Goal: Information Seeking & Learning: Learn about a topic

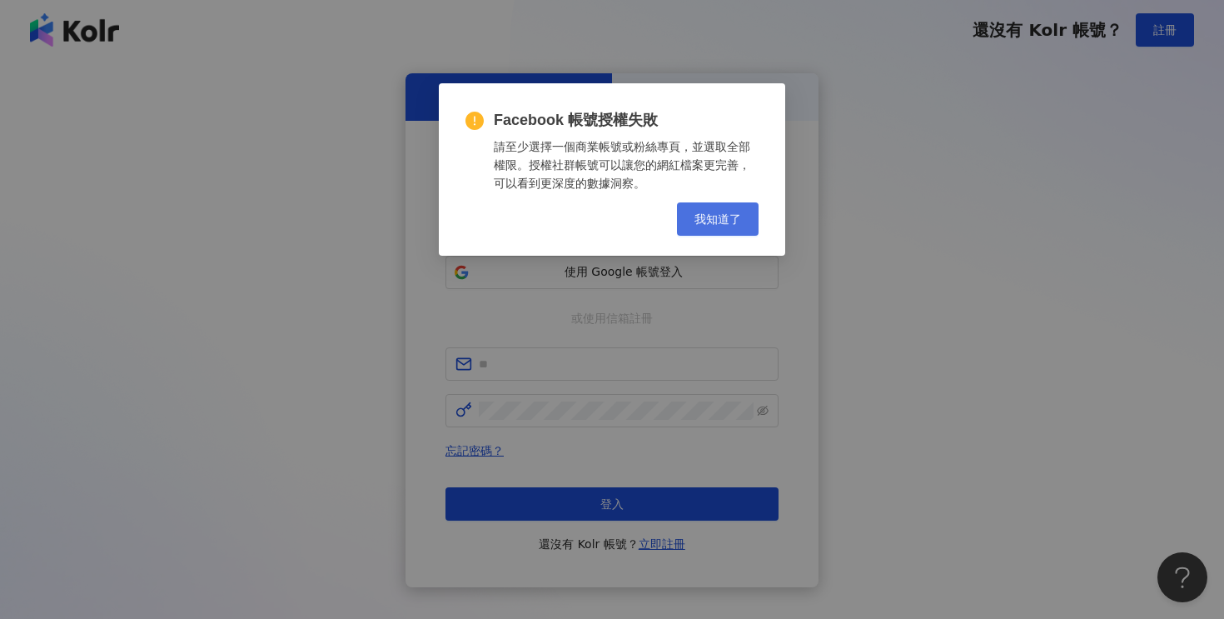
click at [700, 217] on span "我知道了" at bounding box center [718, 218] width 47 height 13
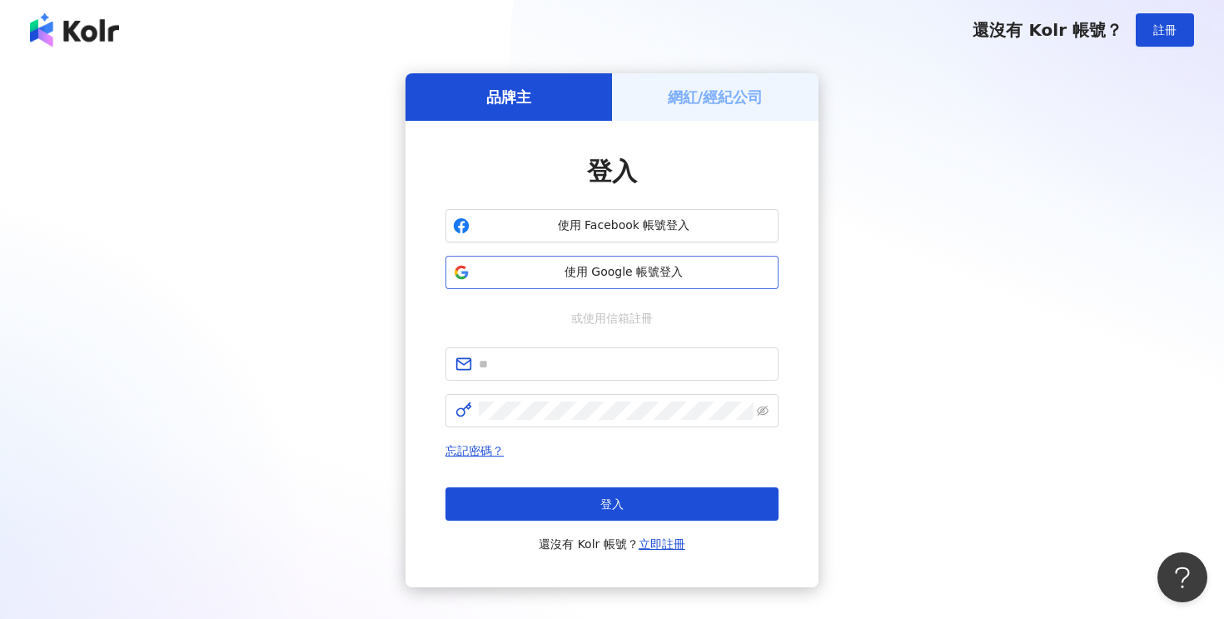
click at [653, 276] on span "使用 Google 帳號登入" at bounding box center [623, 272] width 295 height 17
click at [640, 286] on button "使用 Google 帳號登入" at bounding box center [612, 272] width 333 height 33
click at [738, 276] on span "使用 Google 帳號登入" at bounding box center [623, 272] width 295 height 17
click at [683, 264] on span "使用 Google 帳號登入" at bounding box center [623, 272] width 295 height 17
click at [872, 378] on div "品牌主 網紅/經紀公司 登入 使用 Facebook 帳號登入 使用 Google 帳號登入 或使用信箱註冊 忘記密碼？ 登入 還沒有 Kolr 帳號？ 立即…" at bounding box center [612, 330] width 1184 height 514
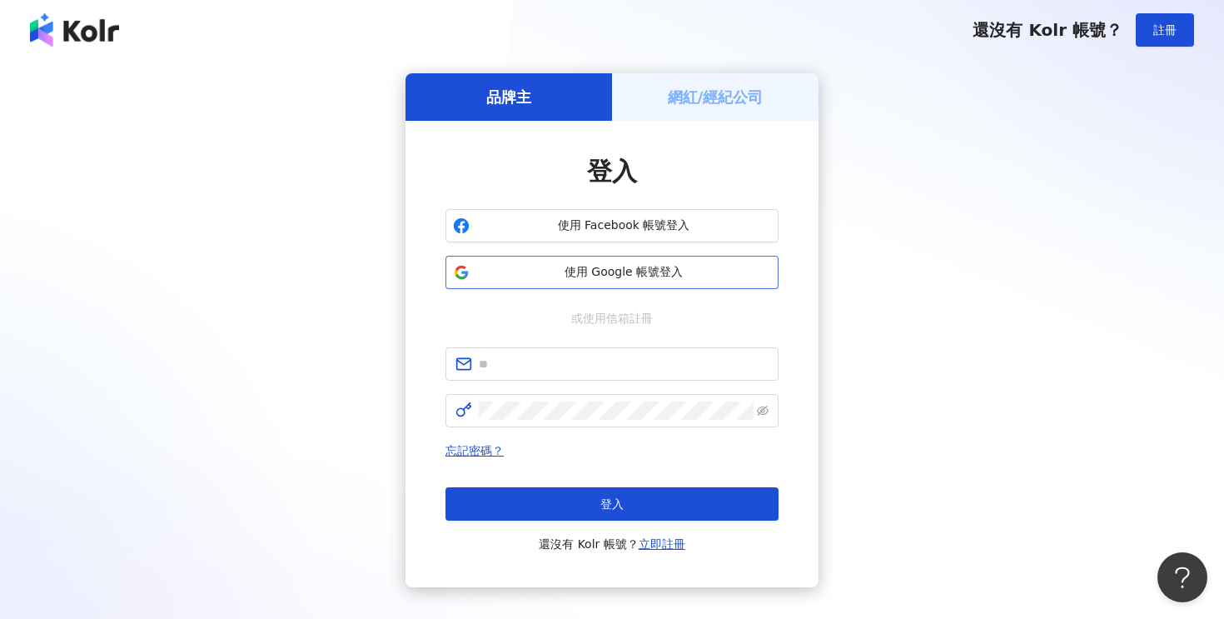
click at [602, 285] on button "使用 Google 帳號登入" at bounding box center [612, 272] width 333 height 33
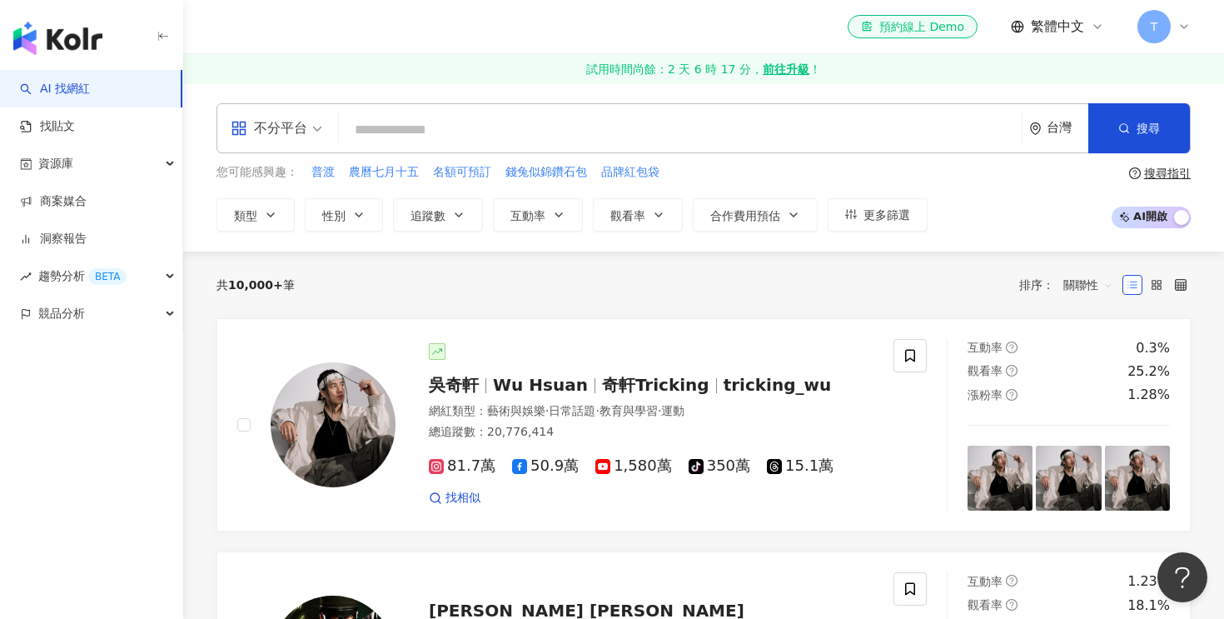
click at [715, 138] on input "search" at bounding box center [681, 130] width 670 height 32
click at [435, 217] on span "追蹤數" at bounding box center [428, 215] width 35 height 13
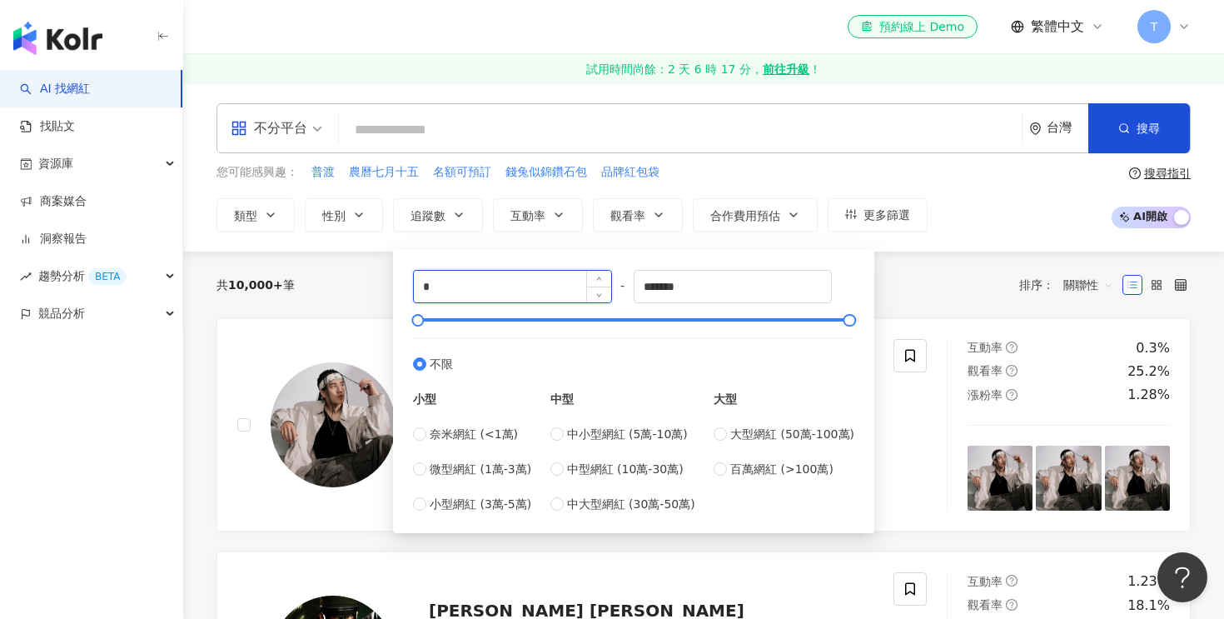
click at [560, 296] on input "*" at bounding box center [512, 287] width 197 height 32
click at [628, 512] on span "中大型網紅 (30萬-50萬)" at bounding box center [631, 504] width 128 height 18
type input "******"
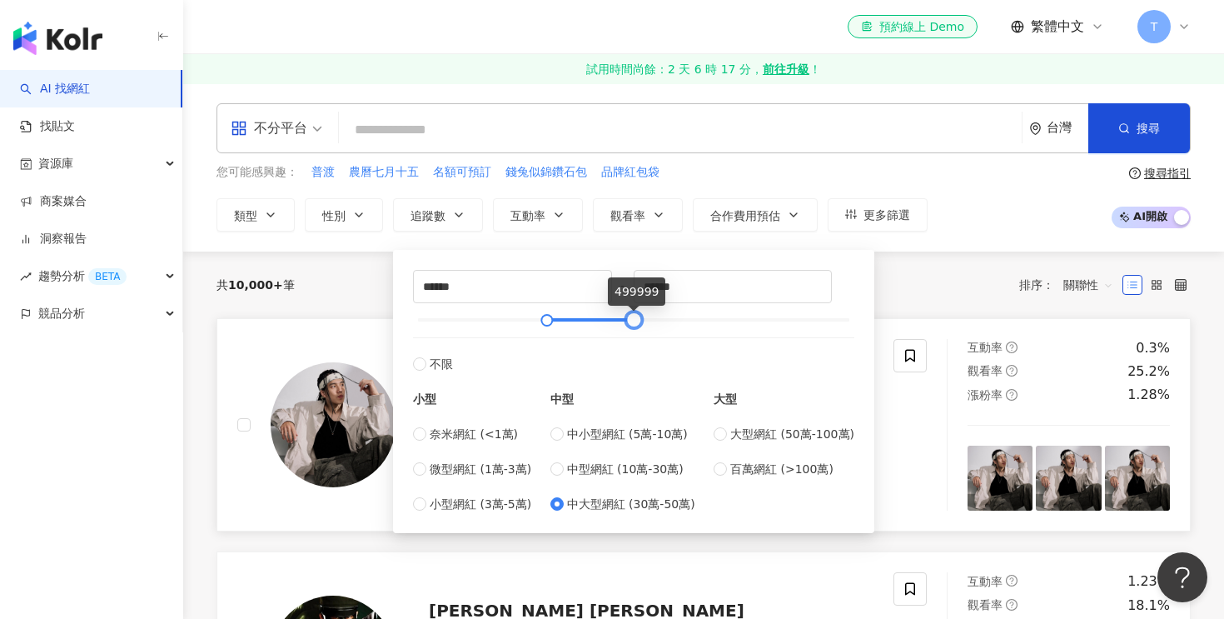
type input "*******"
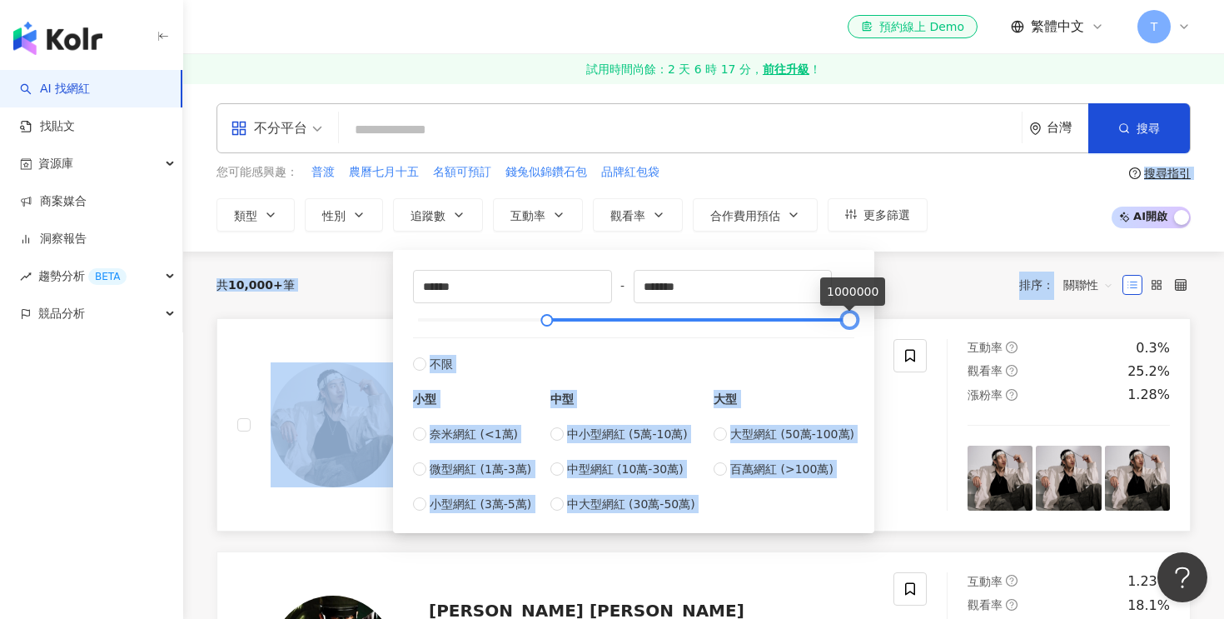
drag, startPoint x: 636, startPoint y: 322, endPoint x: 915, endPoint y: 325, distance: 279.0
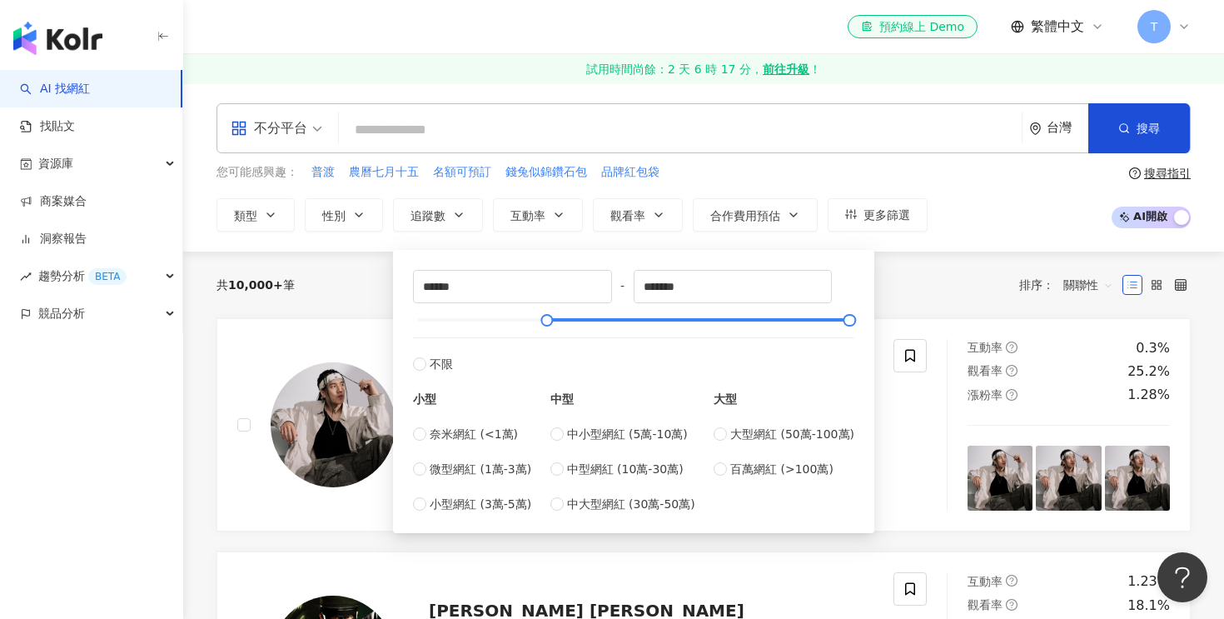
click at [625, 284] on span "-" at bounding box center [623, 285] width 22 height 18
click at [428, 283] on input "******" at bounding box center [512, 287] width 197 height 32
click at [501, 288] on input "******" at bounding box center [512, 287] width 197 height 32
type input "******"
click at [899, 288] on div "共 10,000+ 筆 排序： 關聯性" at bounding box center [704, 284] width 974 height 27
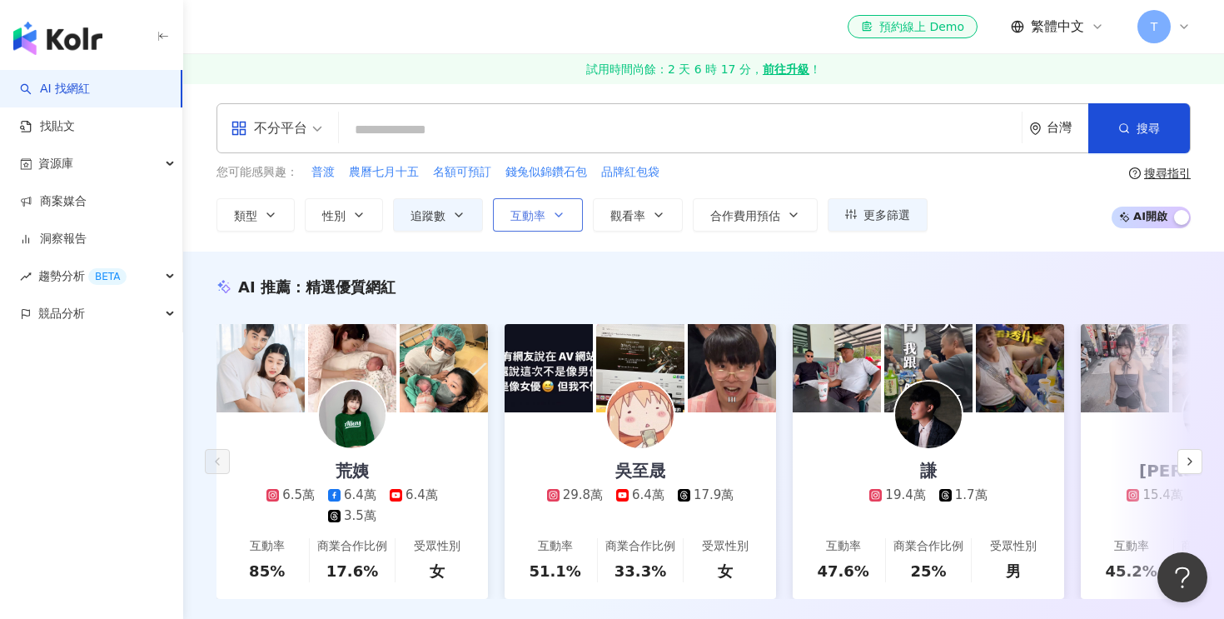
click at [535, 222] on button "互動率" at bounding box center [538, 214] width 90 height 33
click at [1143, 217] on span "AI 開啟 AI 關閉" at bounding box center [1151, 218] width 79 height 22
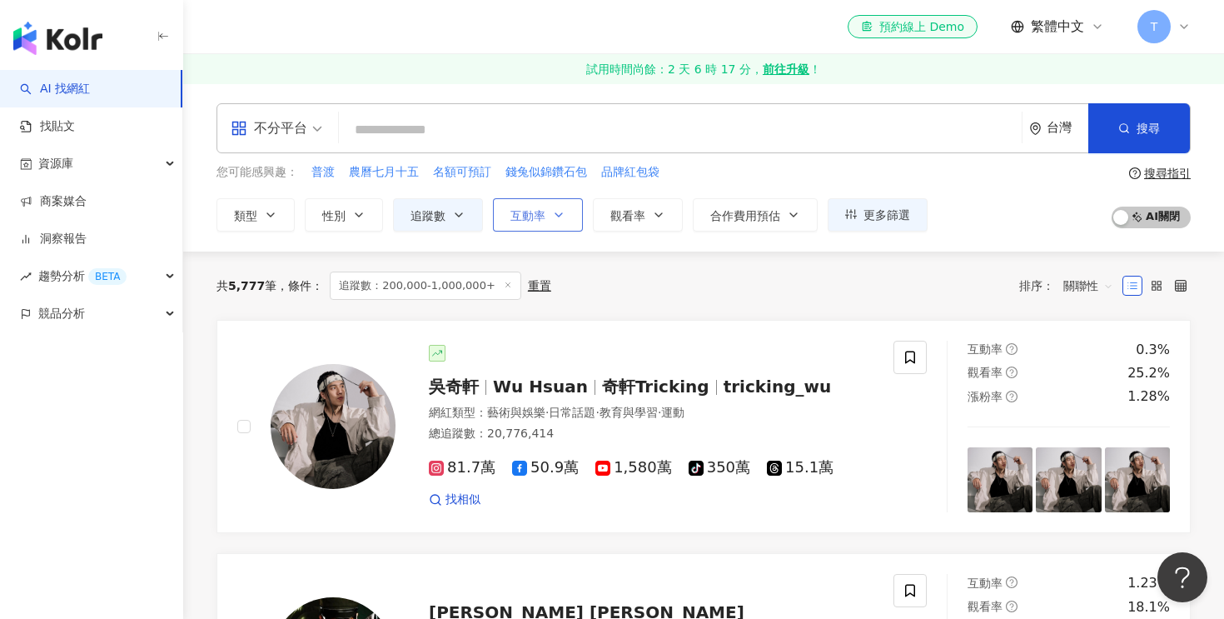
click at [545, 211] on span "互動率" at bounding box center [527, 215] width 35 height 13
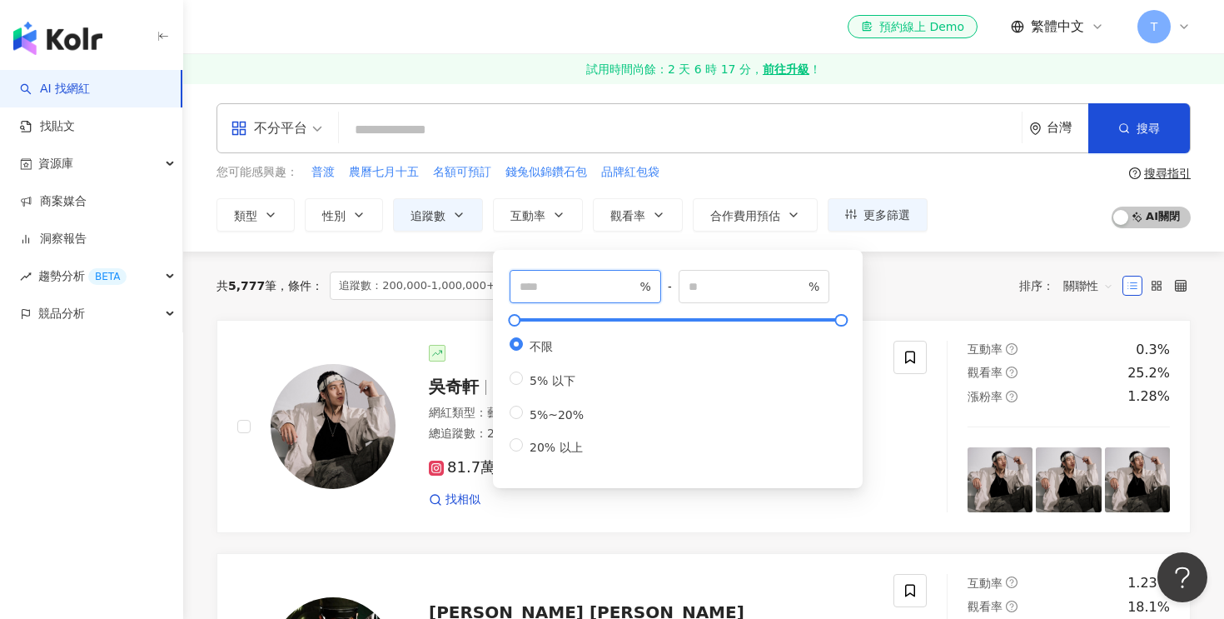
click at [591, 292] on input "number" at bounding box center [578, 286] width 117 height 18
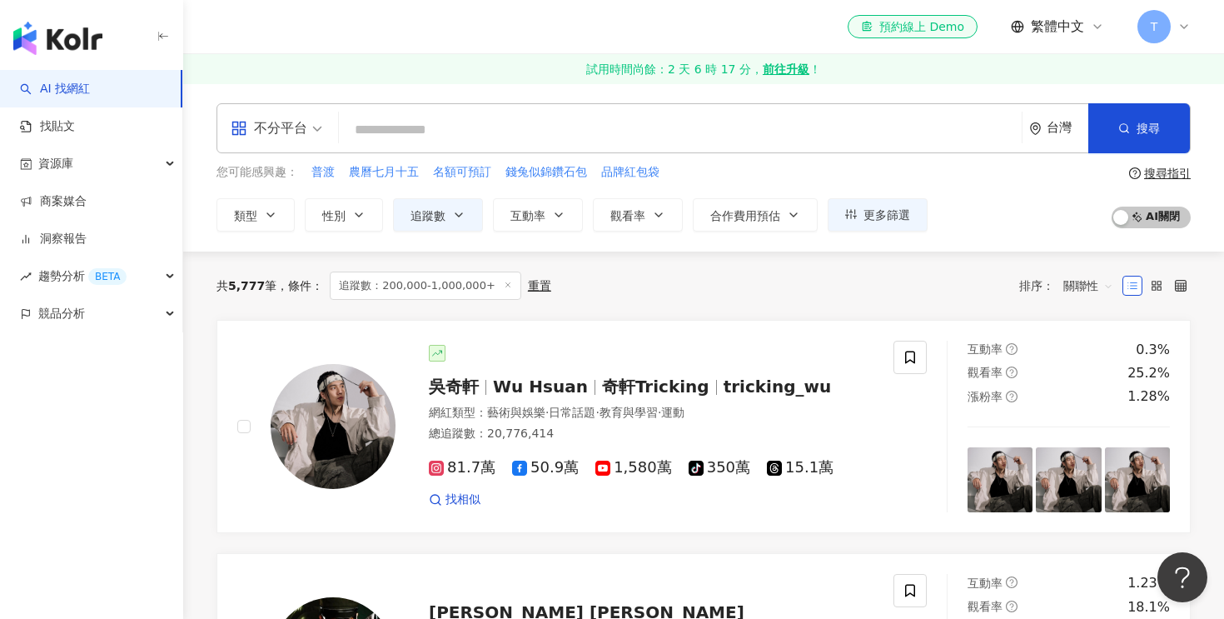
click at [389, 262] on div "共 5,777 筆 條件 ： 追蹤數：200,000-1,000,000+ 重置 排序： 關聯性" at bounding box center [704, 285] width 974 height 68
click at [549, 225] on button "互動率" at bounding box center [538, 214] width 90 height 33
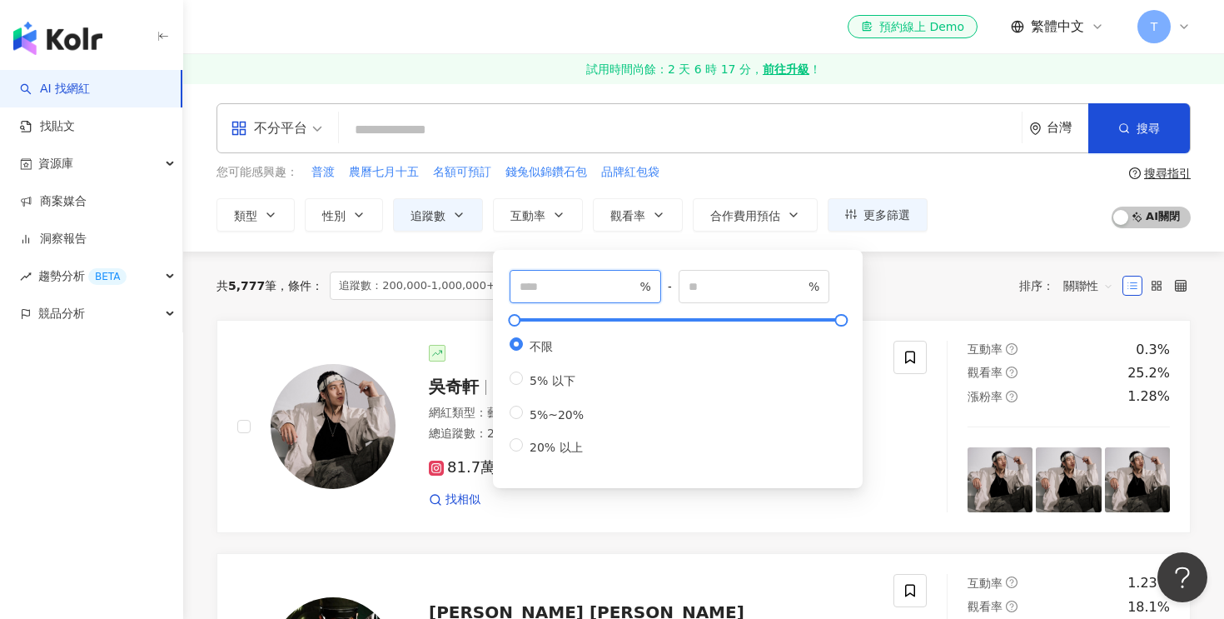
click at [589, 286] on input "number" at bounding box center [578, 286] width 117 height 18
type input "*"
click at [927, 311] on div "共 5,777 筆 條件 ： 追蹤數：200,000-1,000,000+ 重置 排序： 關聯性" at bounding box center [704, 285] width 974 height 68
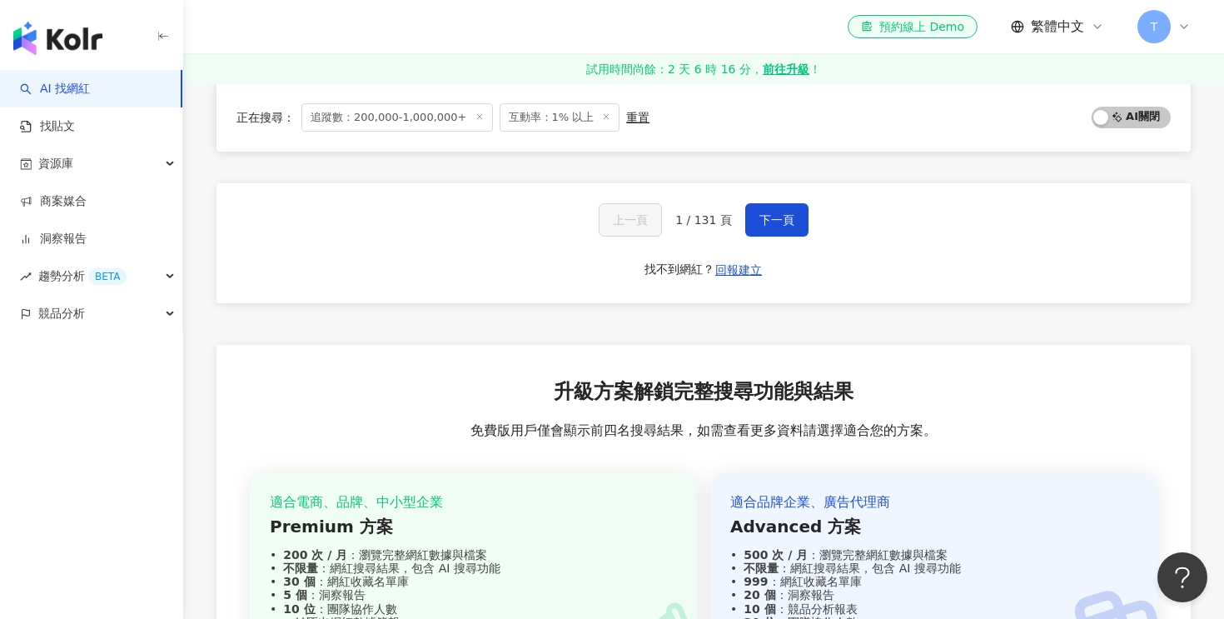
scroll to position [2954, 0]
click at [750, 227] on button "下一頁" at bounding box center [776, 218] width 63 height 33
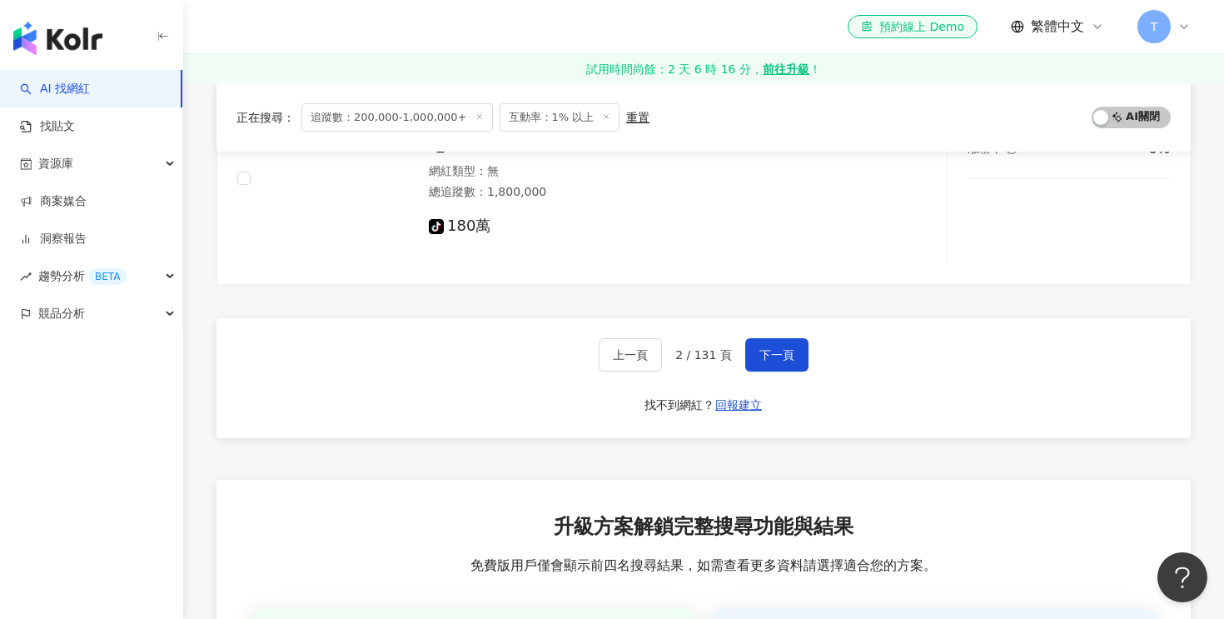
scroll to position [2851, 0]
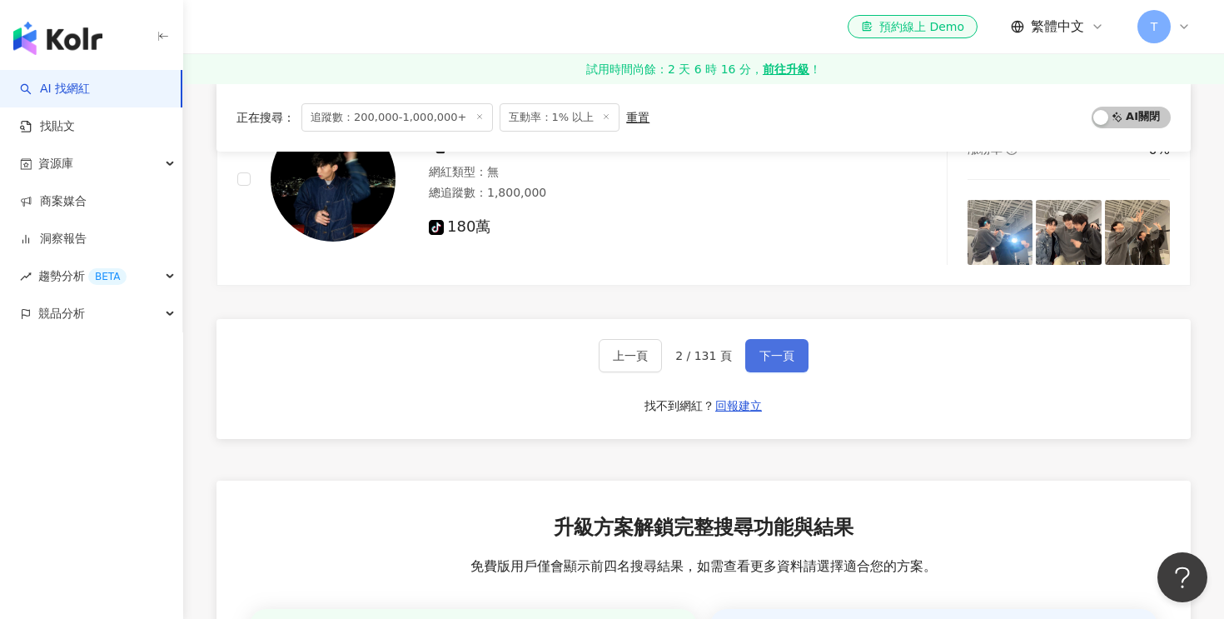
click at [787, 360] on span "下一頁" at bounding box center [776, 355] width 35 height 13
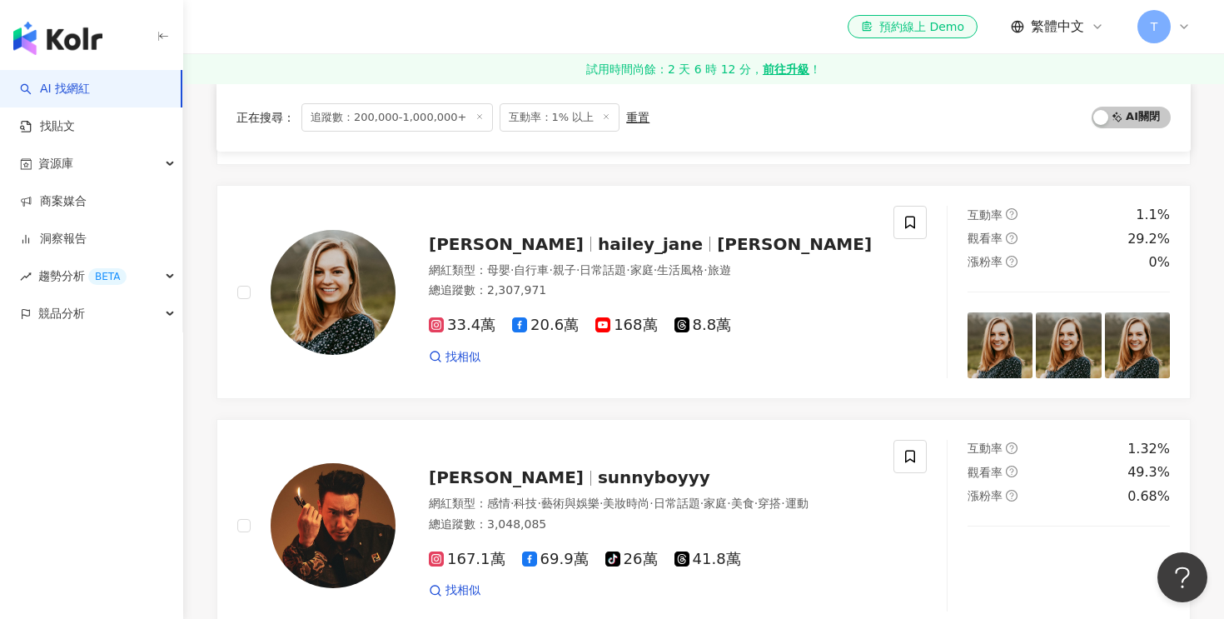
scroll to position [853, 0]
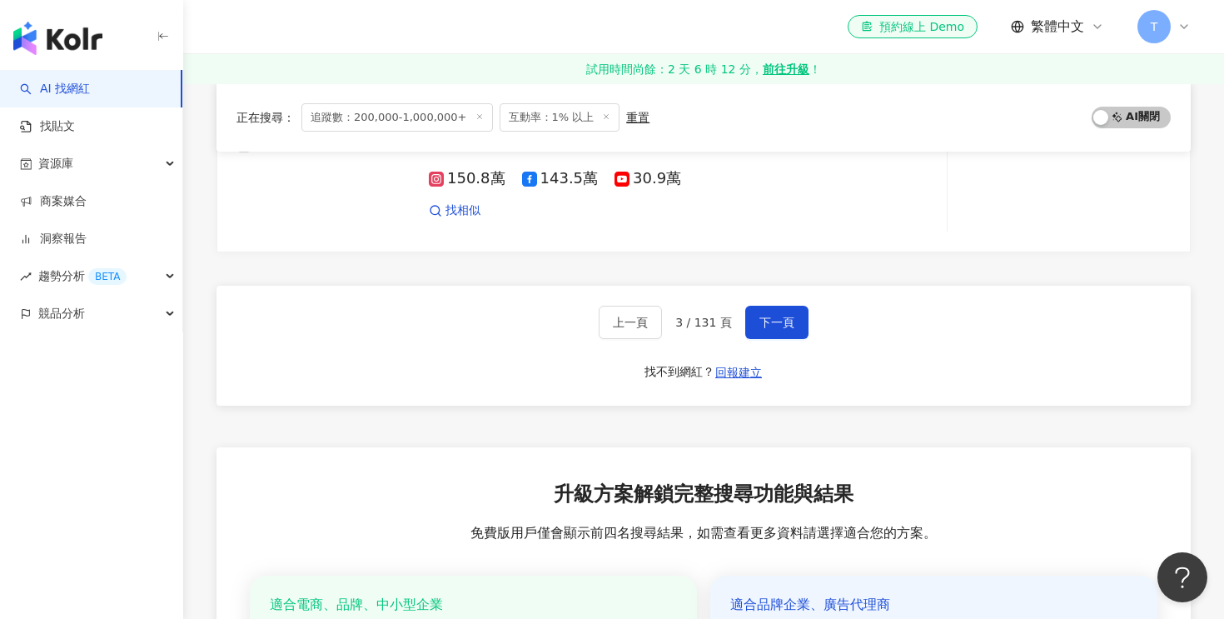
scroll to position [2889, 0]
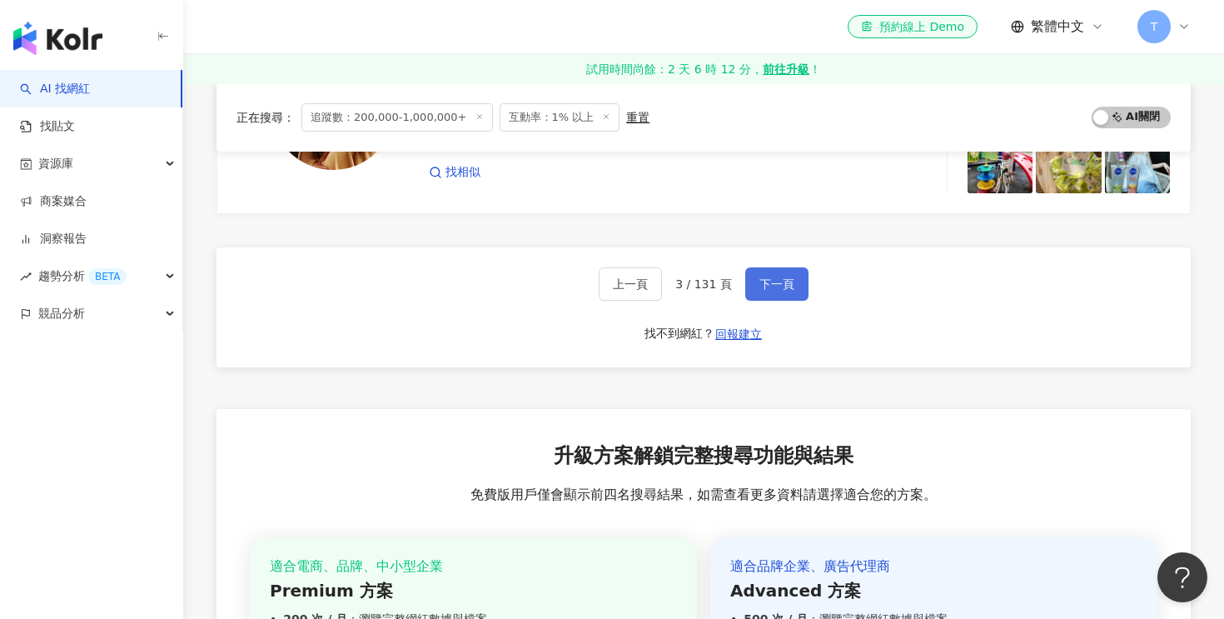
click at [774, 290] on span "下一頁" at bounding box center [776, 283] width 35 height 13
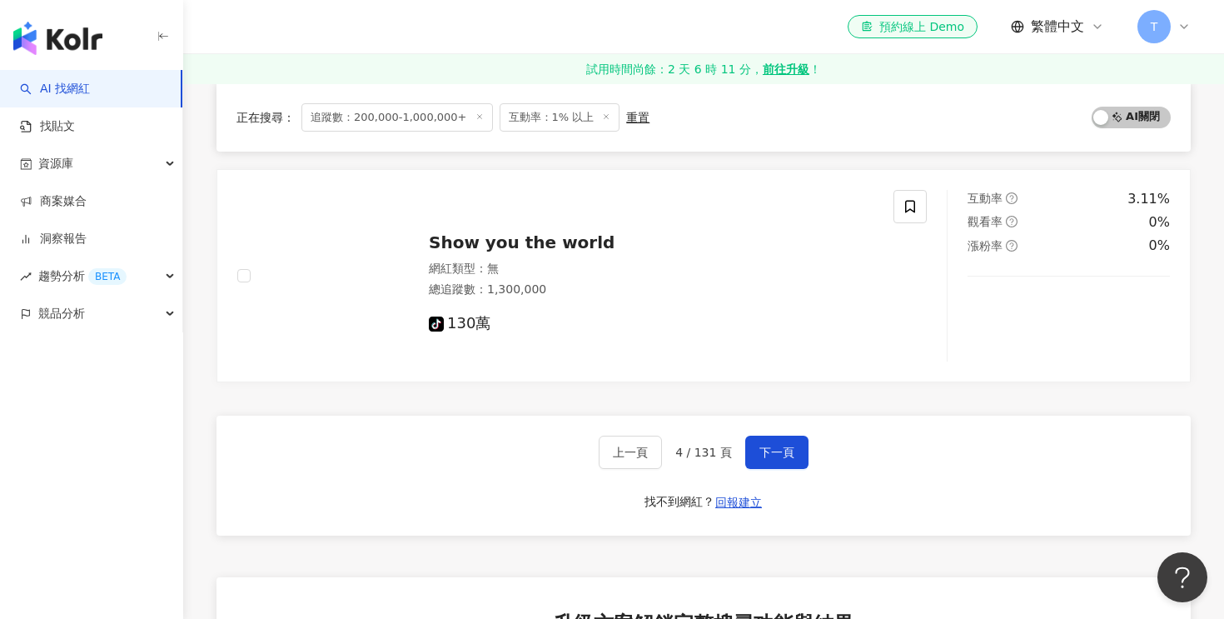
scroll to position [2799, 0]
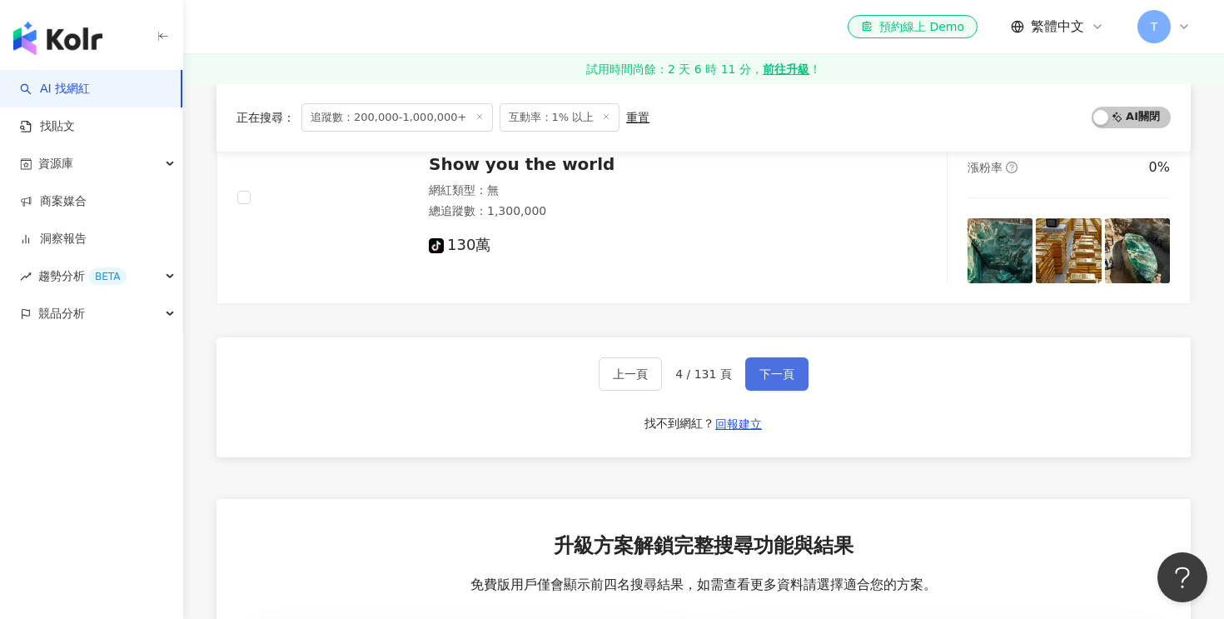
click at [773, 368] on span "下一頁" at bounding box center [776, 373] width 35 height 13
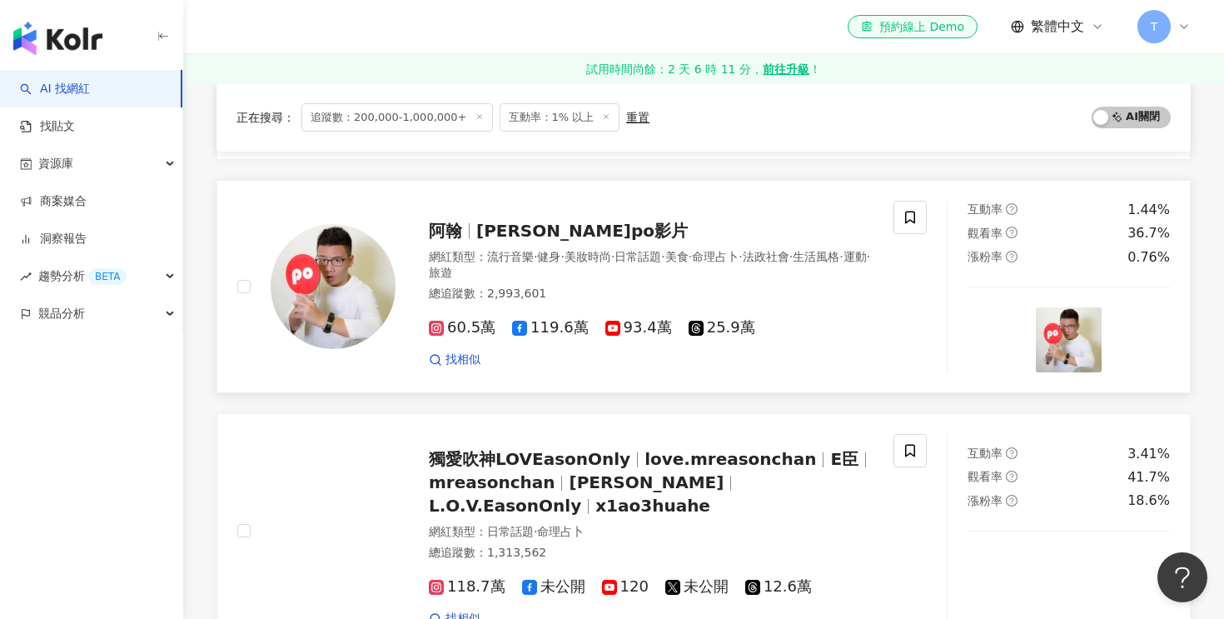
scroll to position [1779, 0]
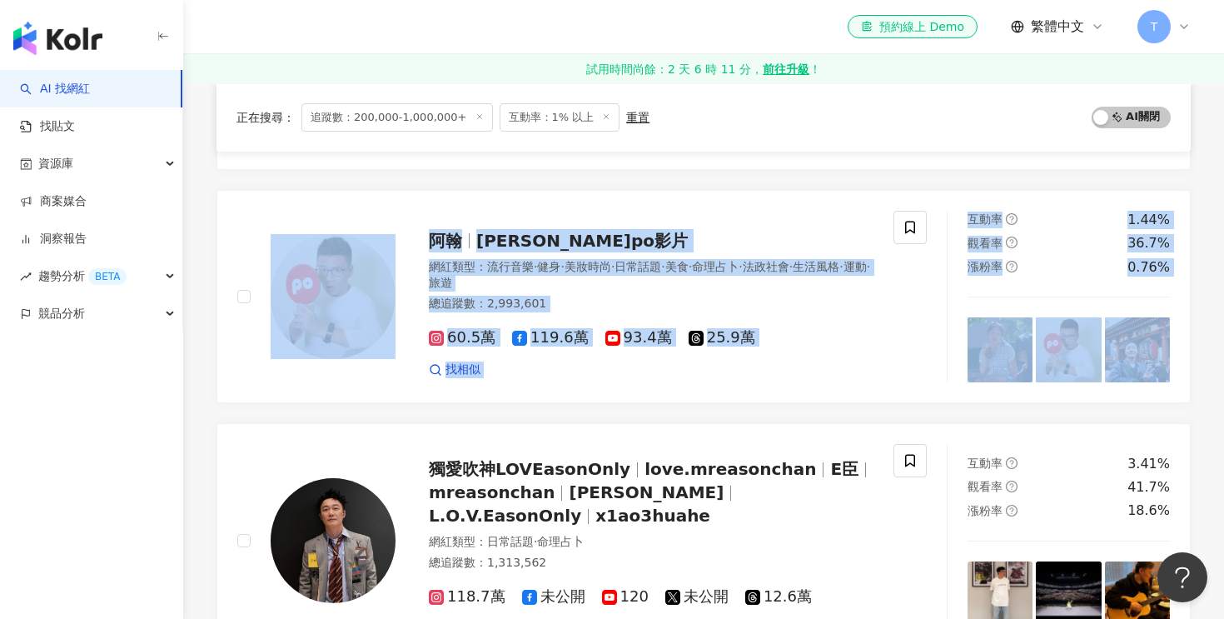
click at [202, 401] on div "正在搜尋 ： 追蹤數：200,000-1,000,000+ 互動率：1% 以上 重置 AI 開啟 AI 關閉 Will 威 ? 網紅類型 ： 實況 · 藝術與…" at bounding box center [703, 220] width 1041 height 3494
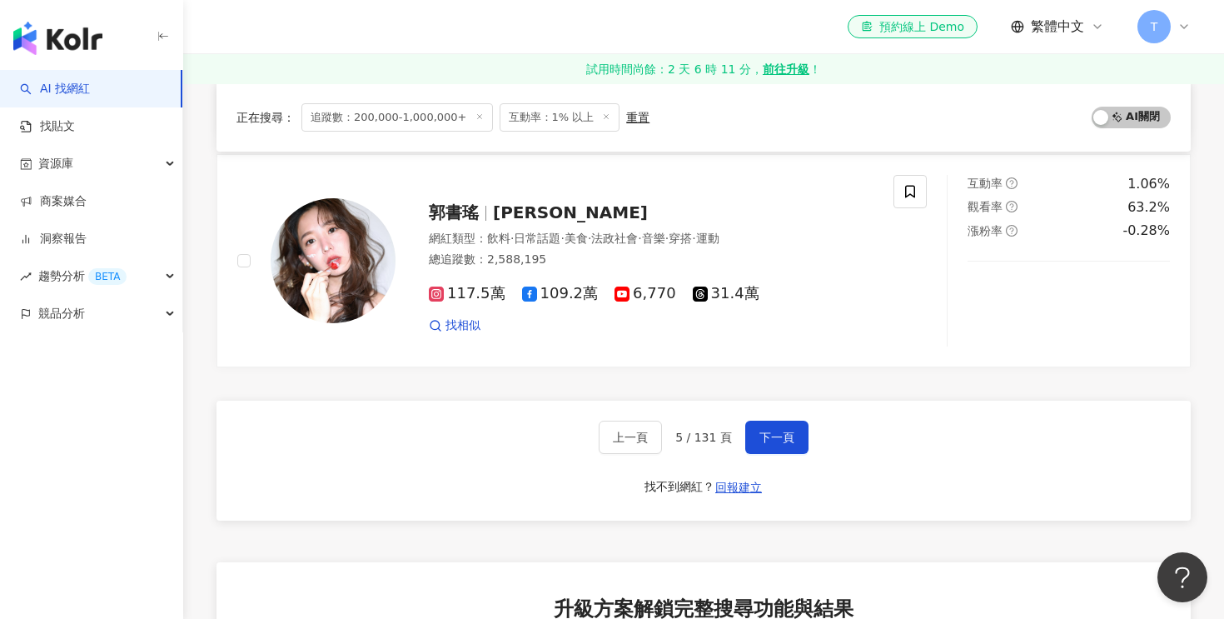
scroll to position [2829, 0]
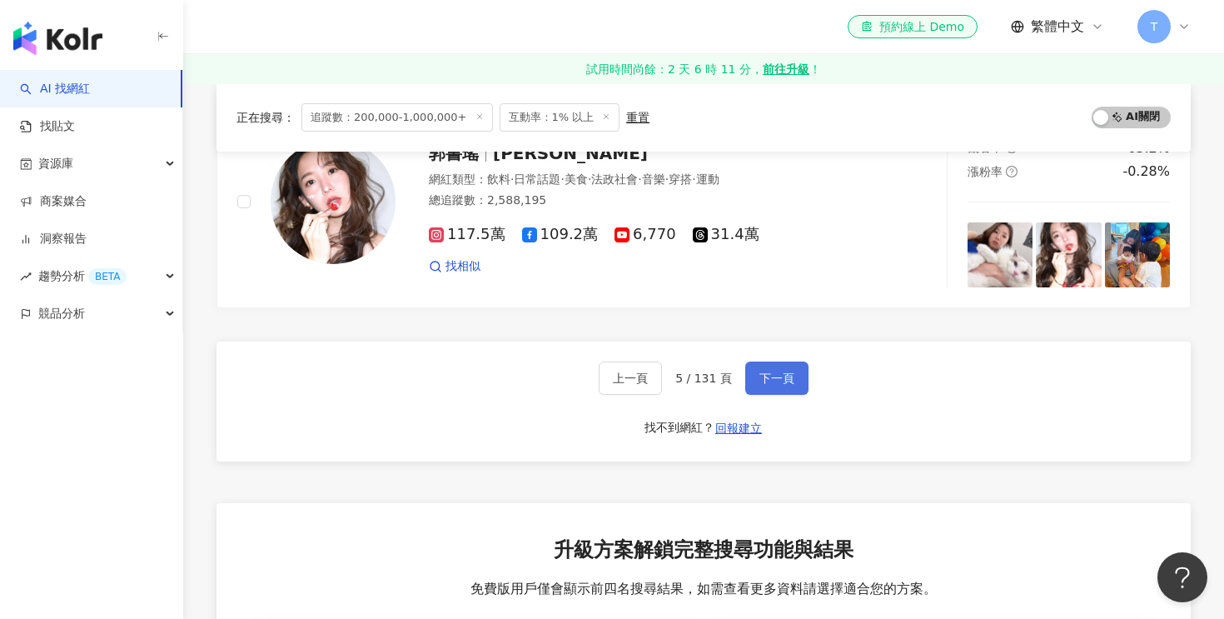
click at [779, 361] on button "下一頁" at bounding box center [776, 377] width 63 height 33
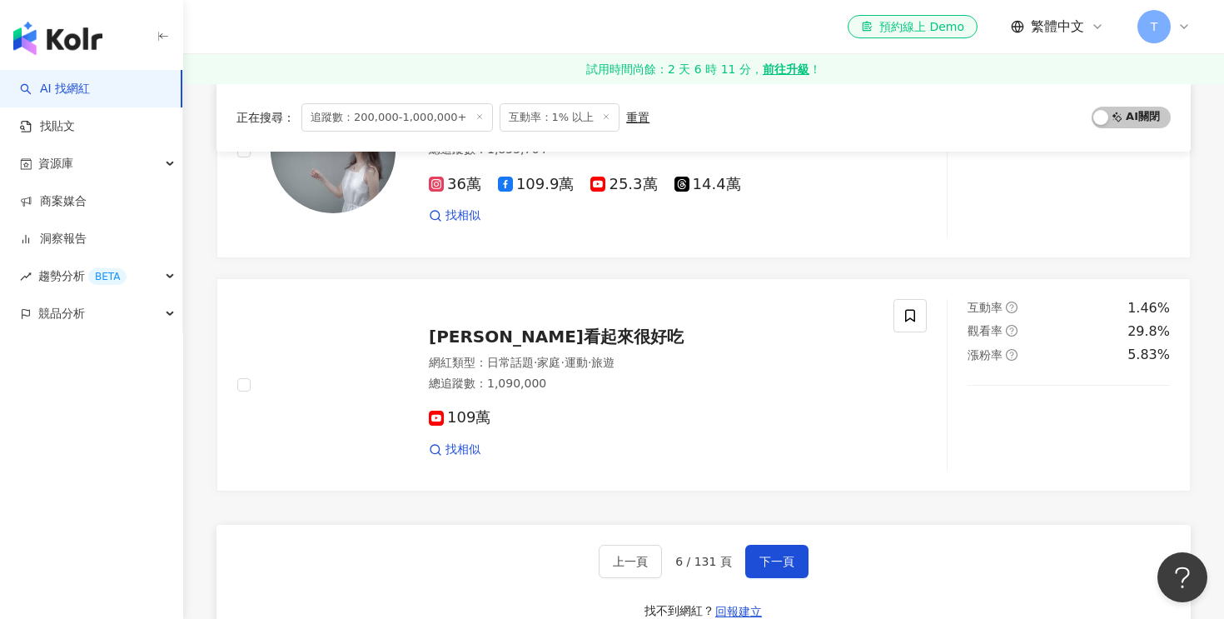
scroll to position [2681, 0]
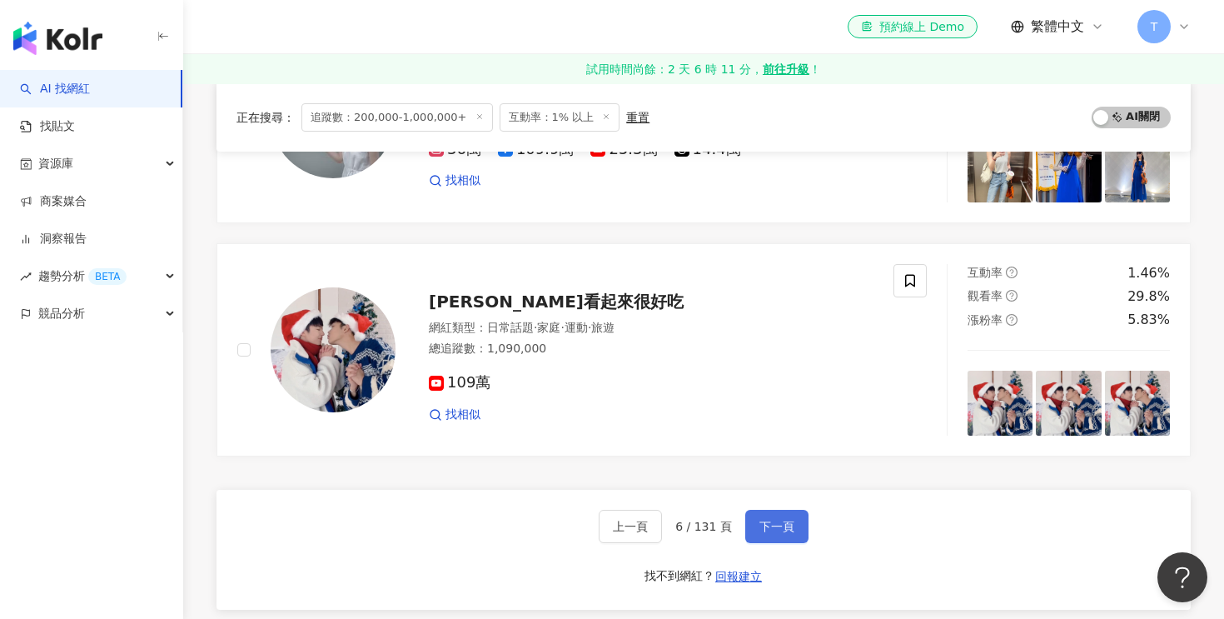
click at [770, 520] on span "下一頁" at bounding box center [776, 526] width 35 height 13
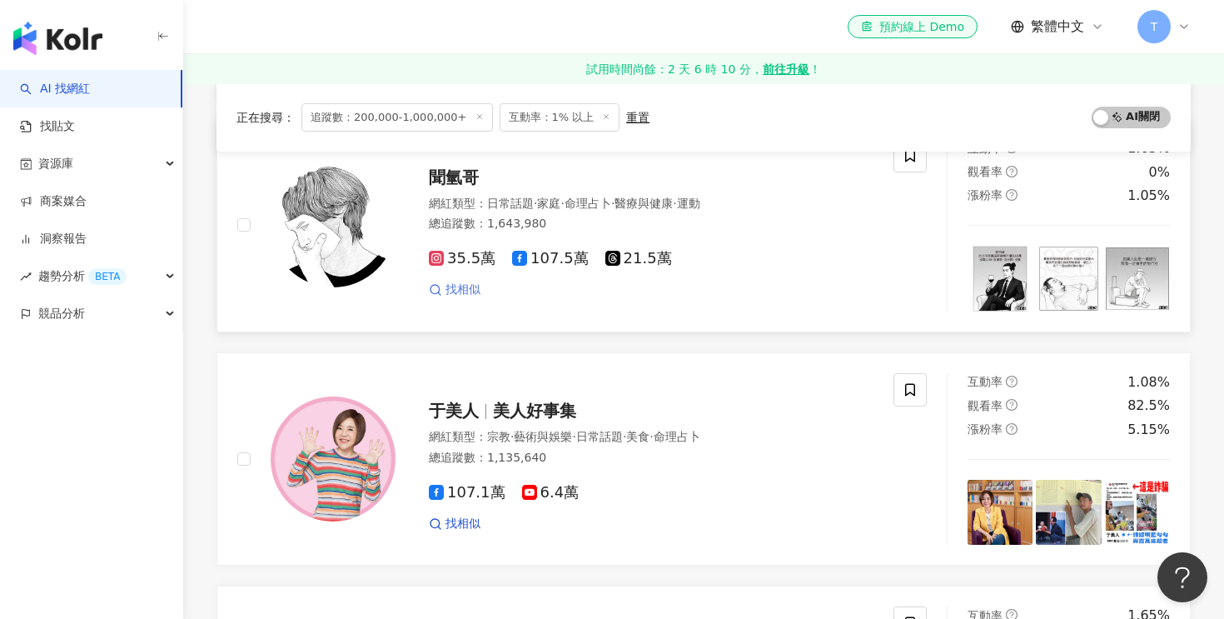
scroll to position [423, 0]
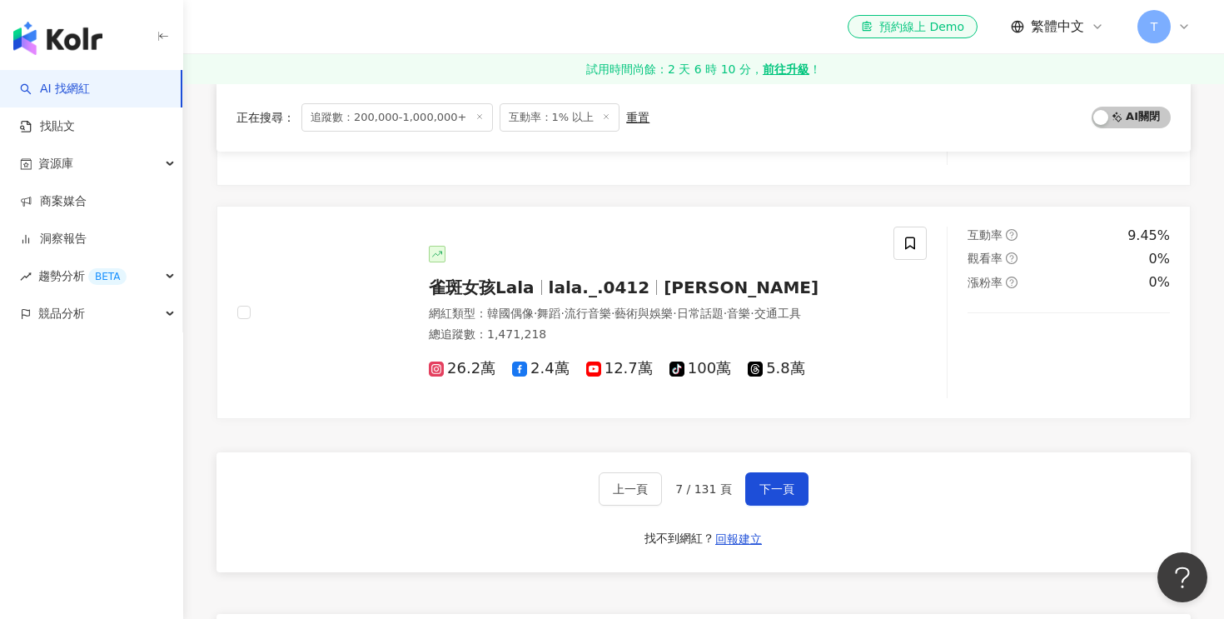
scroll to position [2704, 0]
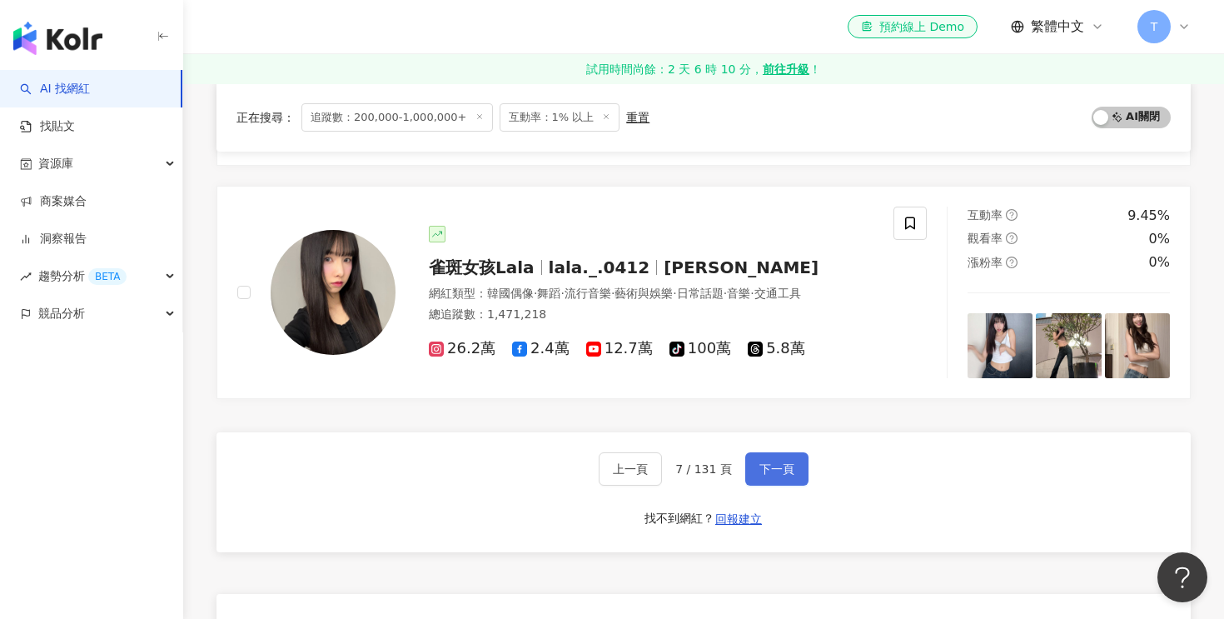
click at [793, 466] on button "下一頁" at bounding box center [776, 468] width 63 height 33
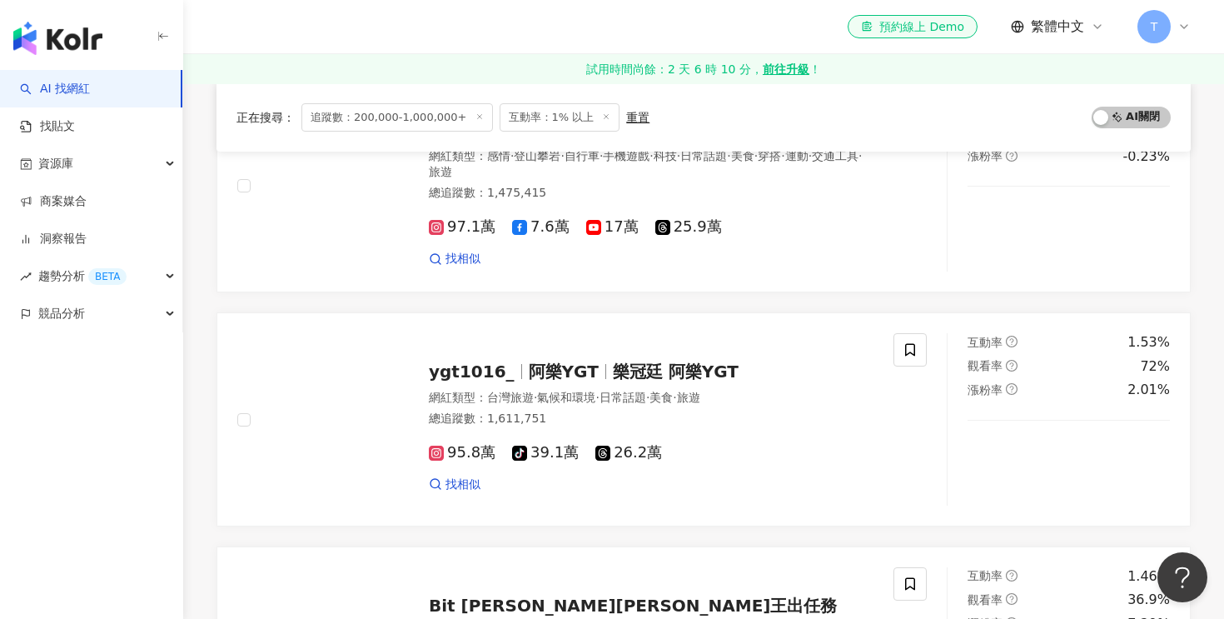
scroll to position [1162, 0]
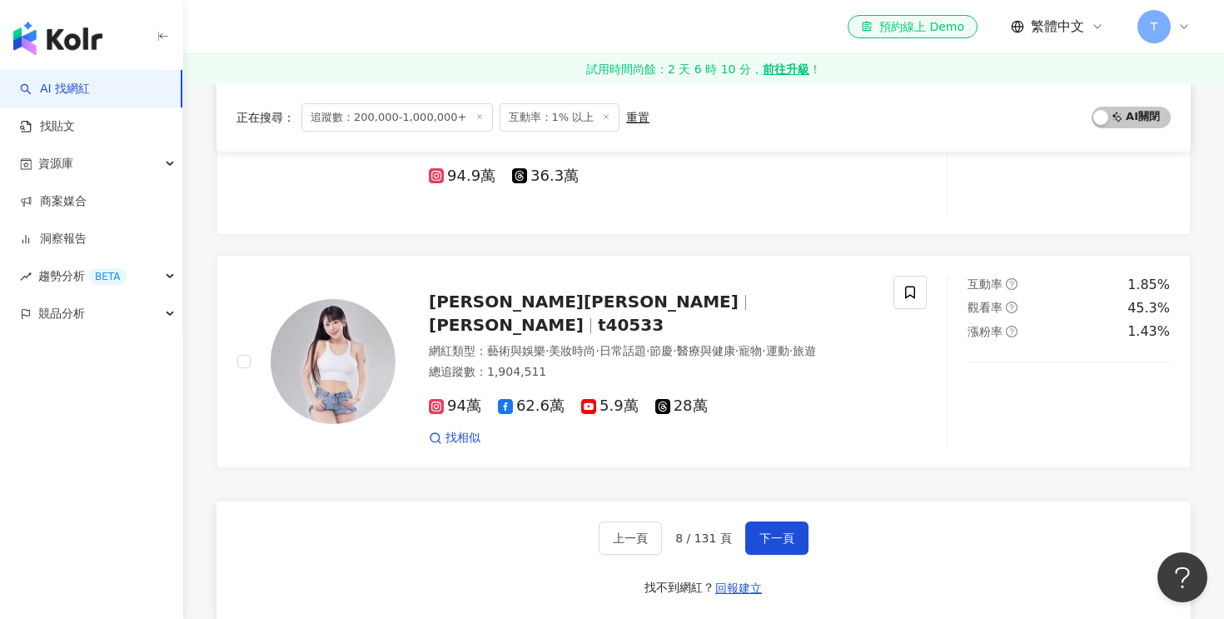
scroll to position [2636, 0]
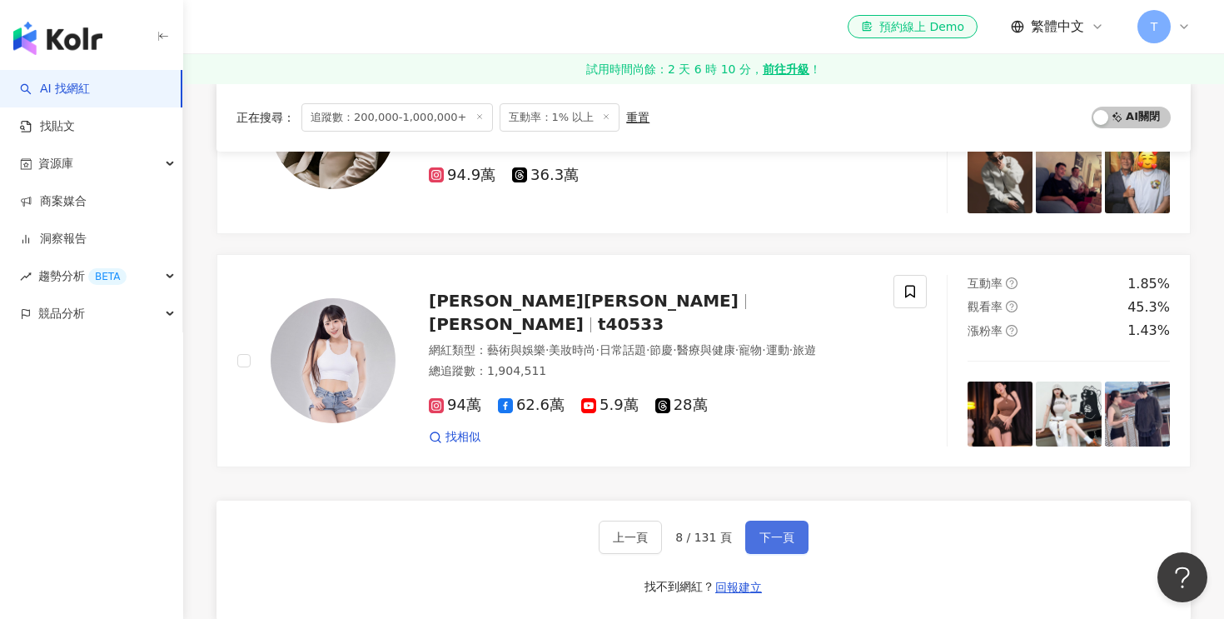
click at [786, 535] on span "下一頁" at bounding box center [776, 536] width 35 height 13
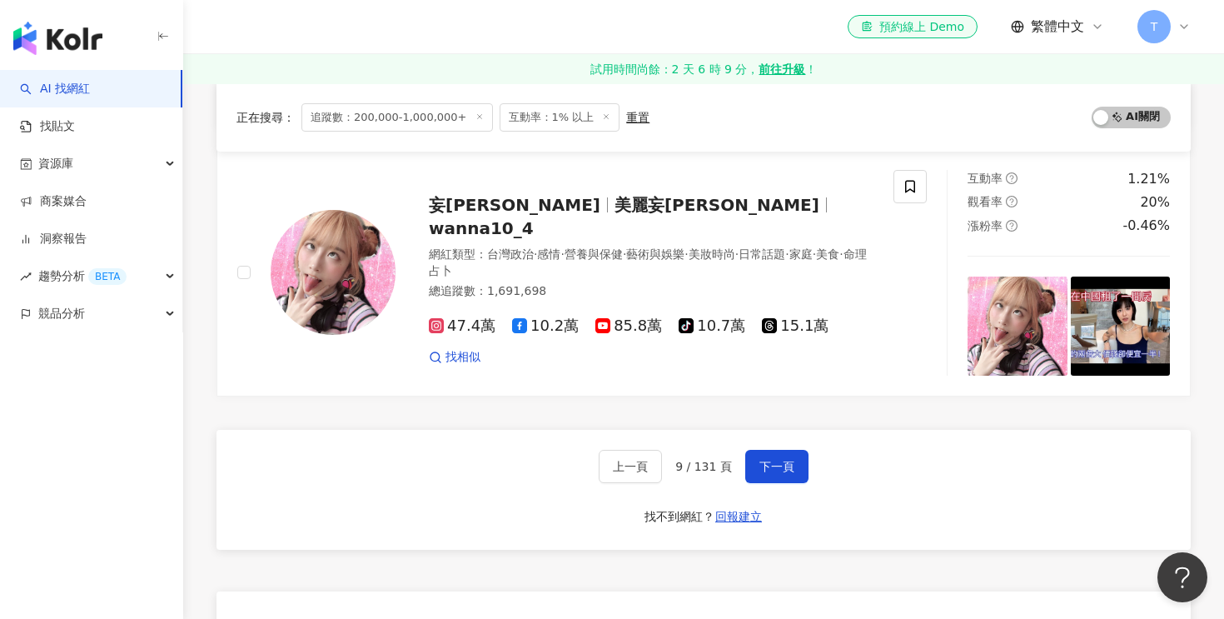
scroll to position [2756, 0]
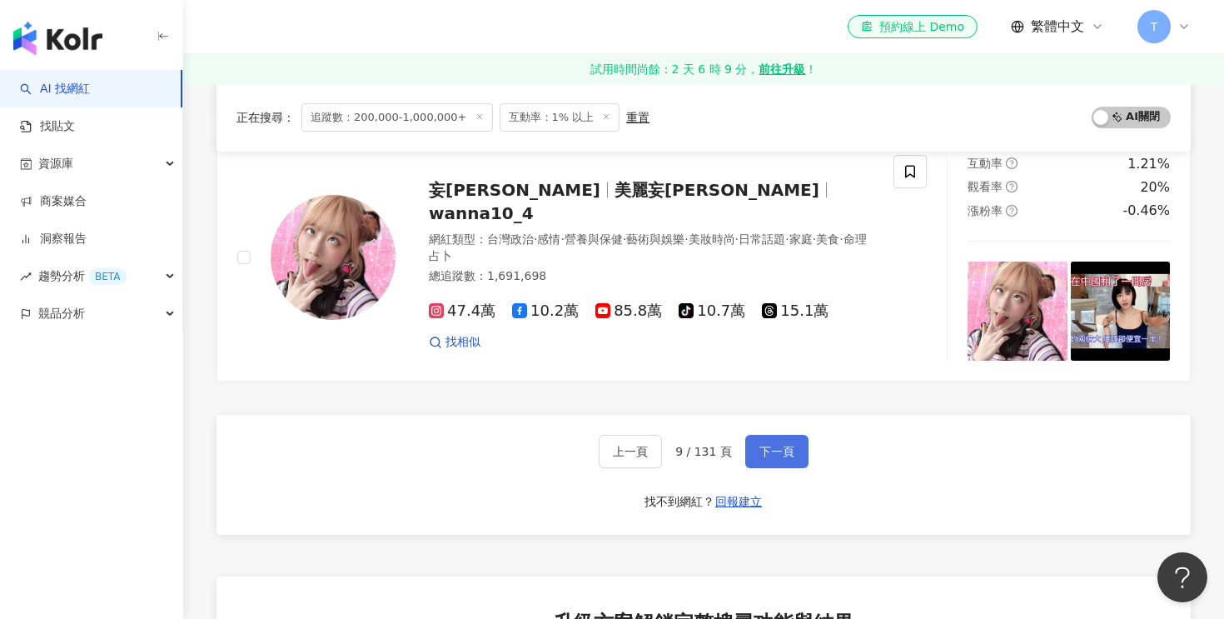
click at [769, 440] on button "下一頁" at bounding box center [776, 451] width 63 height 33
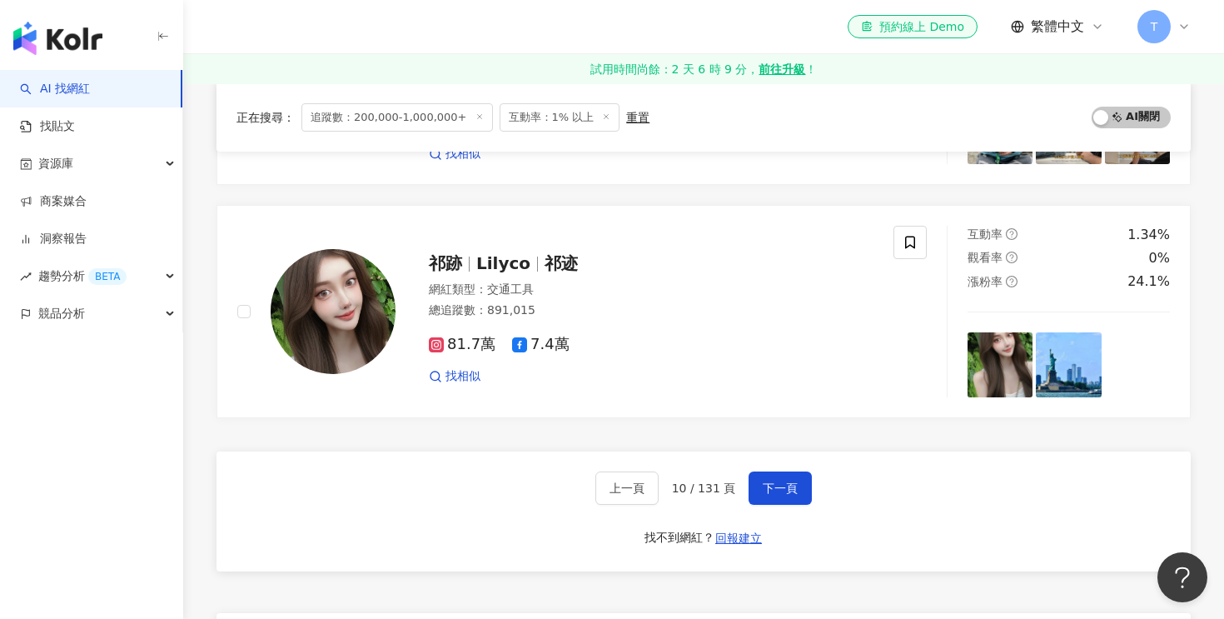
scroll to position [2742, 0]
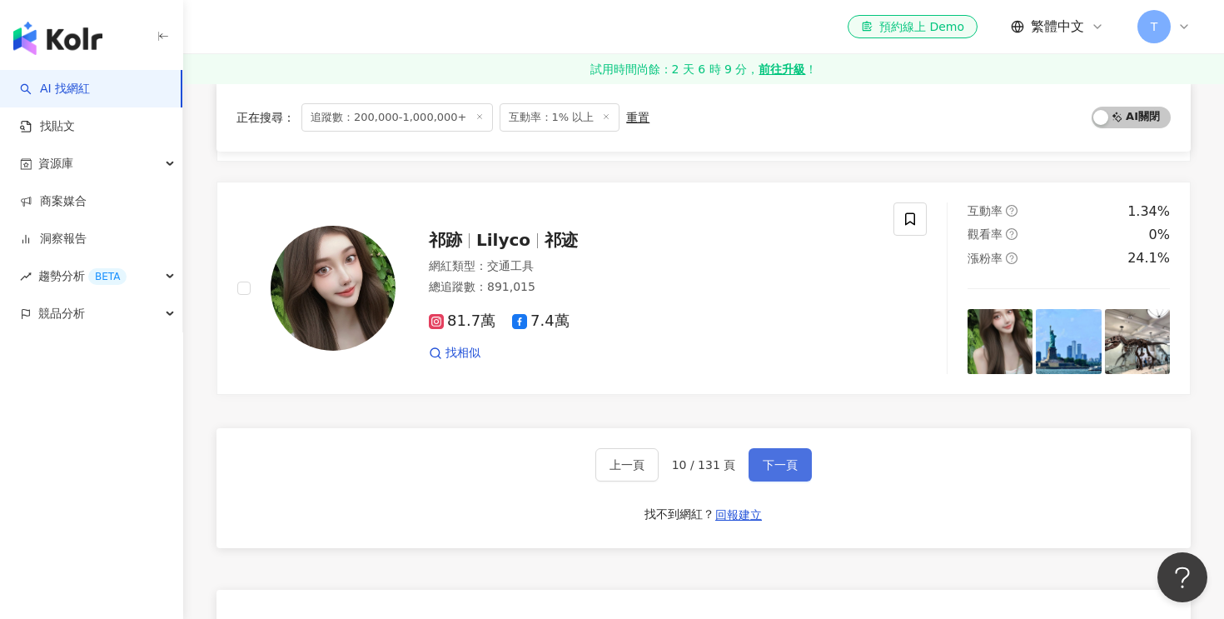
click at [769, 458] on span "下一頁" at bounding box center [780, 464] width 35 height 13
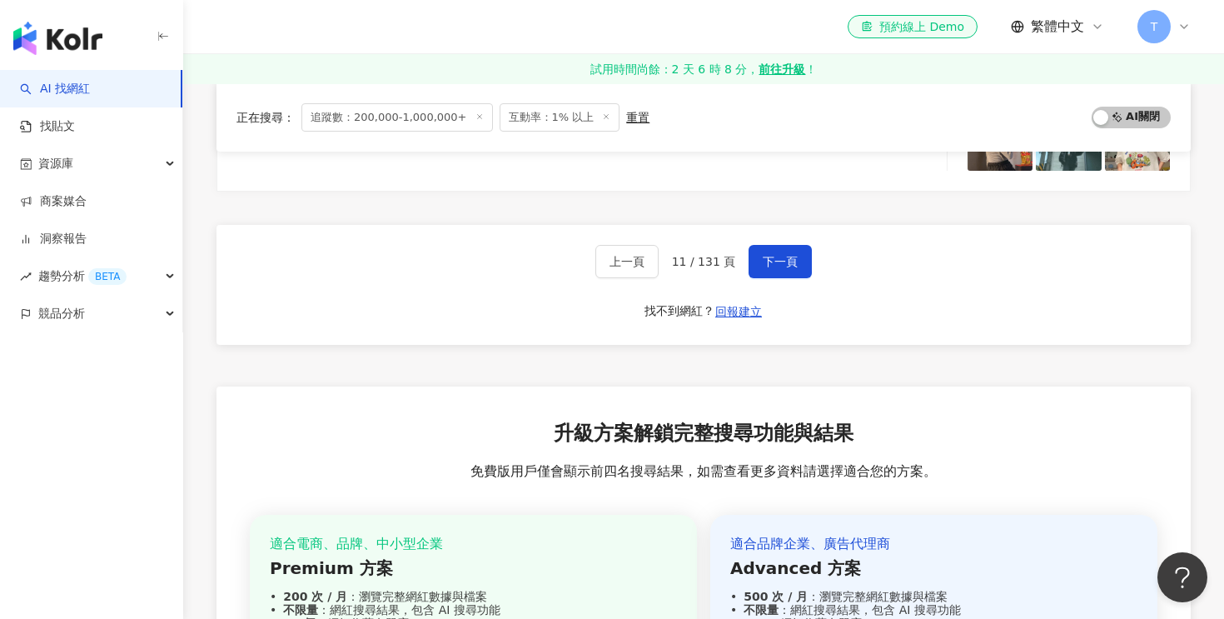
scroll to position [2940, 0]
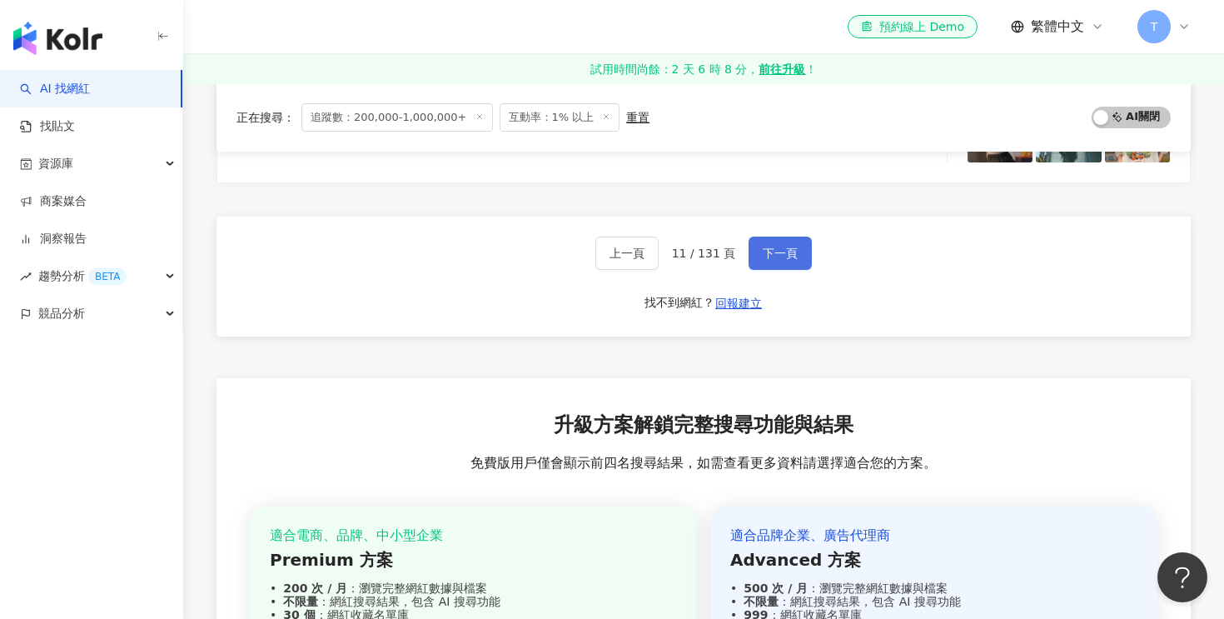
click at [794, 246] on span "下一頁" at bounding box center [780, 252] width 35 height 13
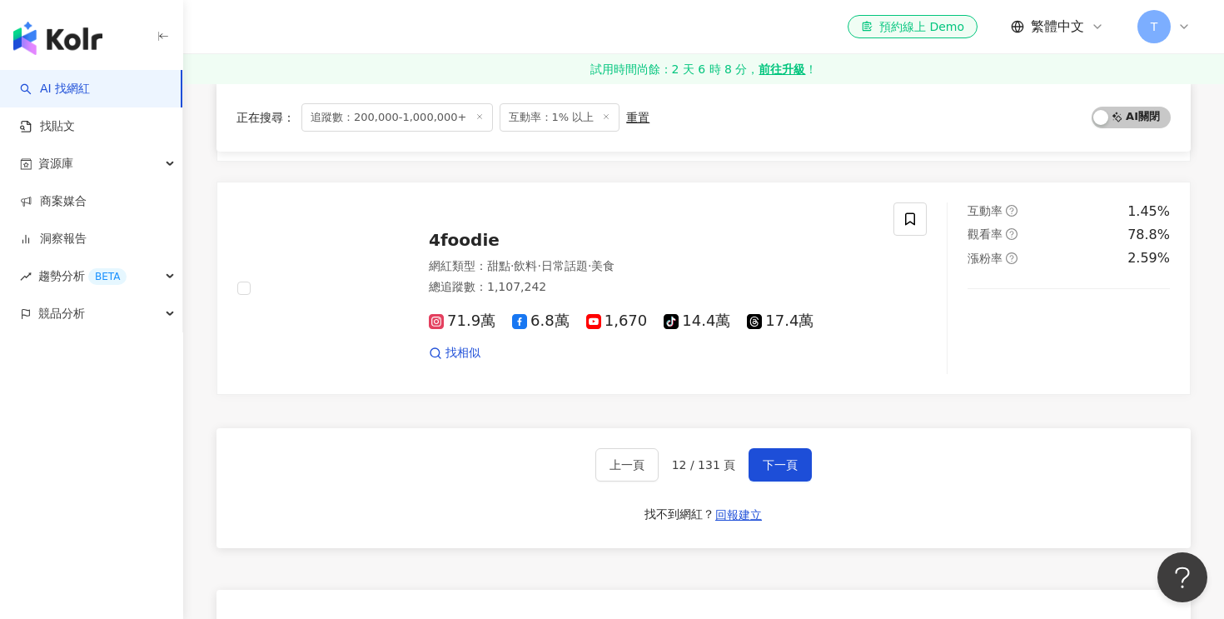
scroll to position [2728, 0]
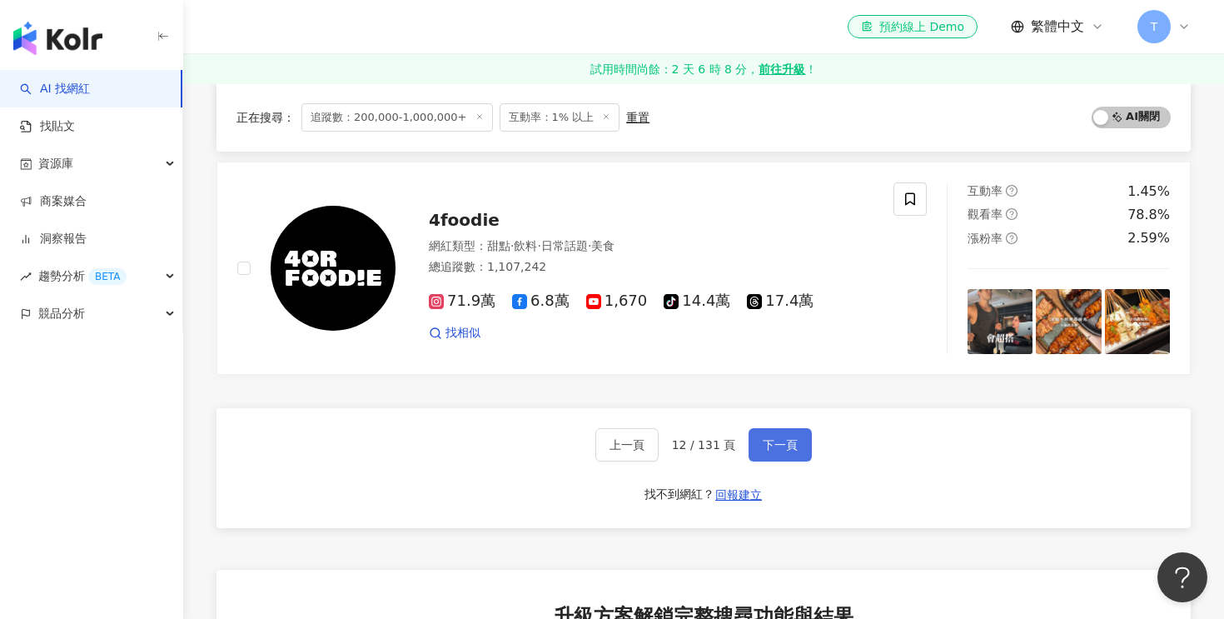
click at [787, 442] on span "下一頁" at bounding box center [780, 444] width 35 height 13
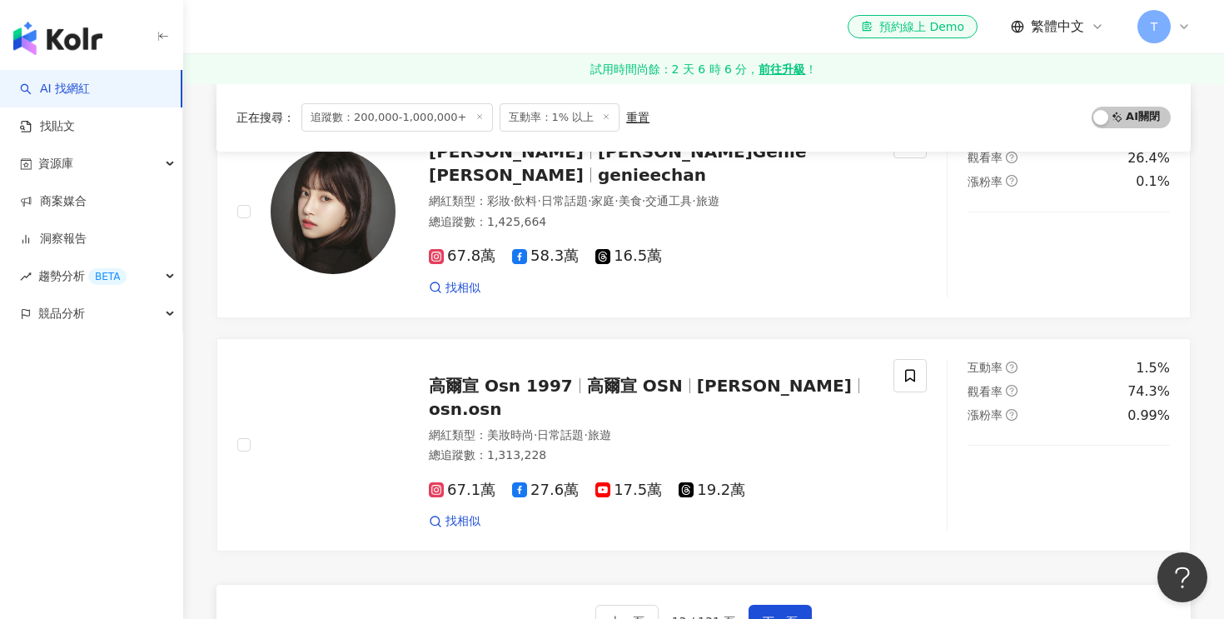
scroll to position [2712, 0]
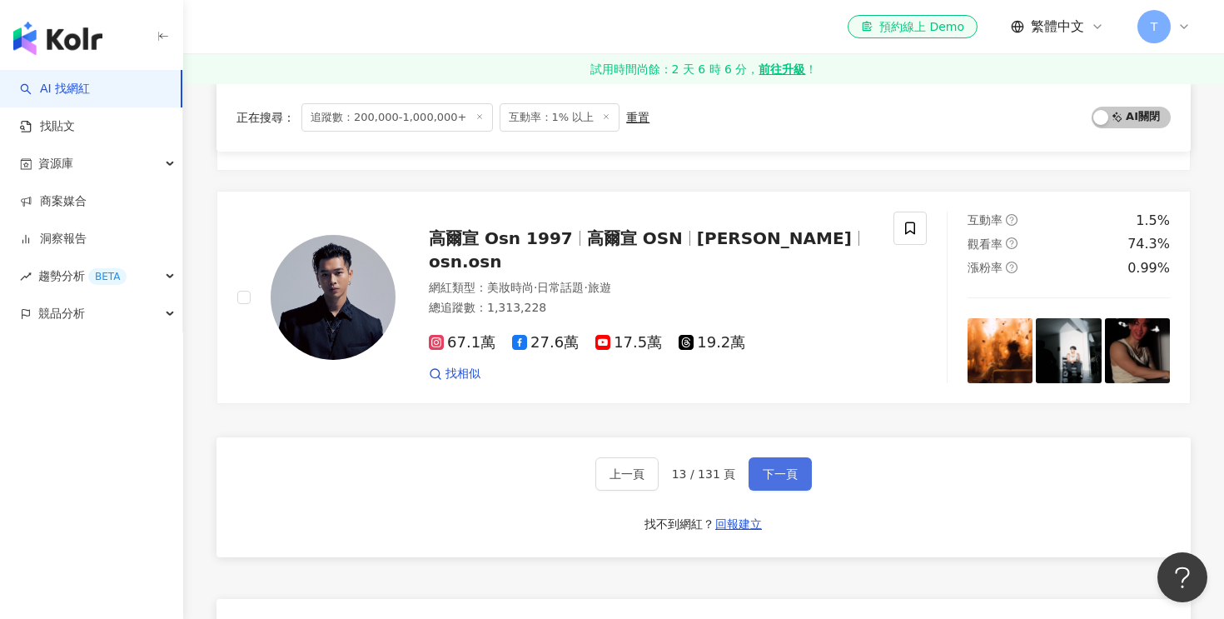
click at [775, 467] on span "下一頁" at bounding box center [780, 473] width 35 height 13
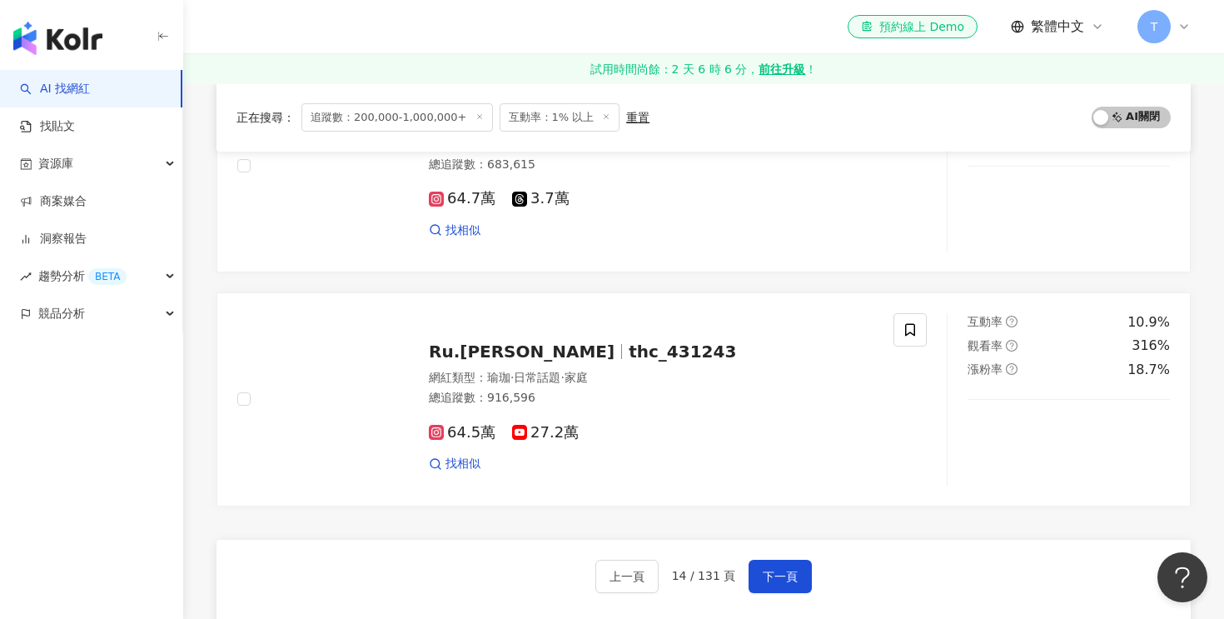
scroll to position [2750, 0]
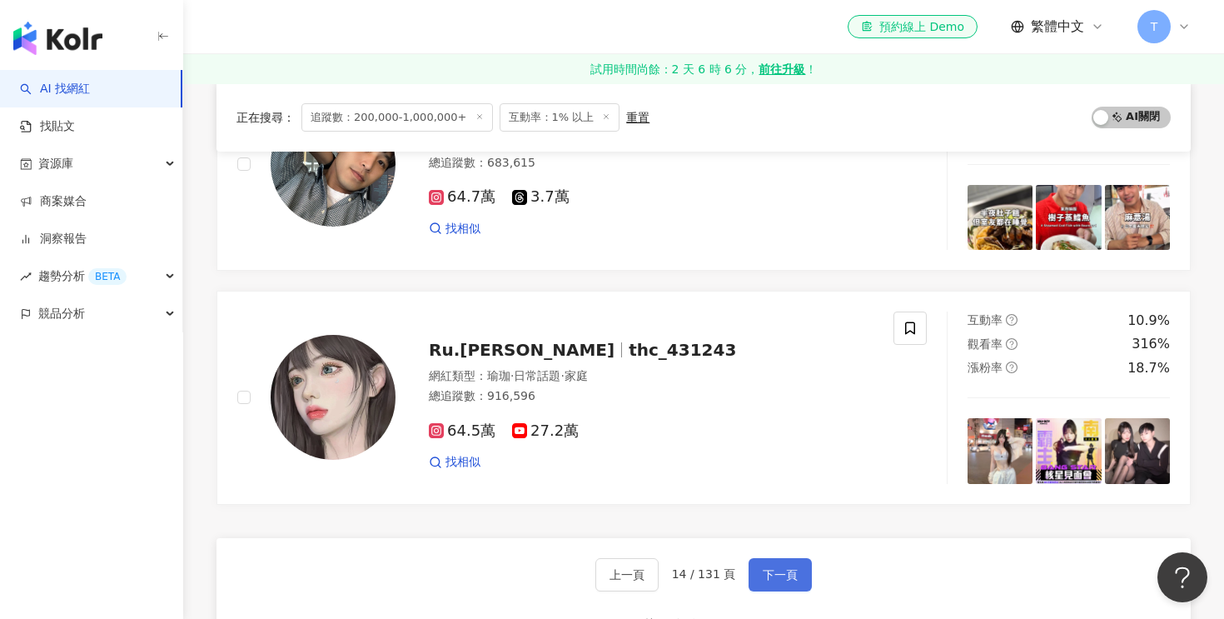
click at [788, 558] on button "下一頁" at bounding box center [780, 574] width 63 height 33
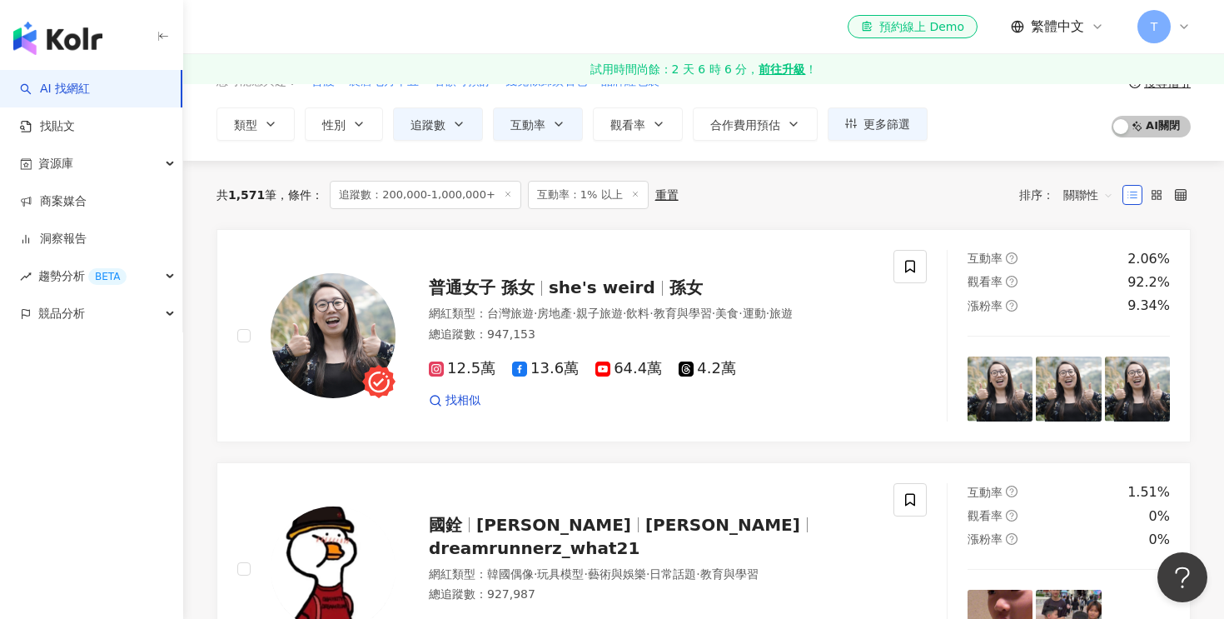
scroll to position [110, 0]
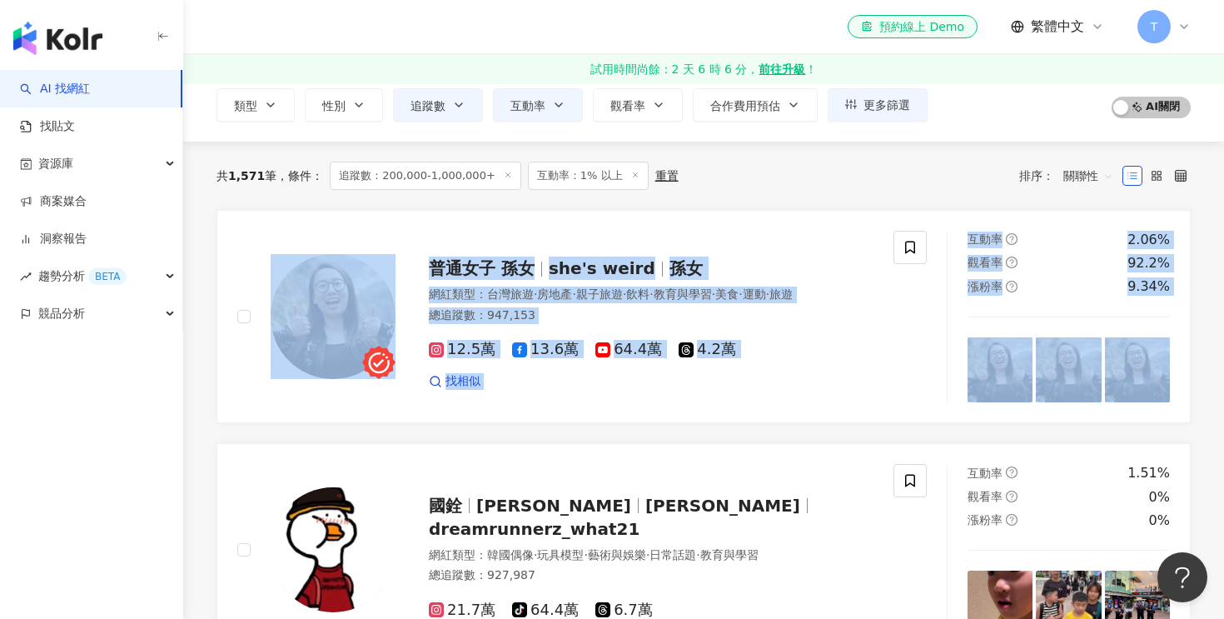
click at [700, 182] on div "共 1,571 筆 條件 ： 追蹤數：200,000-1,000,000+ 互動率：1% 以上 重置 排序： 關聯性" at bounding box center [704, 176] width 974 height 28
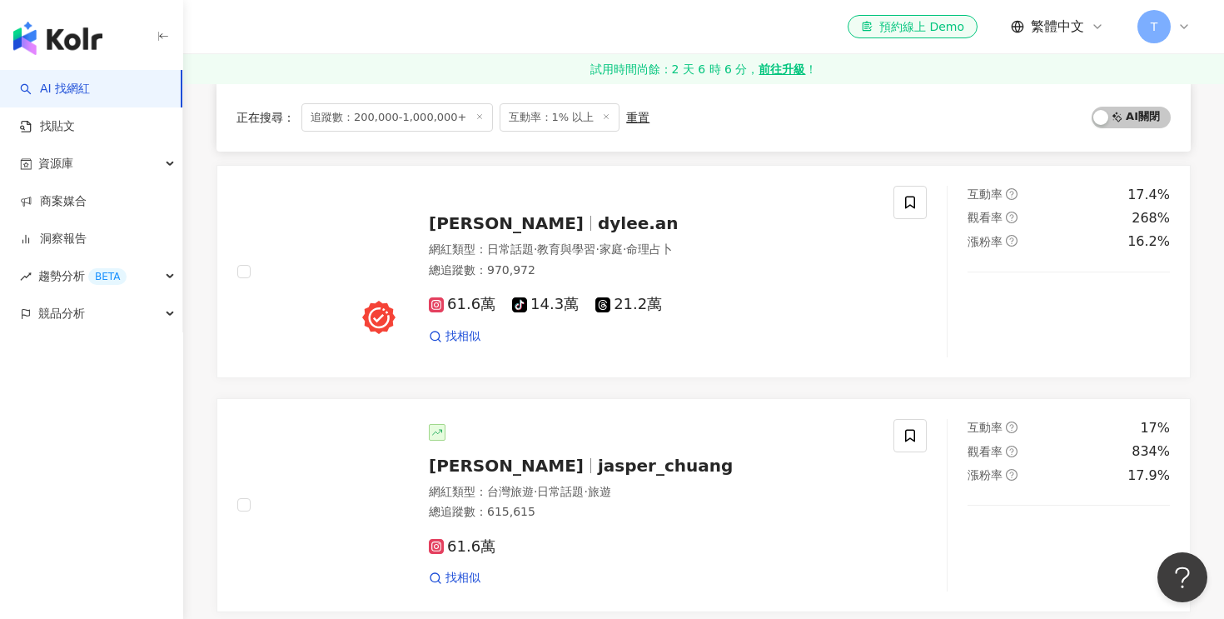
scroll to position [2256, 0]
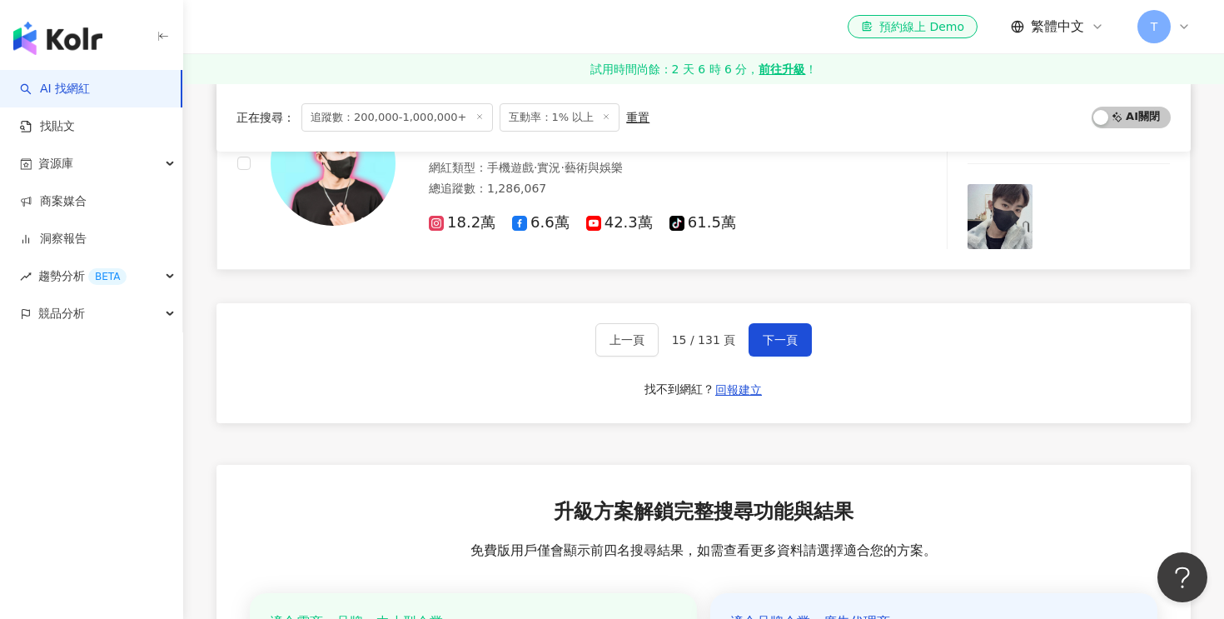
scroll to position [2836, 0]
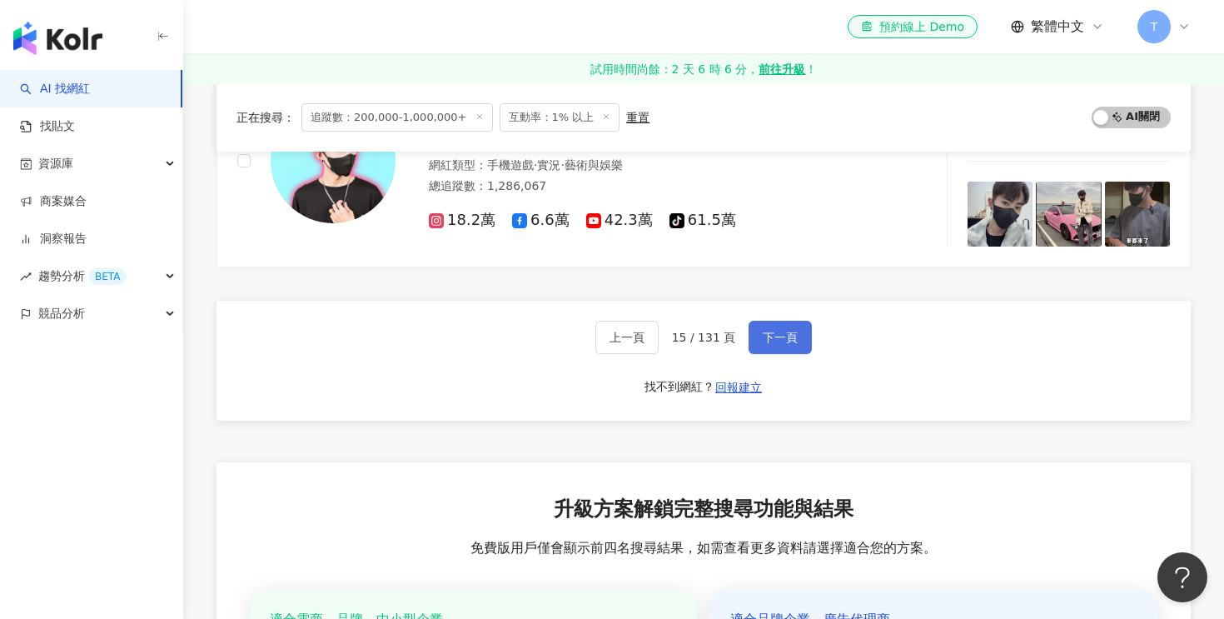
click at [779, 331] on span "下一頁" at bounding box center [780, 337] width 35 height 13
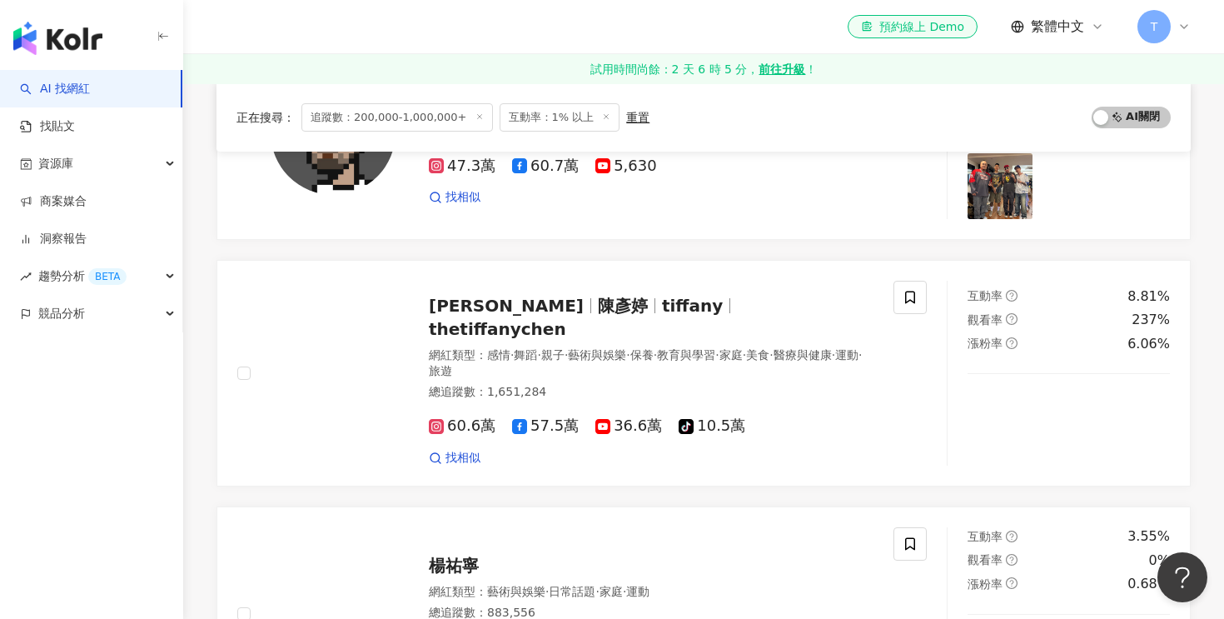
scroll to position [1948, 0]
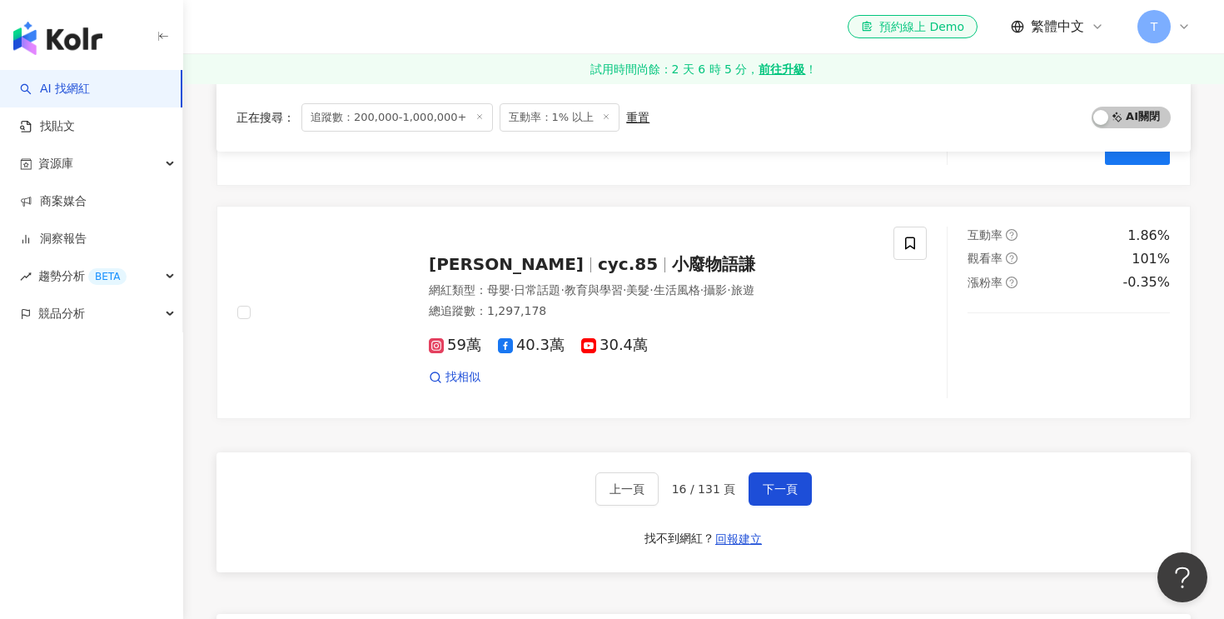
scroll to position [2719, 0]
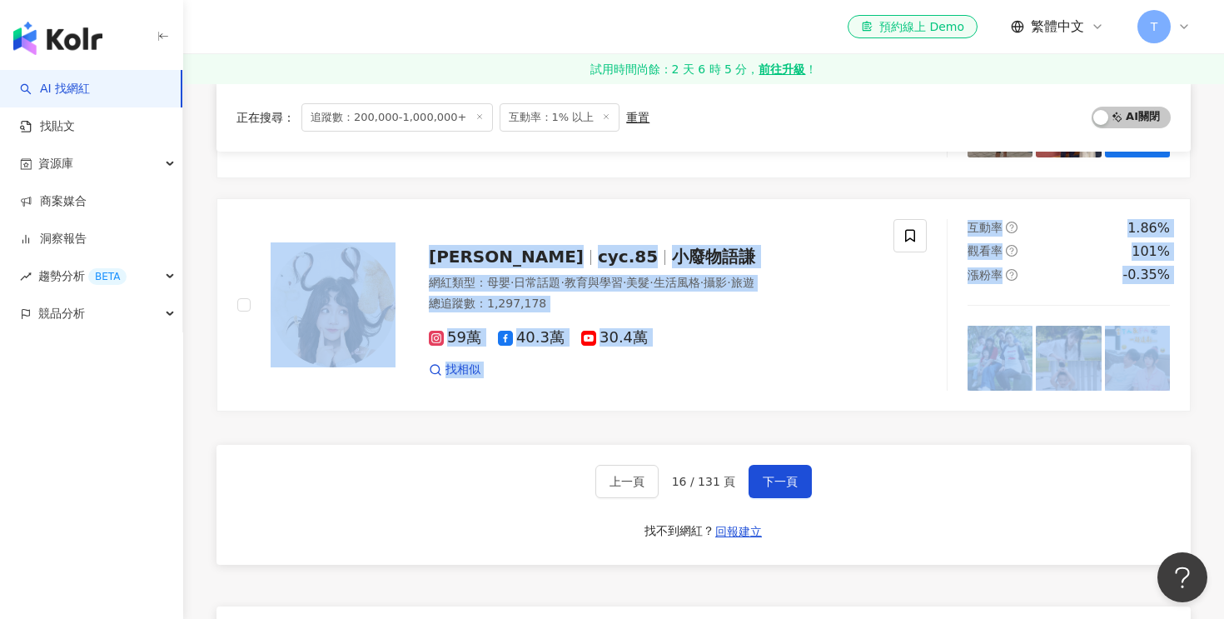
click at [544, 445] on div "上一頁 16 / 131 頁 下一頁 找不到網紅？ 回報建立" at bounding box center [704, 505] width 974 height 120
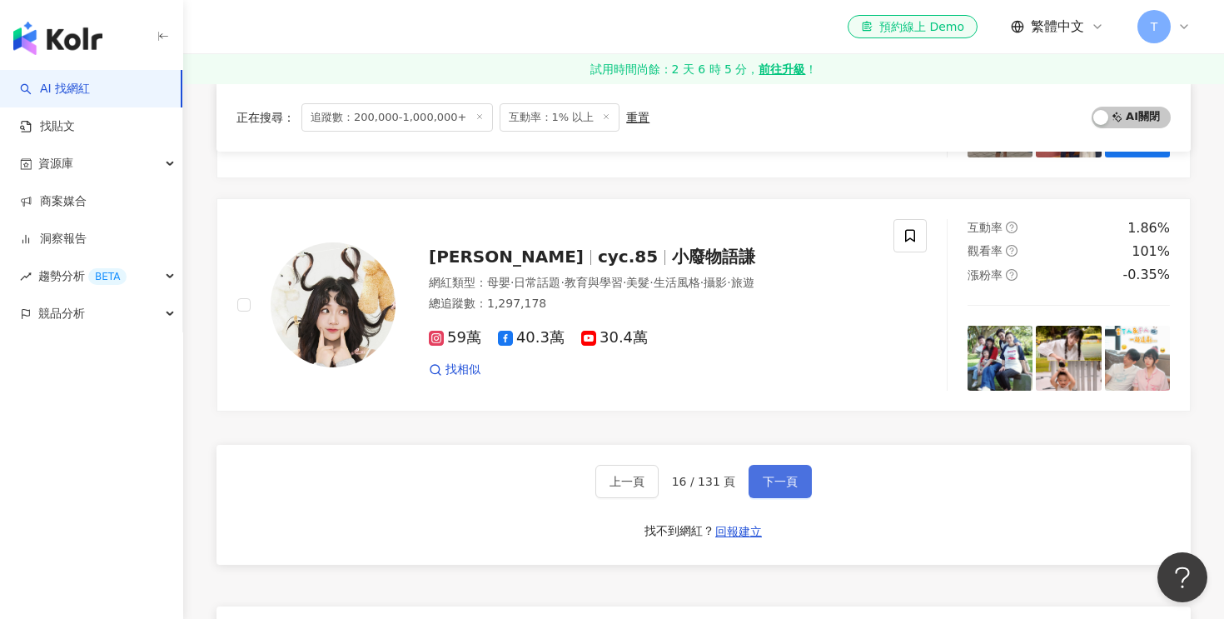
click at [776, 475] on span "下一頁" at bounding box center [780, 481] width 35 height 13
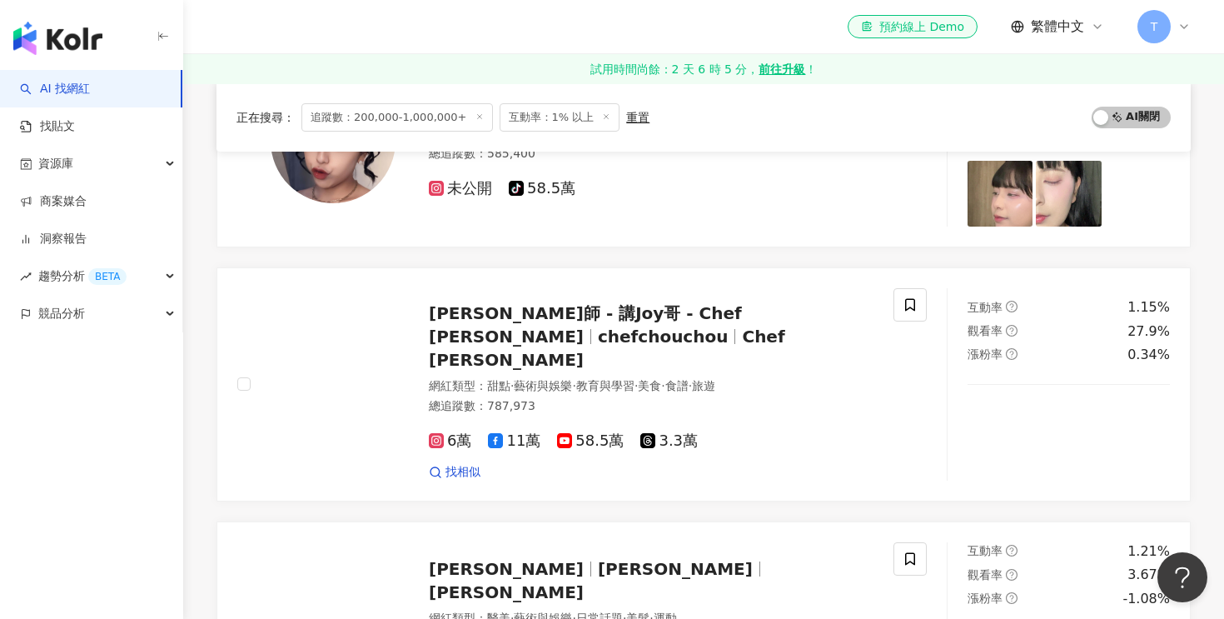
scroll to position [978, 0]
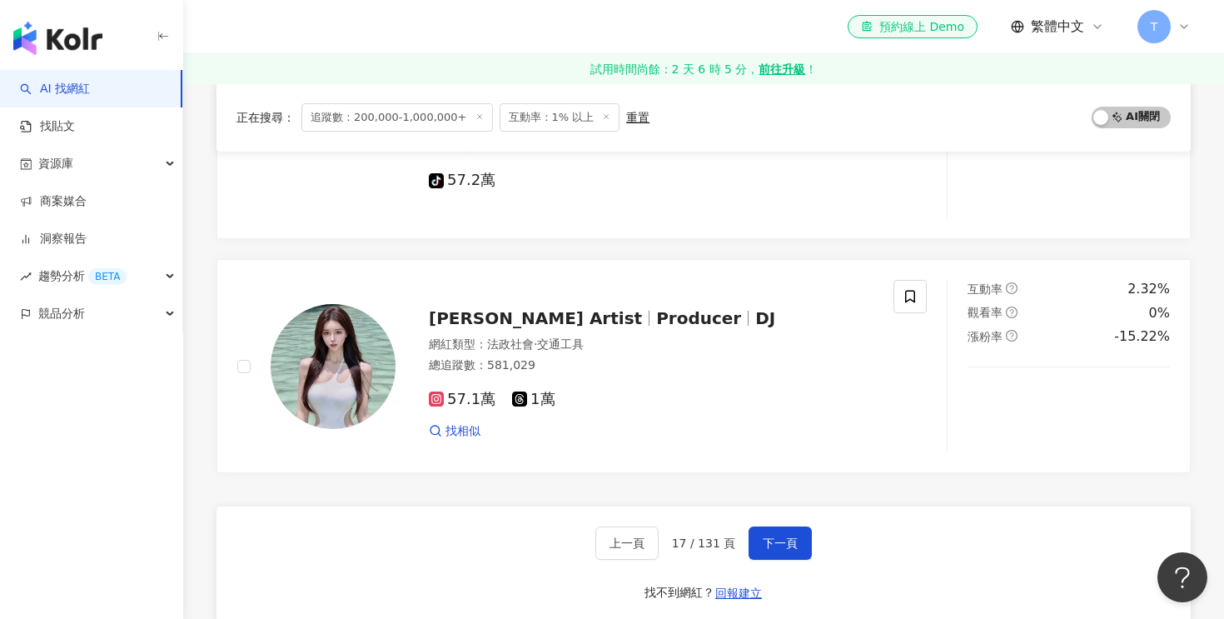
scroll to position [2652, 0]
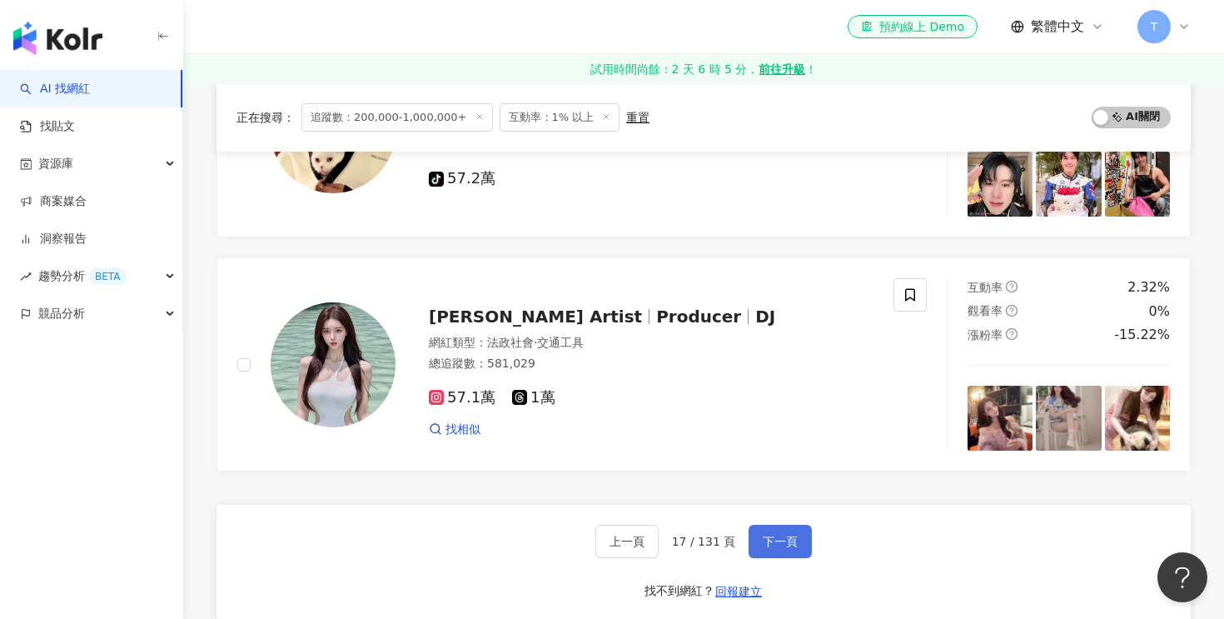
click at [772, 535] on span "下一頁" at bounding box center [780, 541] width 35 height 13
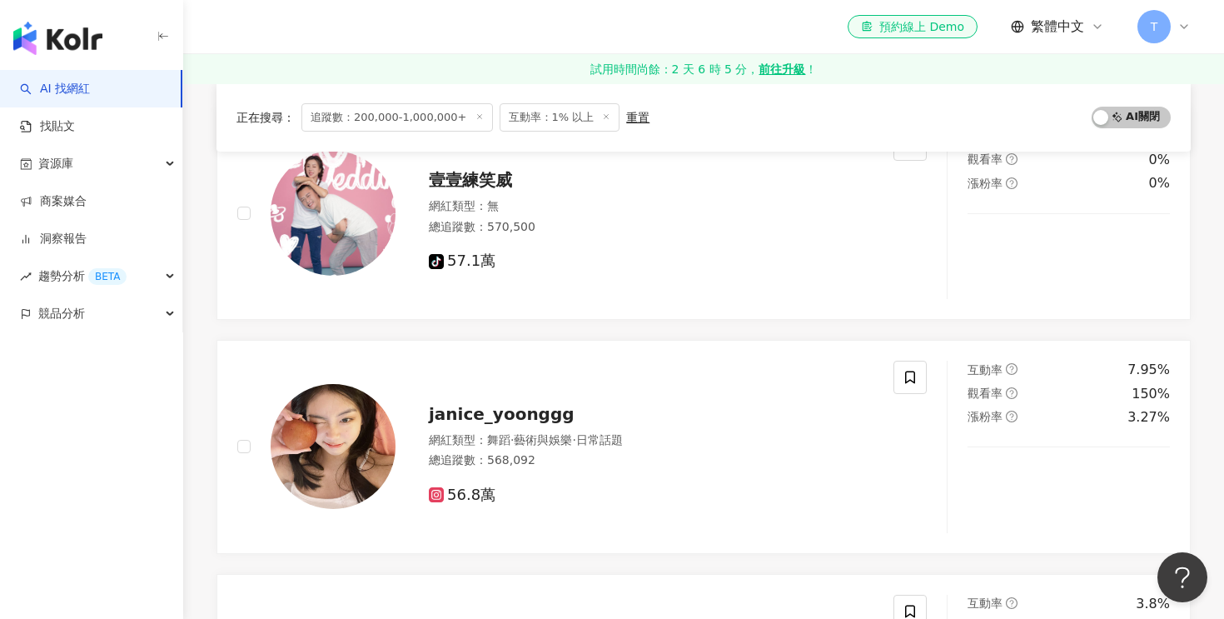
scroll to position [215, 0]
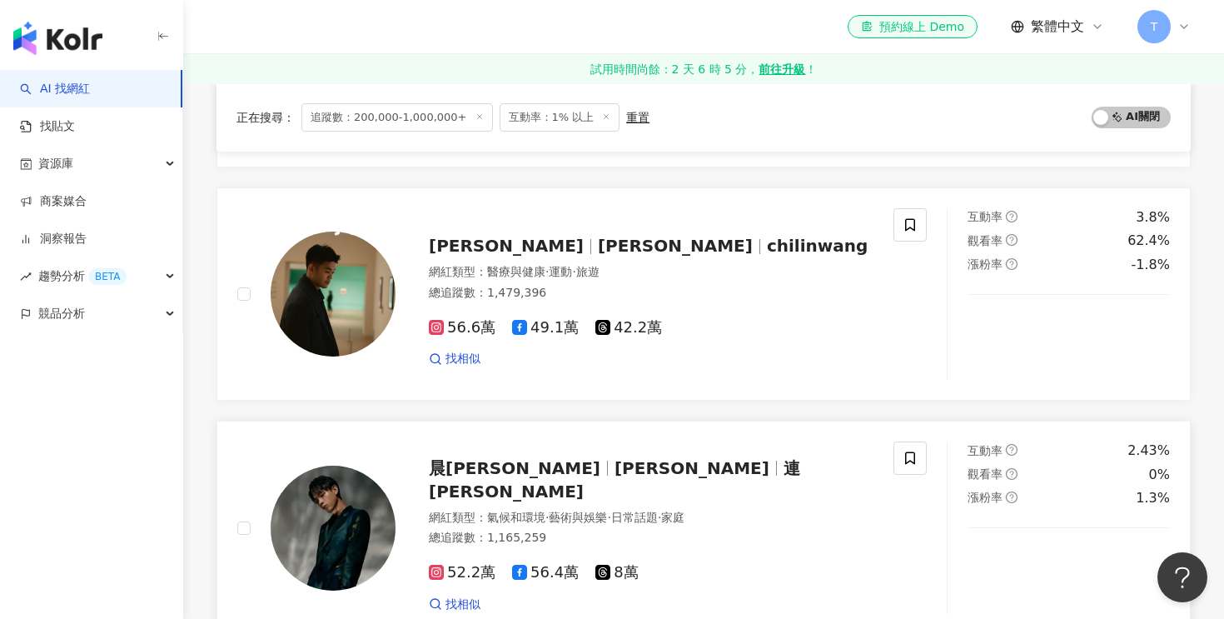
scroll to position [595, 0]
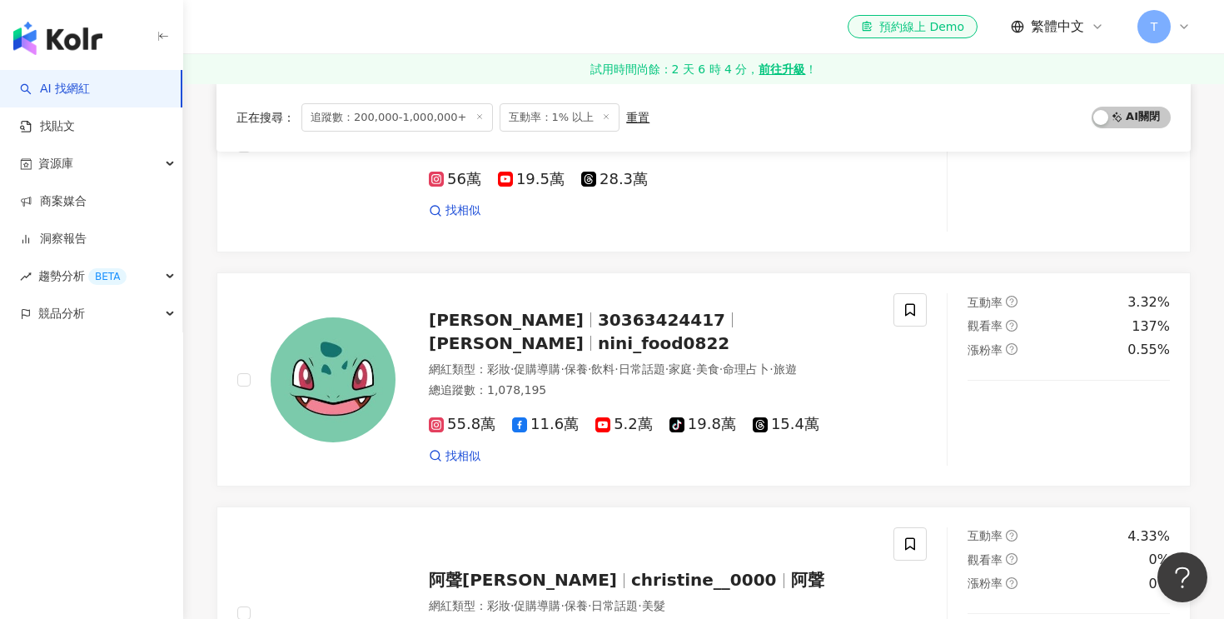
scroll to position [1208, 0]
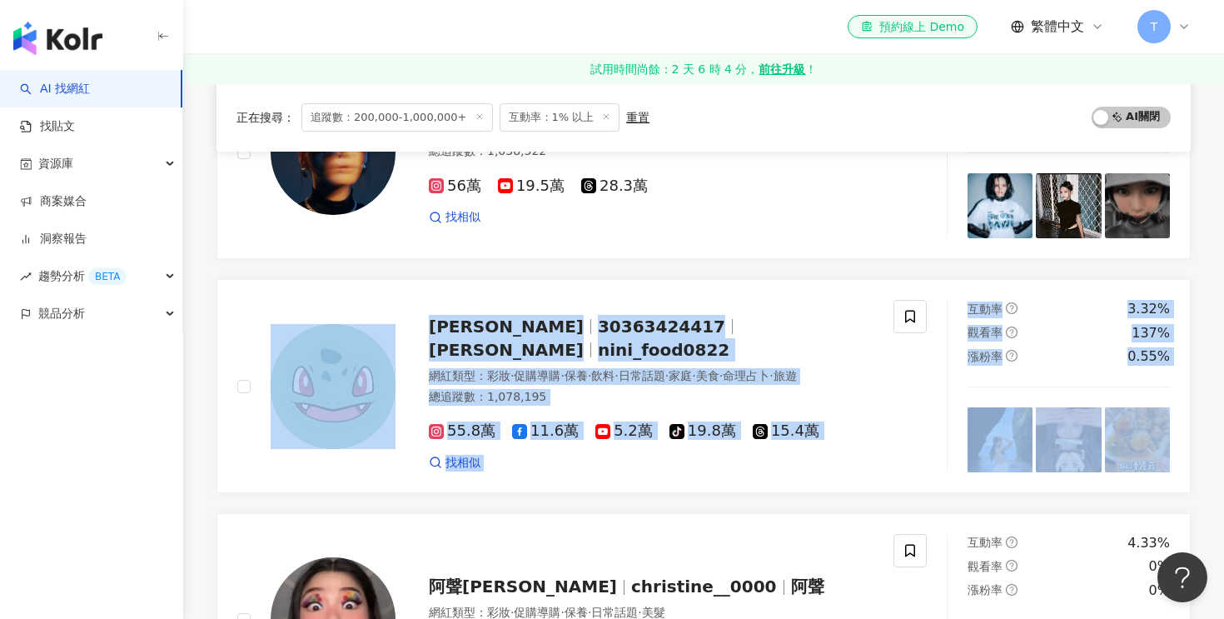
click at [605, 272] on div "壹壹練笑威 網紅類型 ： 無 總追蹤數 ： 570,500 tiktok-icon 57.1萬 互動率 4.47% 觀看率 0% 漲粉率 0% janice_…" at bounding box center [704, 509] width 974 height 2797
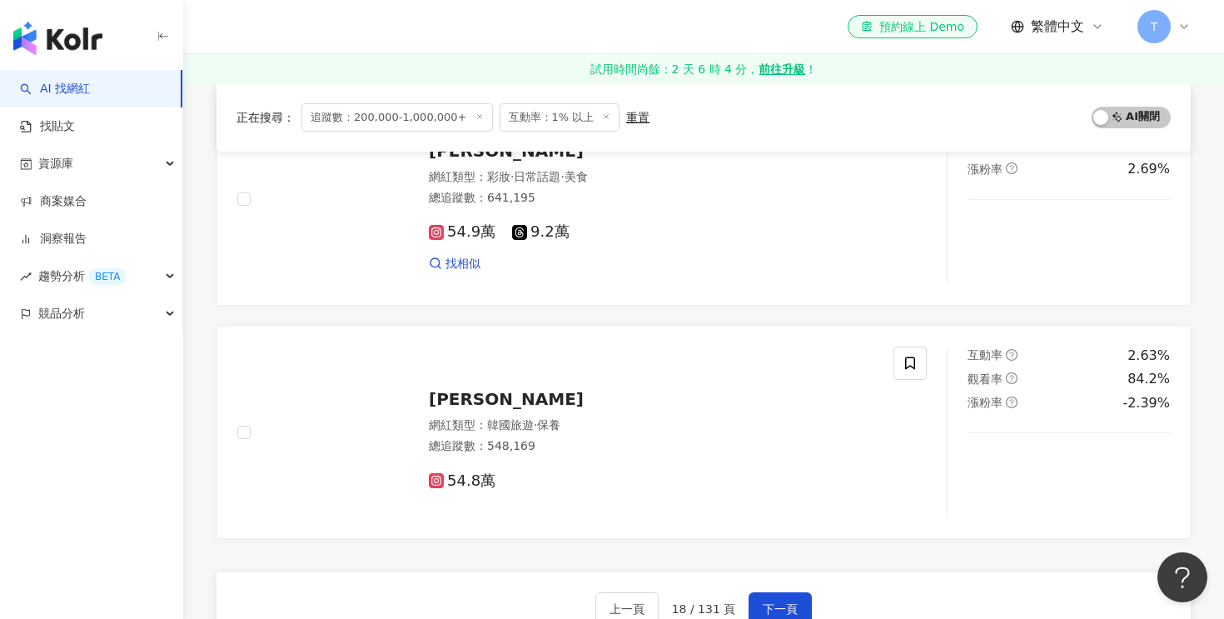
scroll to position [2652, 0]
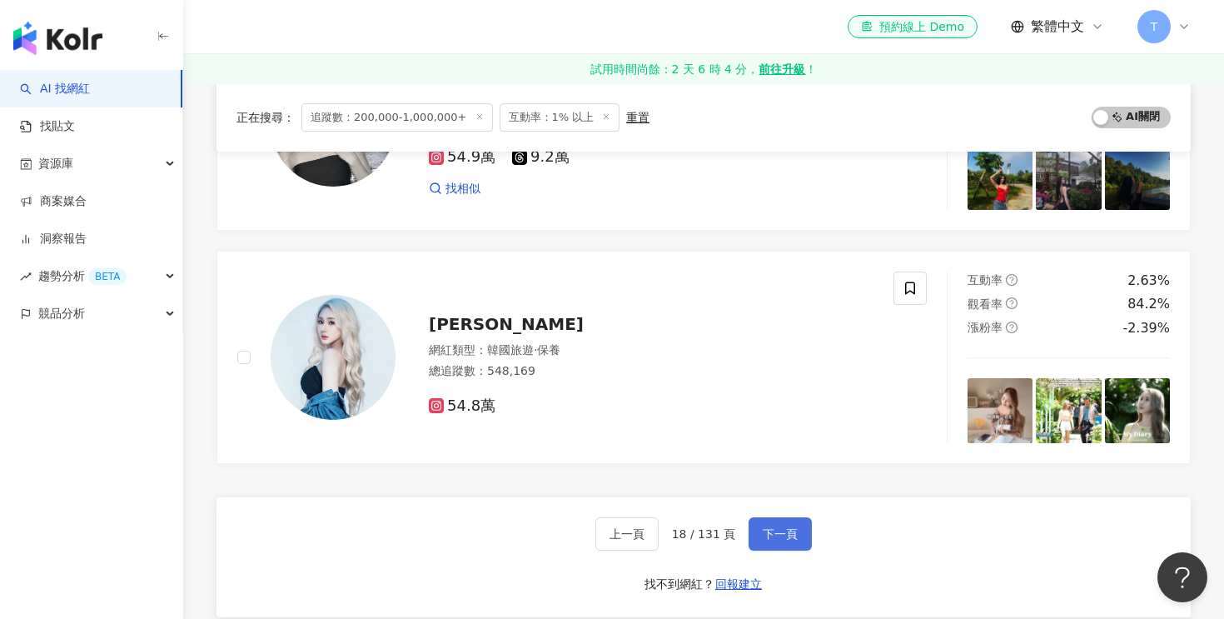
click at [764, 527] on span "下一頁" at bounding box center [780, 533] width 35 height 13
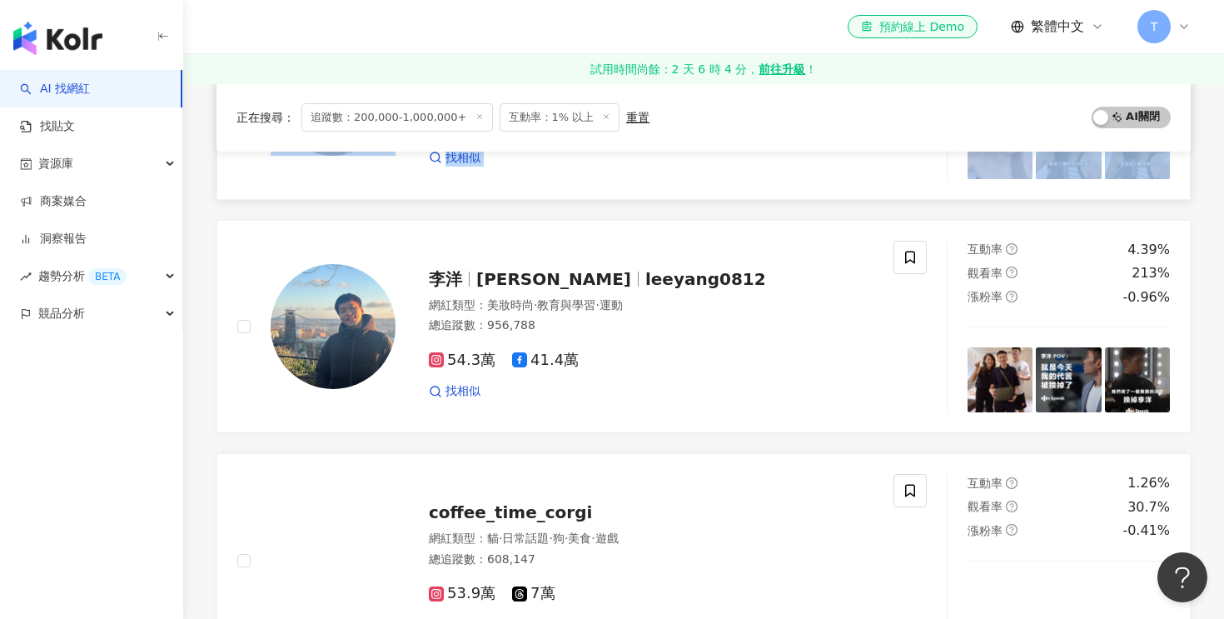
scroll to position [1570, 0]
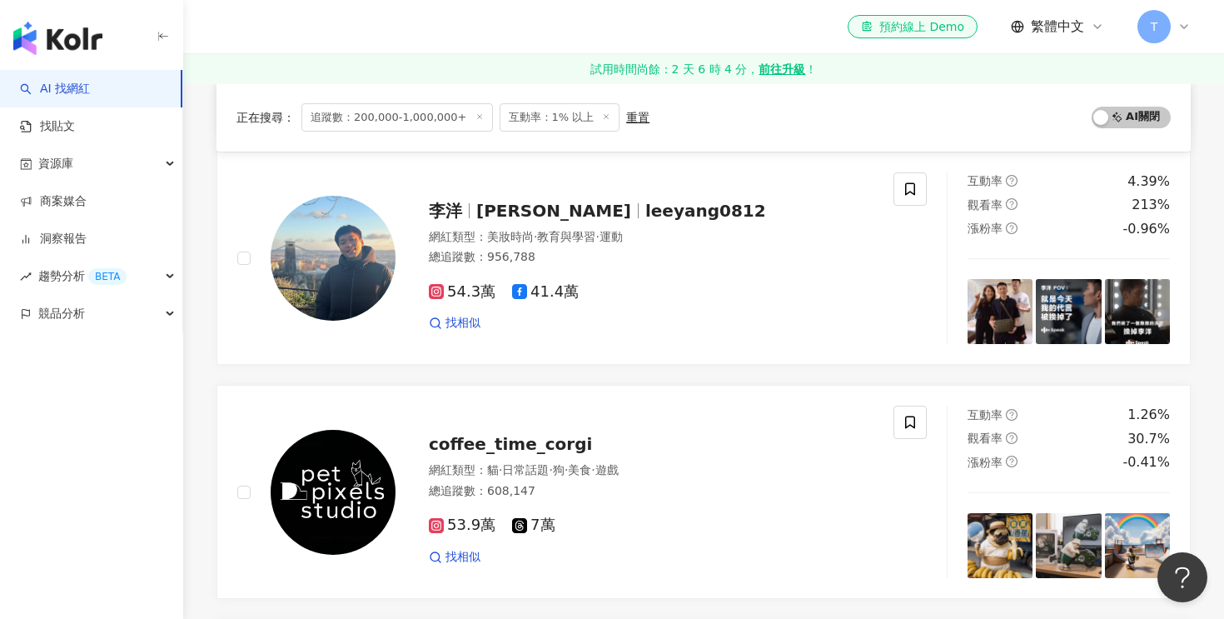
click at [213, 402] on div "正在搜尋 ： 追蹤數：200,000-1,000,000+ 互動率：1% 以上 重置 AI 開啟 AI 關閉 邱宇辰 Chris 邱翊橙 毛弟 網紅類型 ： …" at bounding box center [703, 412] width 1041 height 3460
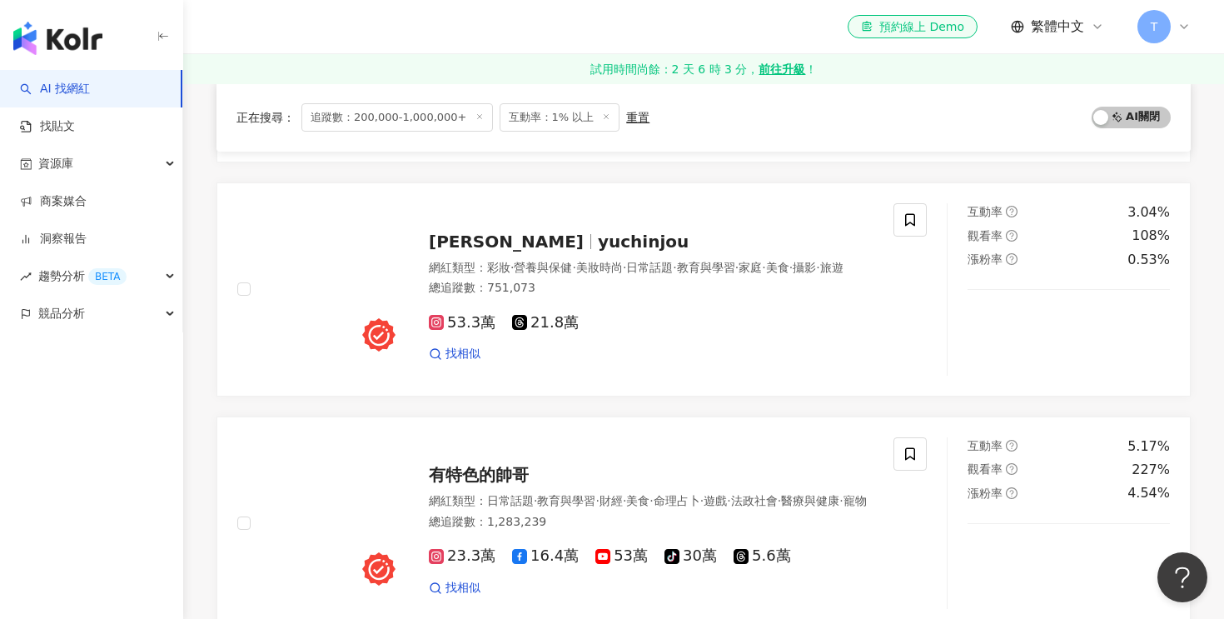
scroll to position [2474, 0]
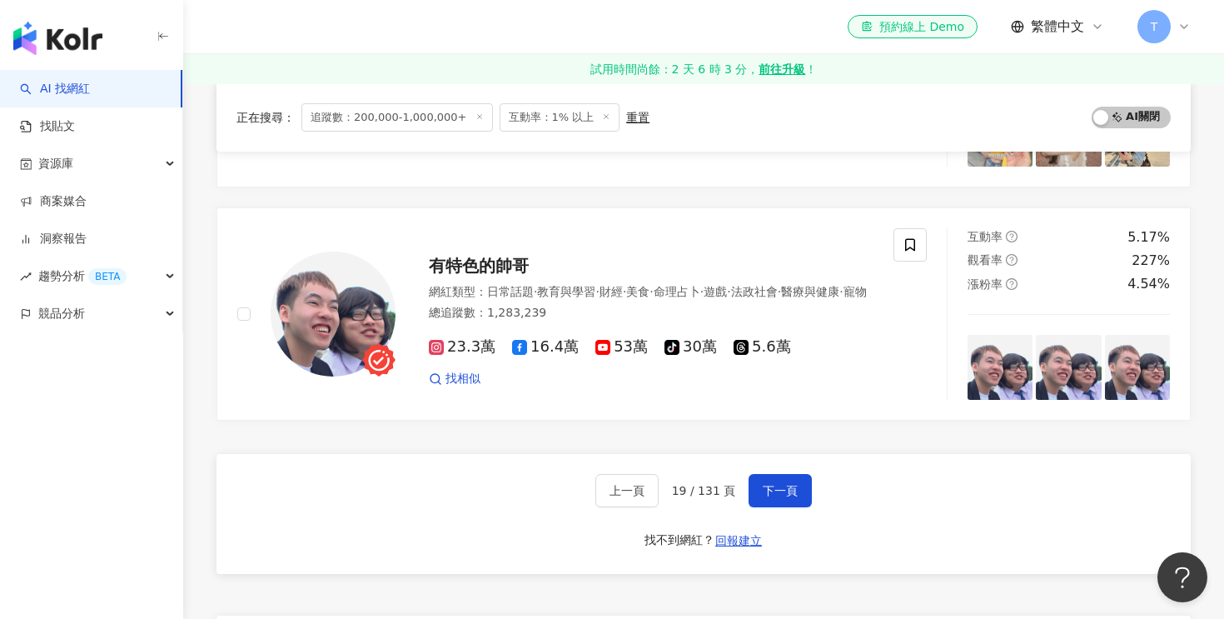
scroll to position [2888, 0]
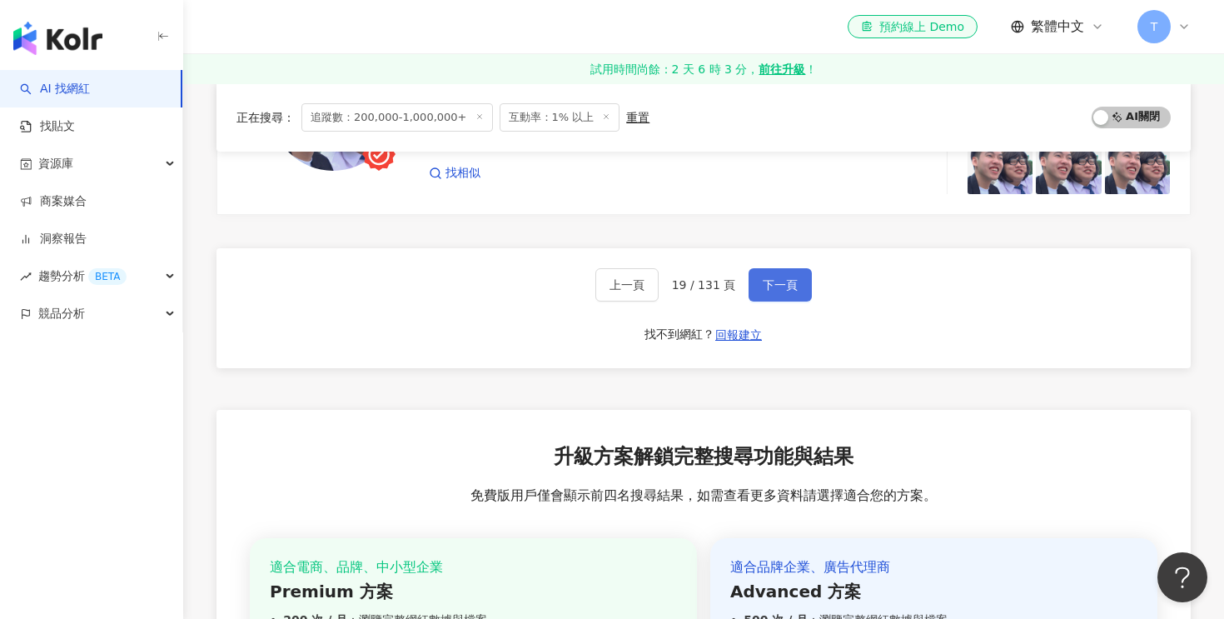
click at [782, 280] on span "下一頁" at bounding box center [780, 284] width 35 height 13
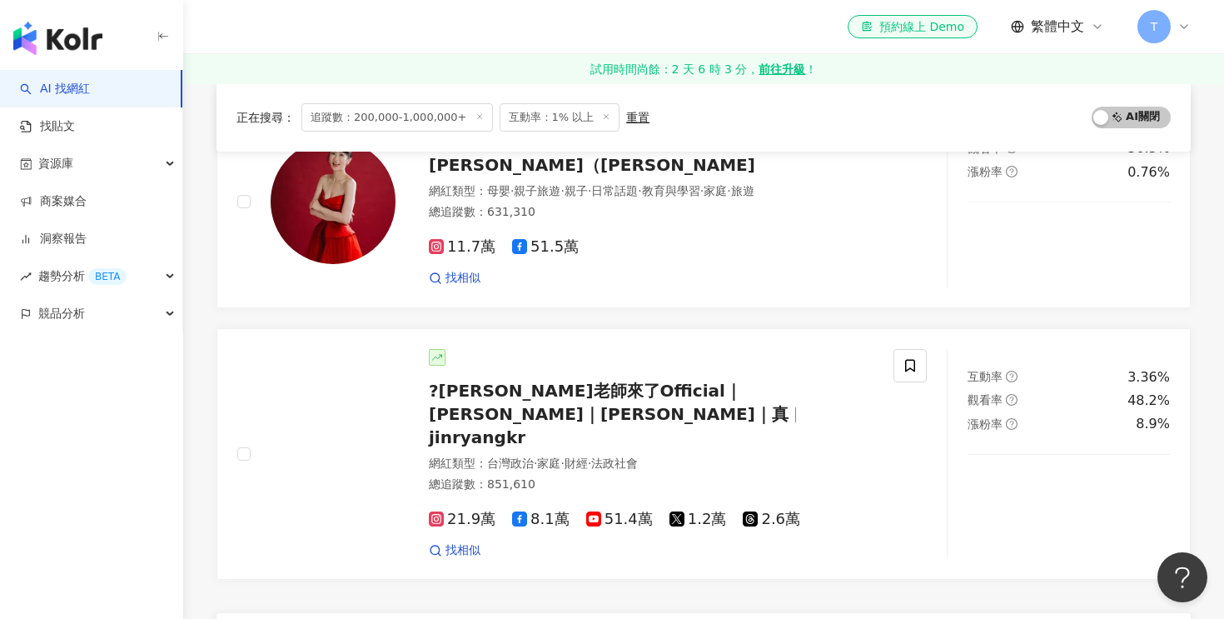
scroll to position [2627, 0]
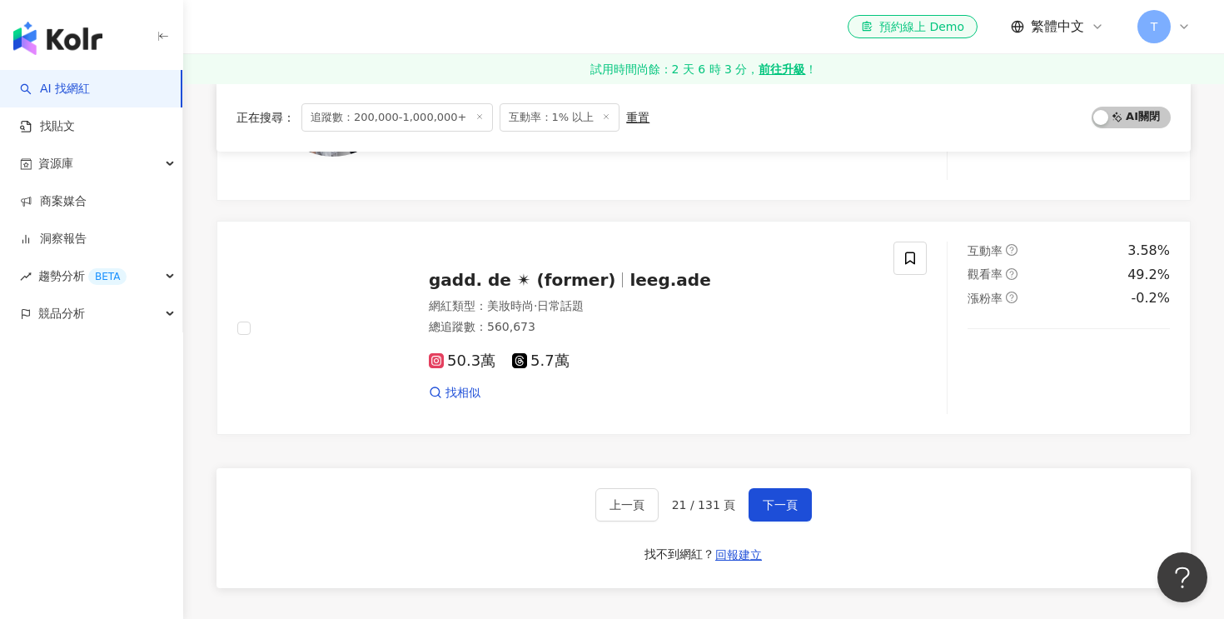
scroll to position [2741, 0]
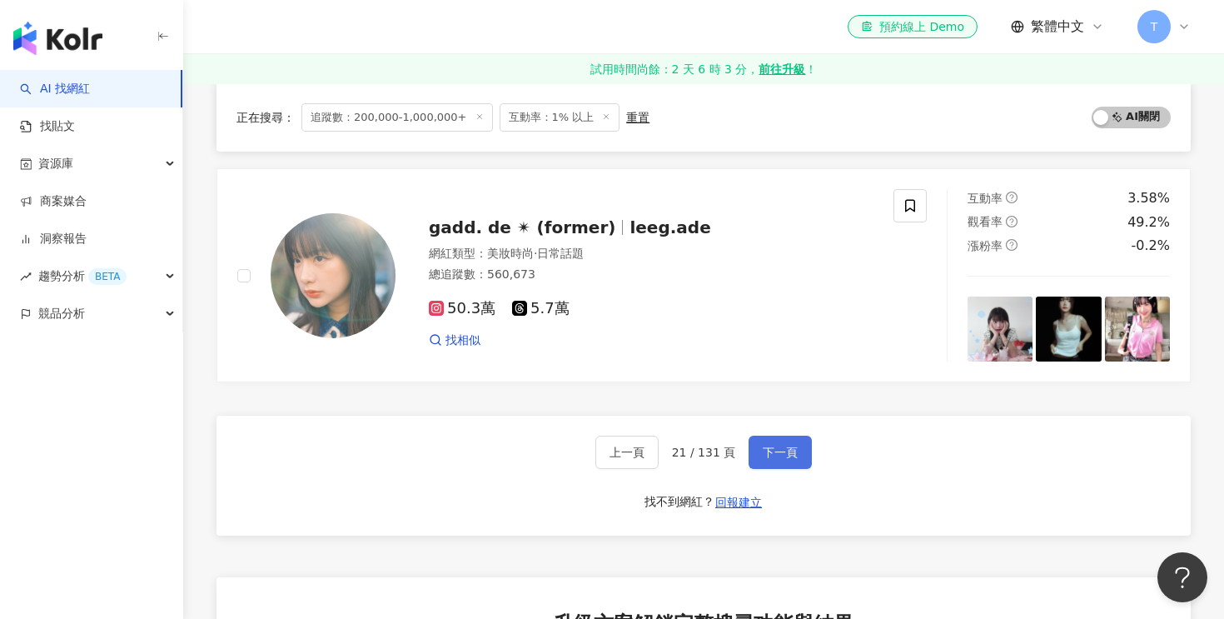
click at [775, 443] on button "下一頁" at bounding box center [780, 452] width 63 height 33
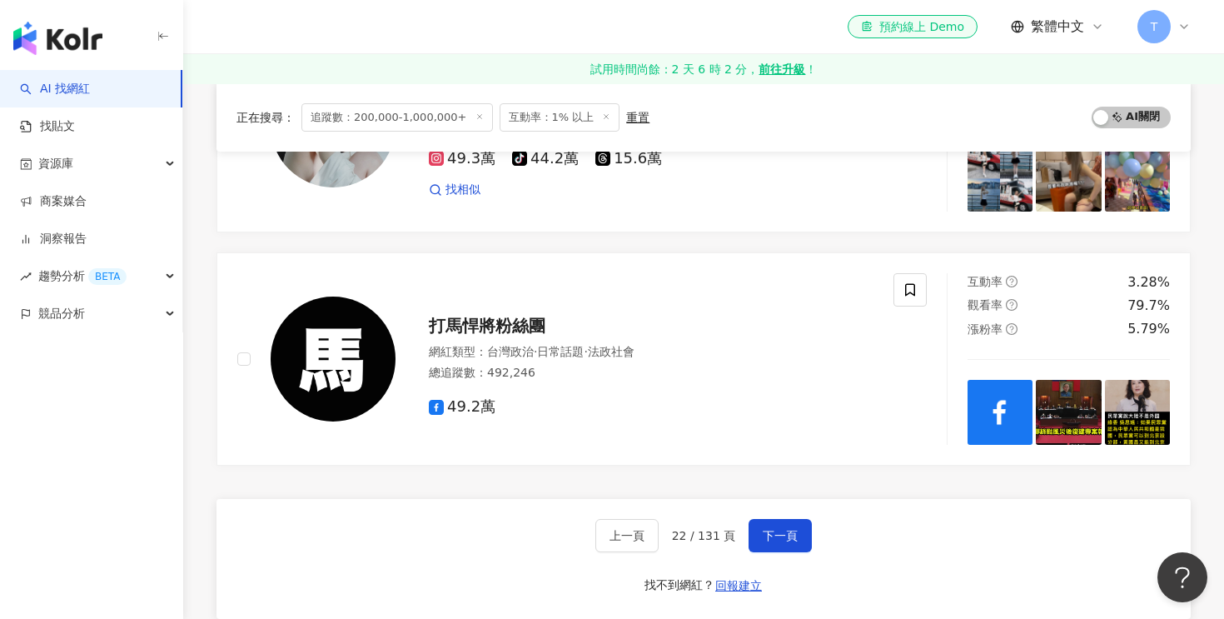
scroll to position [2746, 0]
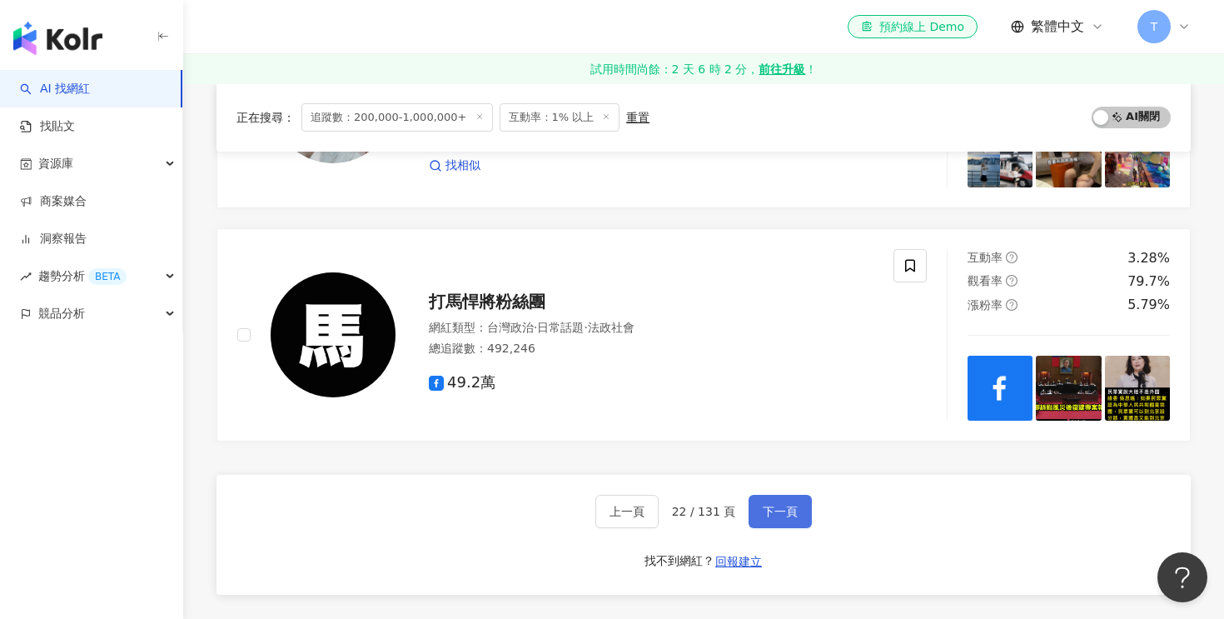
click at [780, 505] on span "下一頁" at bounding box center [780, 511] width 35 height 13
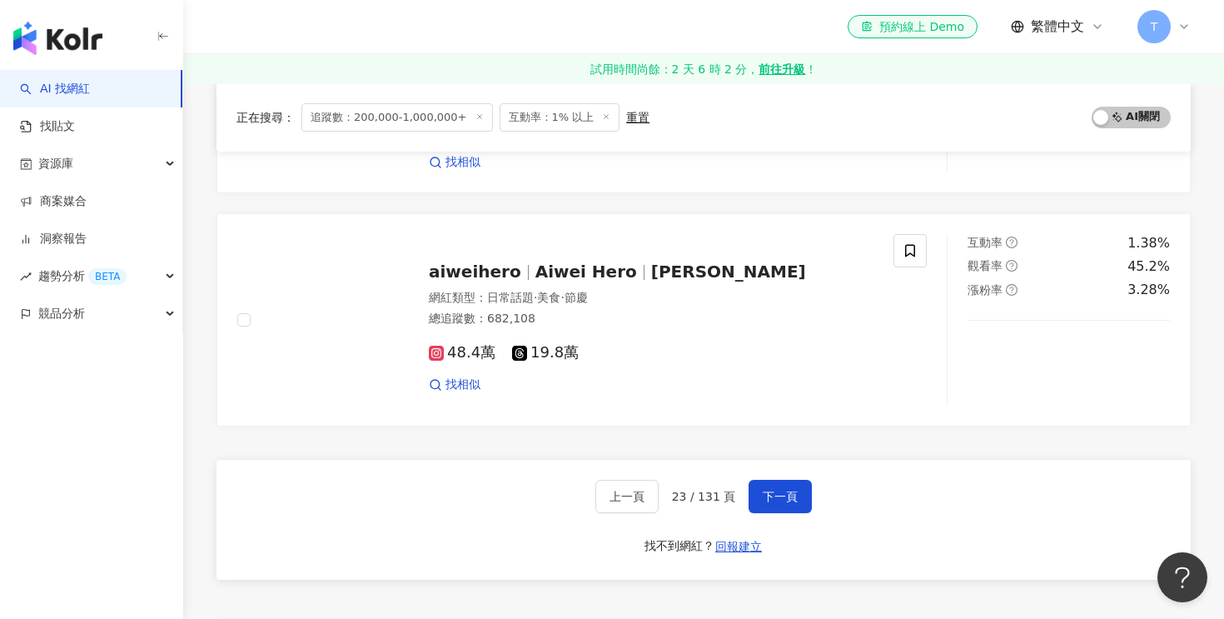
scroll to position [2709, 0]
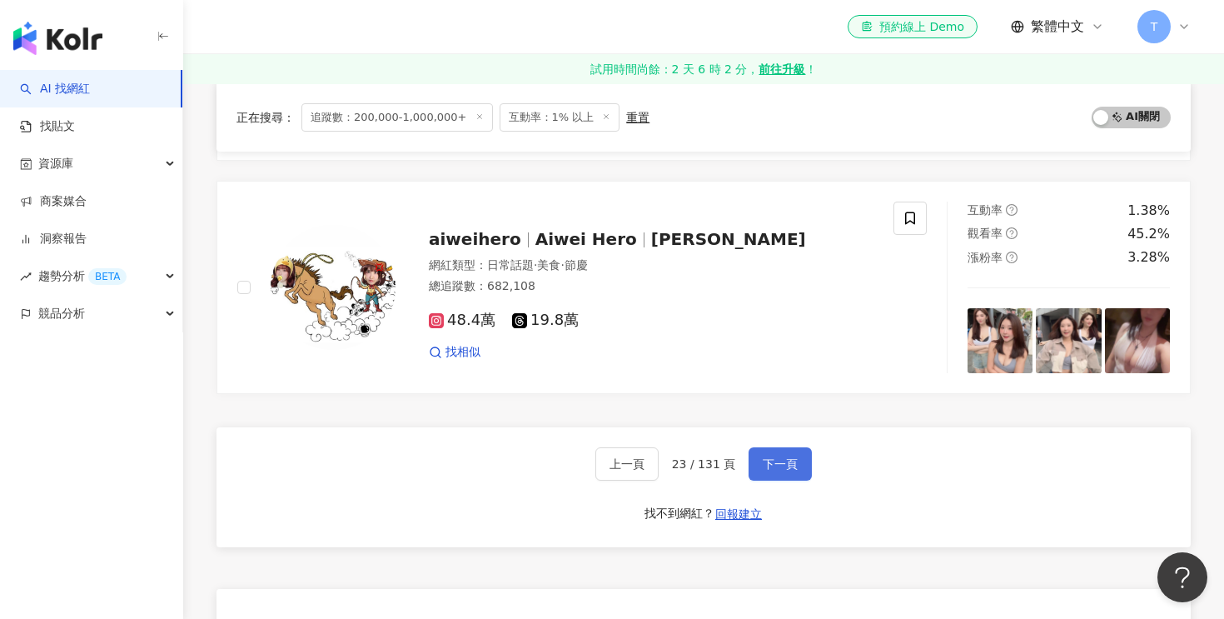
click at [778, 467] on span "下一頁" at bounding box center [780, 463] width 35 height 13
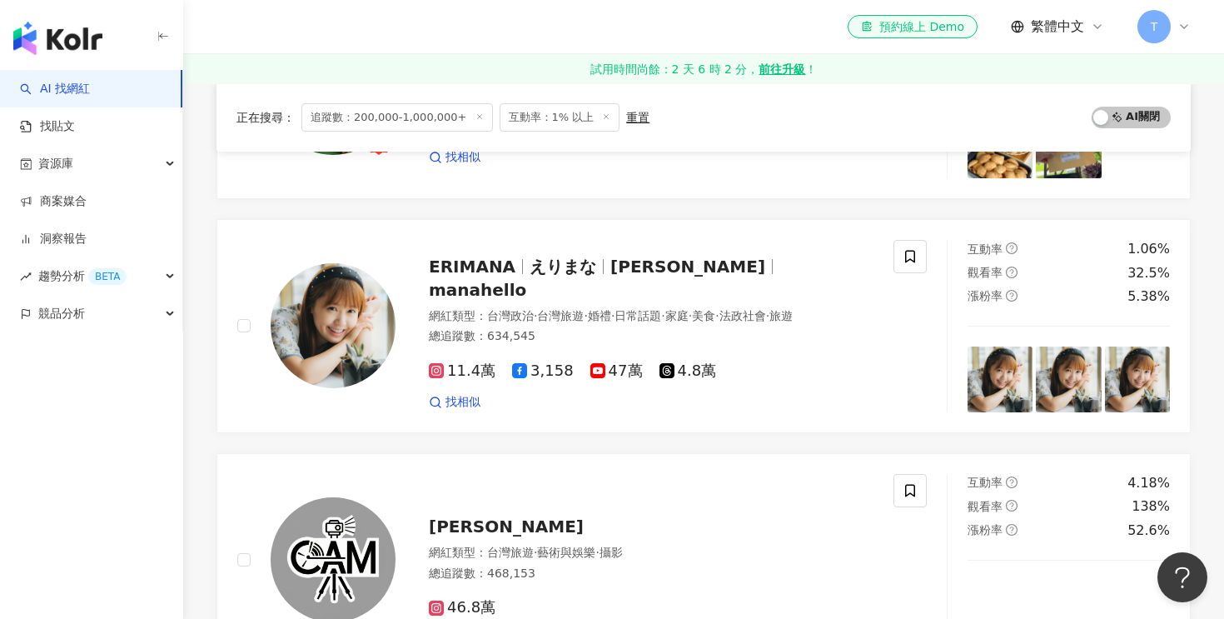
scroll to position [2226, 0]
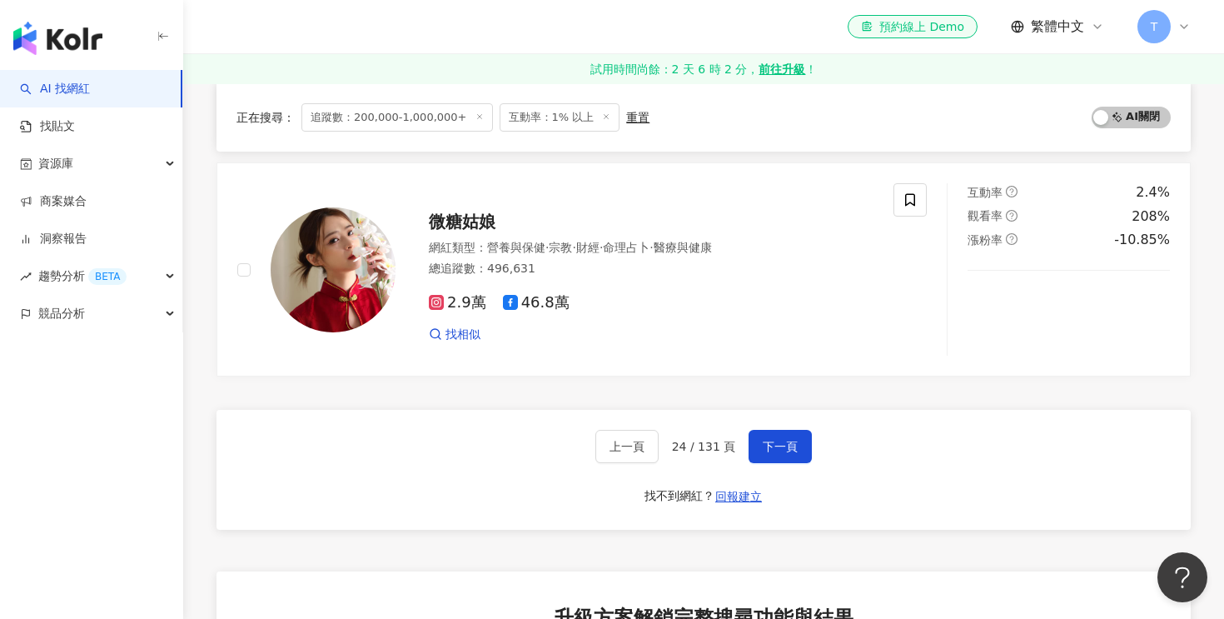
scroll to position [2742, 0]
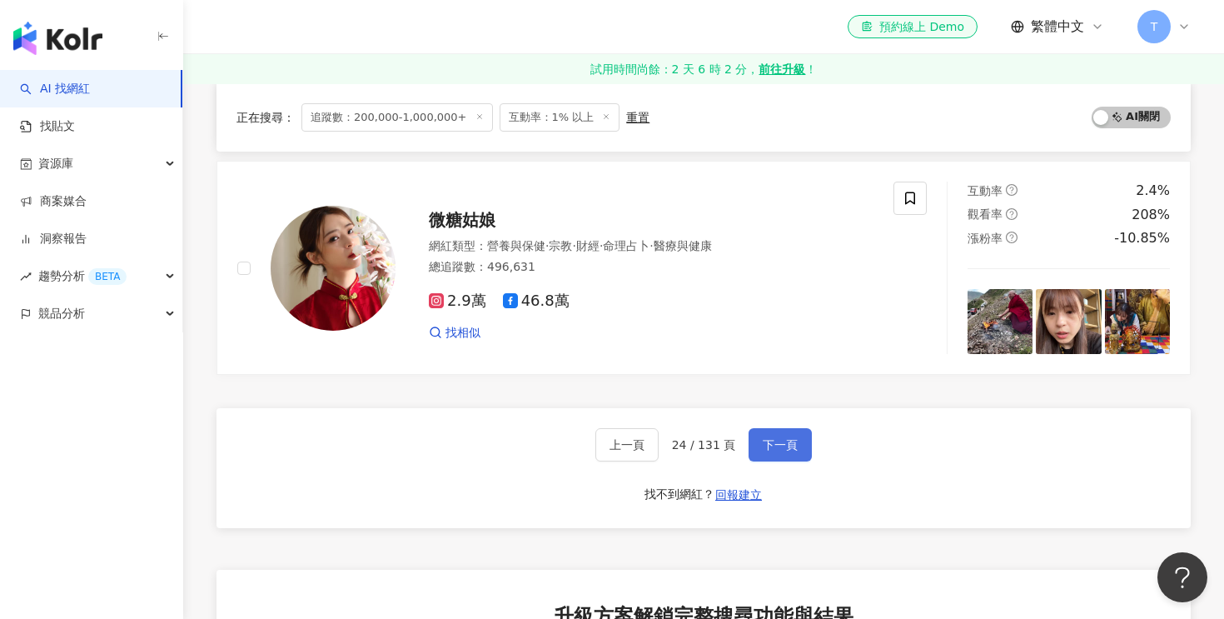
click at [789, 437] on button "下一頁" at bounding box center [780, 444] width 63 height 33
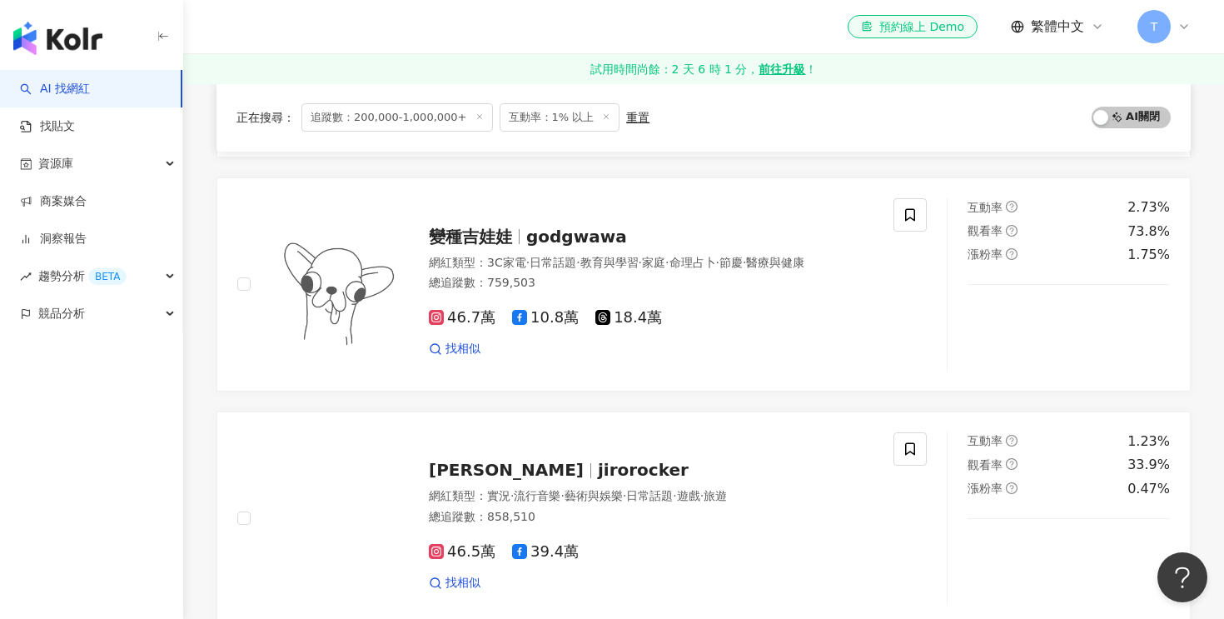
scroll to position [0, 0]
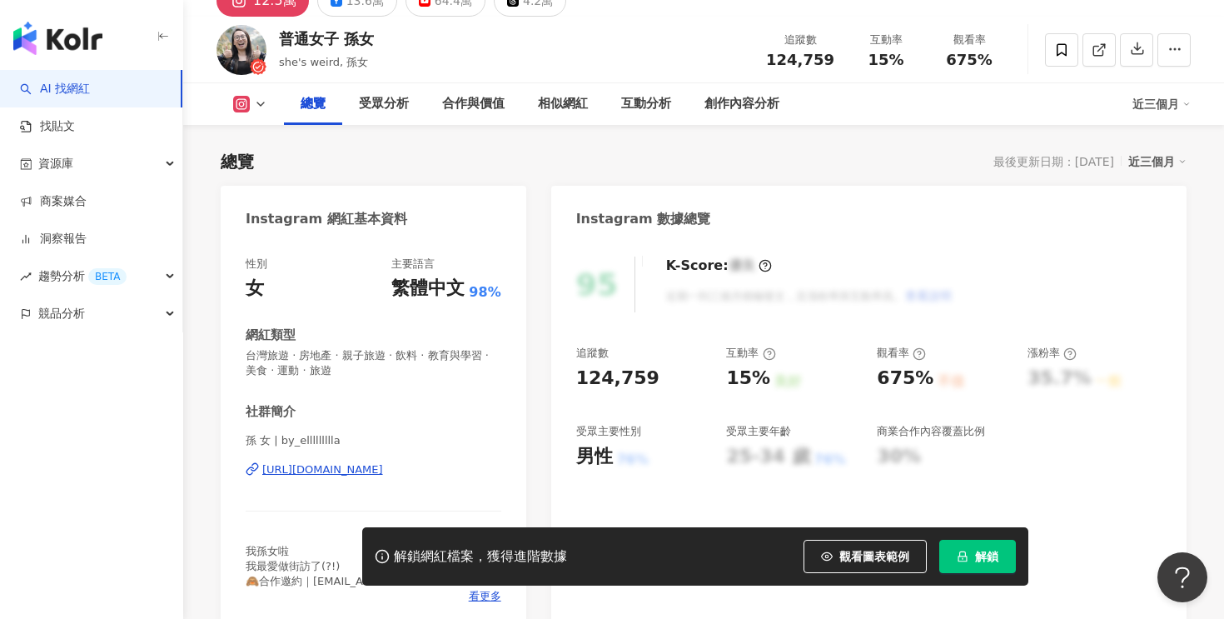
scroll to position [112, 0]
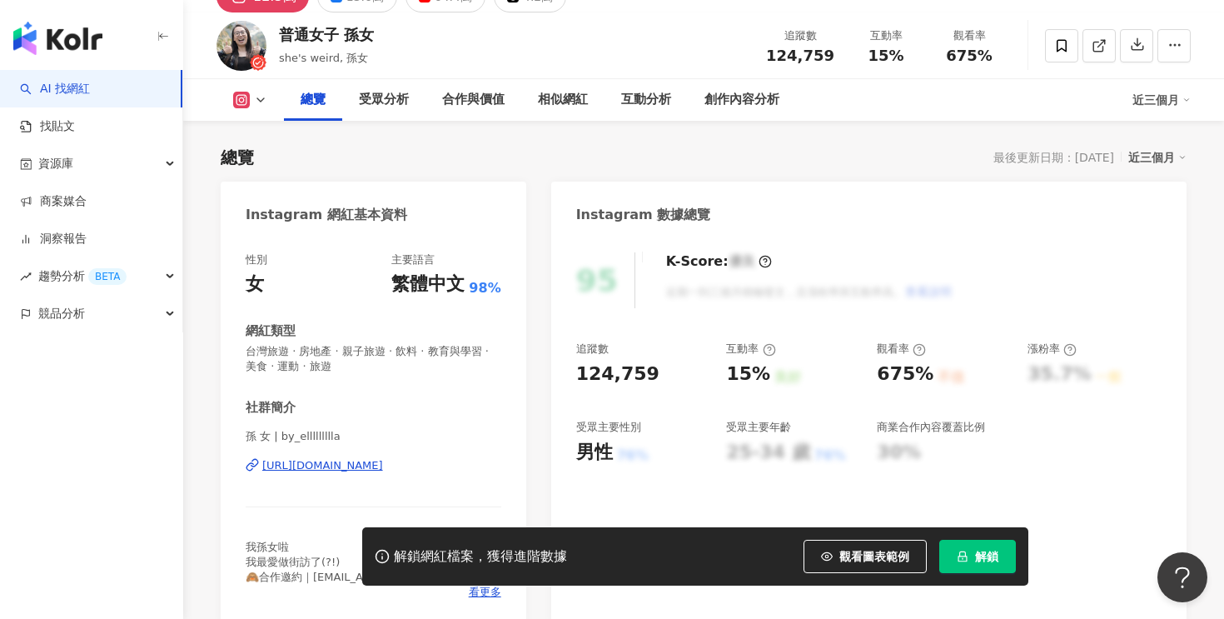
click at [378, 461] on div "https://www.instagram.com/by_ellllllllla/" at bounding box center [322, 465] width 121 height 15
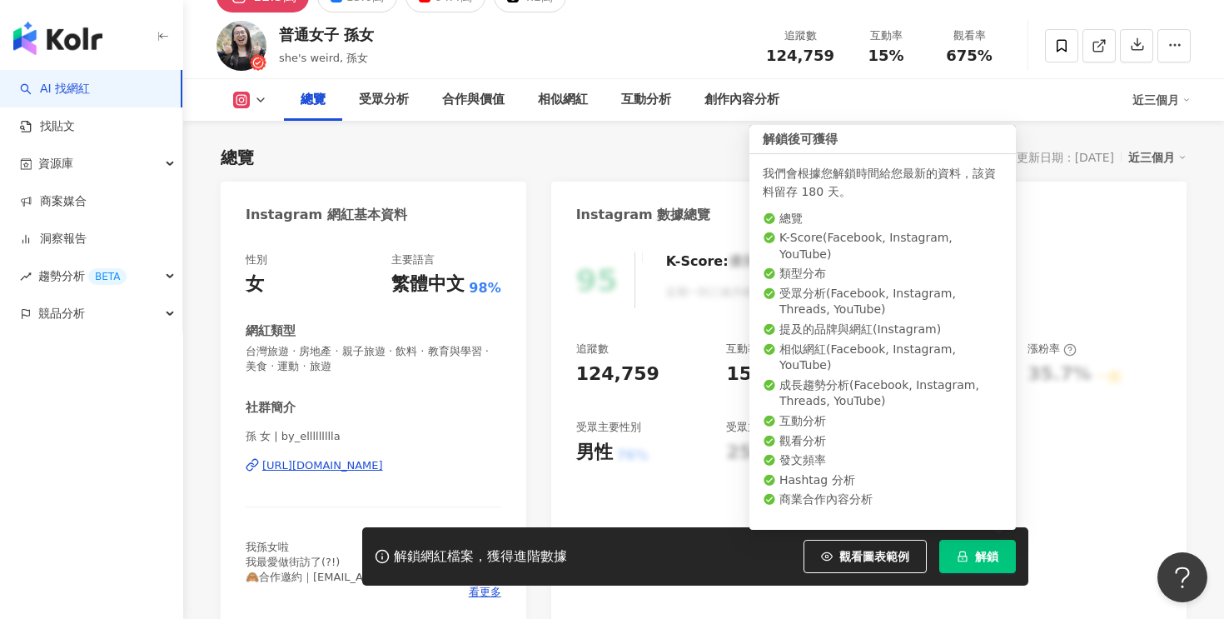
click at [976, 555] on span "解鎖" at bounding box center [986, 556] width 23 height 13
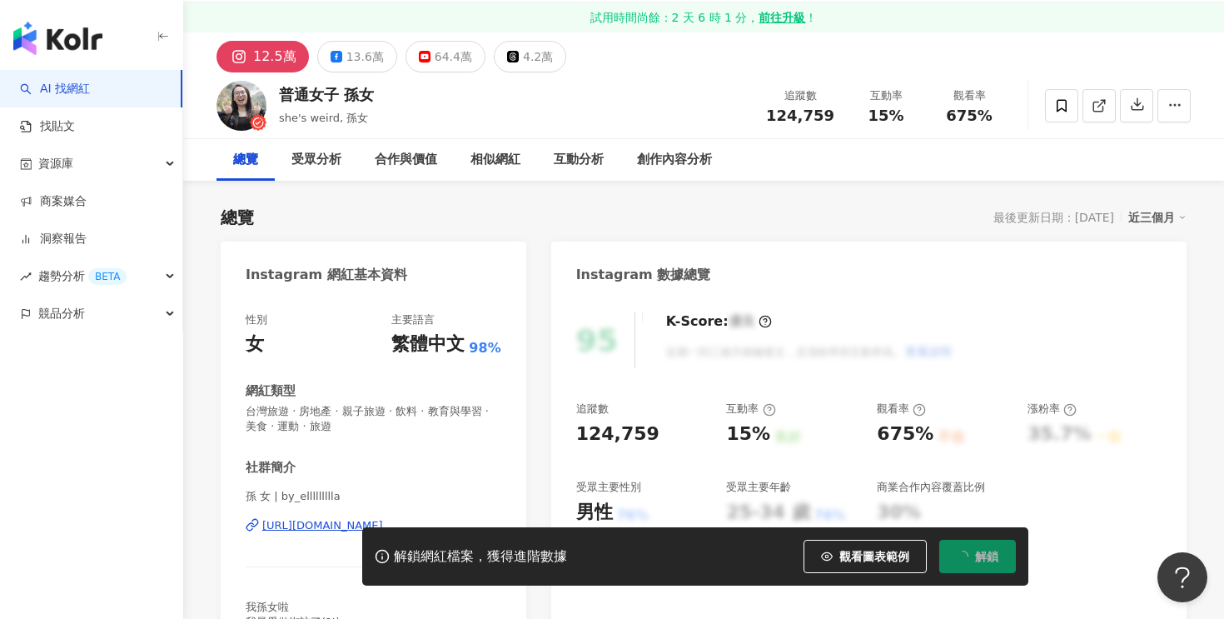
scroll to position [202, 0]
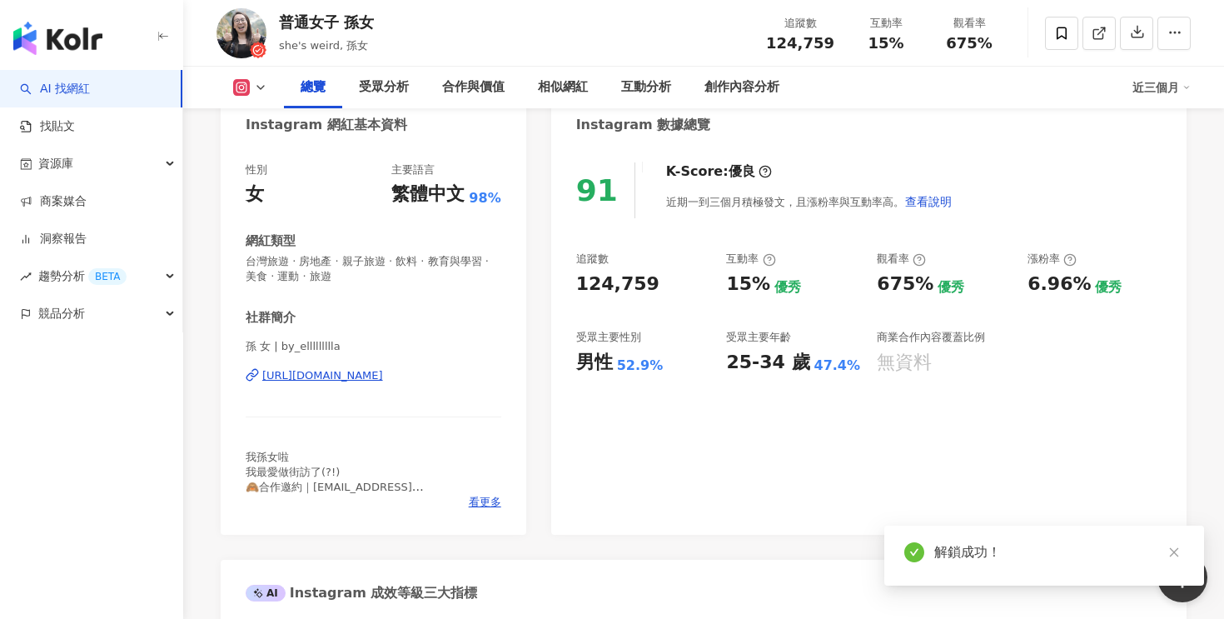
click at [583, 289] on div "124,759" at bounding box center [617, 284] width 83 height 26
copy div "124,759"
click at [671, 327] on div "追蹤數 124,759 互動率 15% 優秀 觀看率 675% 優秀 漲粉率 6.96% 優秀 受眾主要性別 男性 52.9% 受眾主要年齡 25-34 歲 …" at bounding box center [868, 312] width 585 height 123
click at [734, 286] on div "15%" at bounding box center [748, 284] width 44 height 26
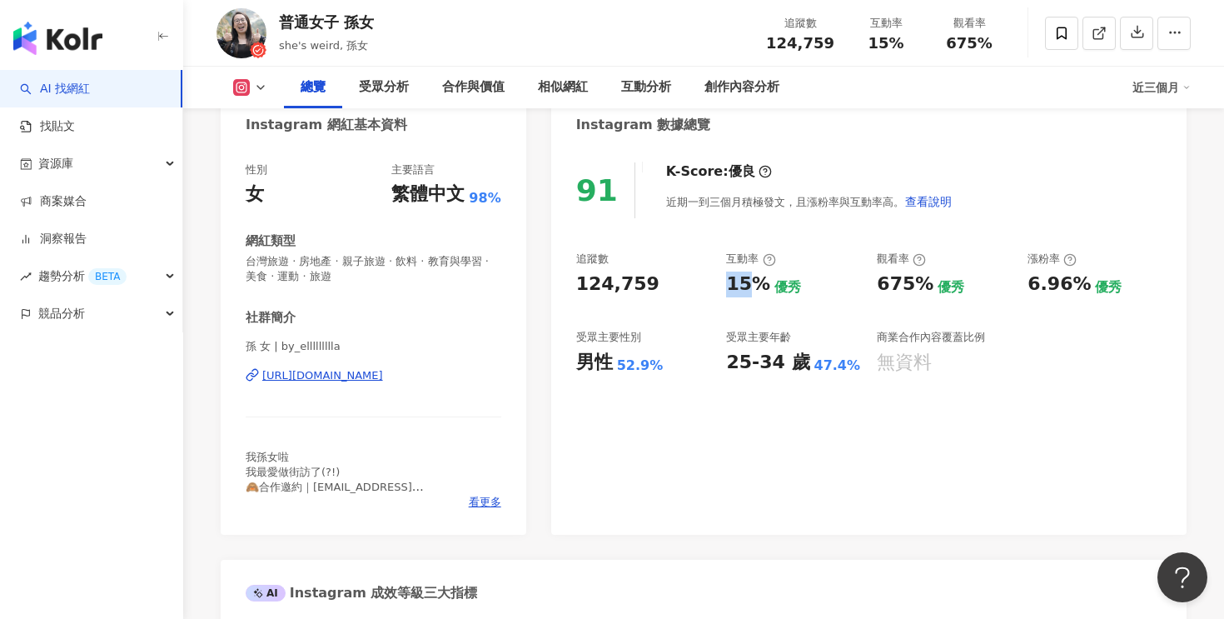
click at [734, 286] on div "15%" at bounding box center [748, 284] width 44 height 26
click at [744, 287] on div "15%" at bounding box center [748, 284] width 44 height 26
copy div "15%"
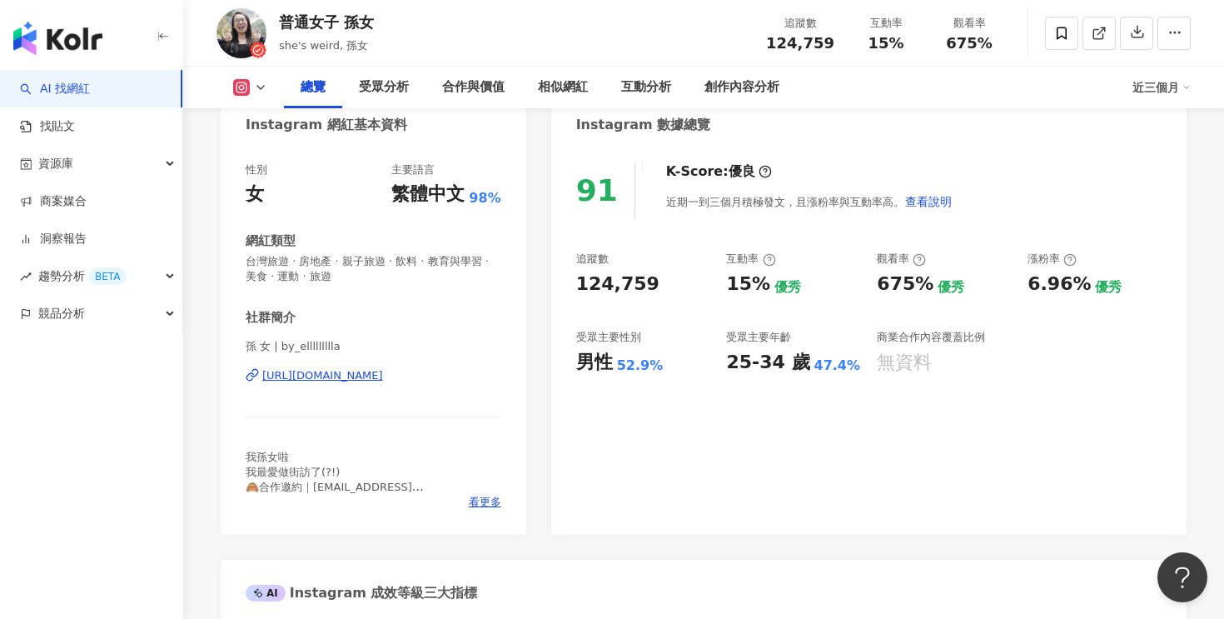
click at [625, 371] on div "52.9%" at bounding box center [640, 365] width 47 height 18
copy div "52.9%"
click at [681, 379] on div "91 K-Score : 優良 近期一到三個月積極發文，且漲粉率與互動率高。 查看說明 追蹤數 124,759 互動率 15% 優秀 觀看率 675% 優秀 …" at bounding box center [868, 340] width 635 height 389
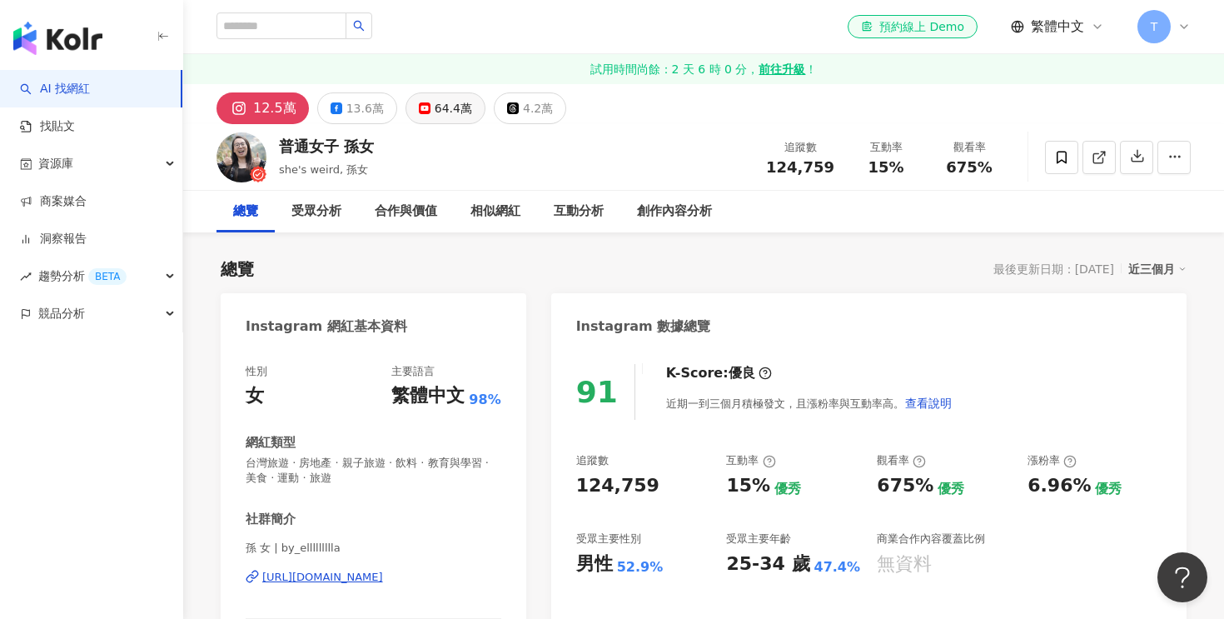
click at [439, 117] on div "64.4萬" at bounding box center [453, 108] width 37 height 23
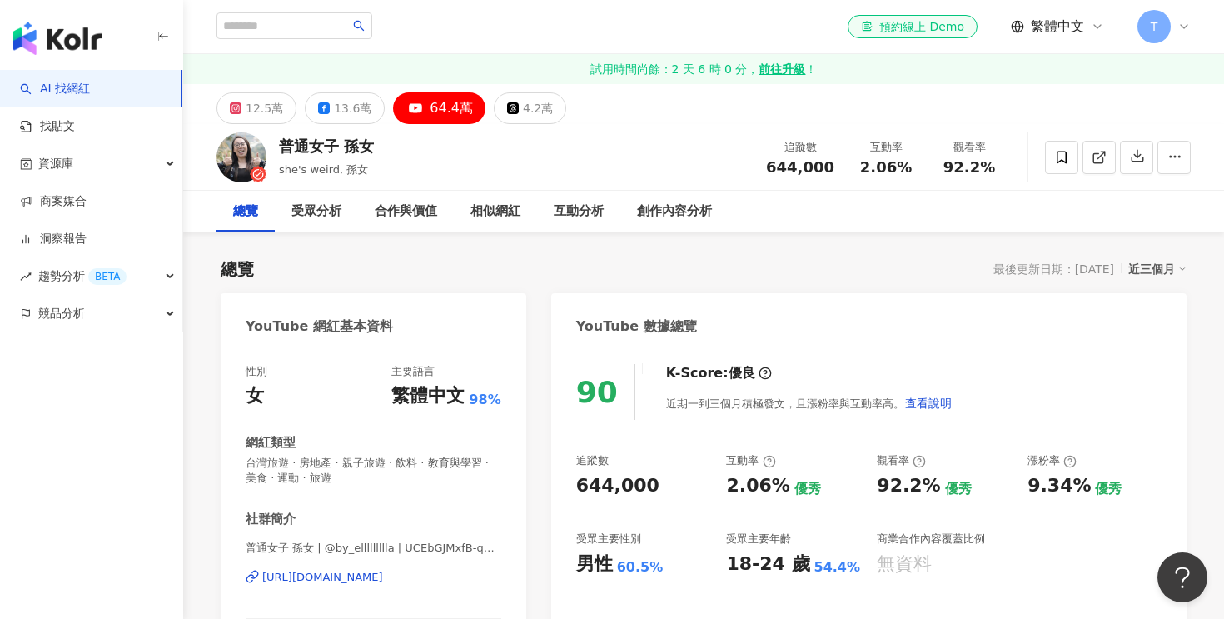
click at [613, 490] on div "644,000" at bounding box center [617, 486] width 83 height 26
copy div "644,000"
click at [638, 570] on div "60.5%" at bounding box center [640, 567] width 47 height 18
click at [752, 475] on div "2.06%" at bounding box center [757, 486] width 63 height 26
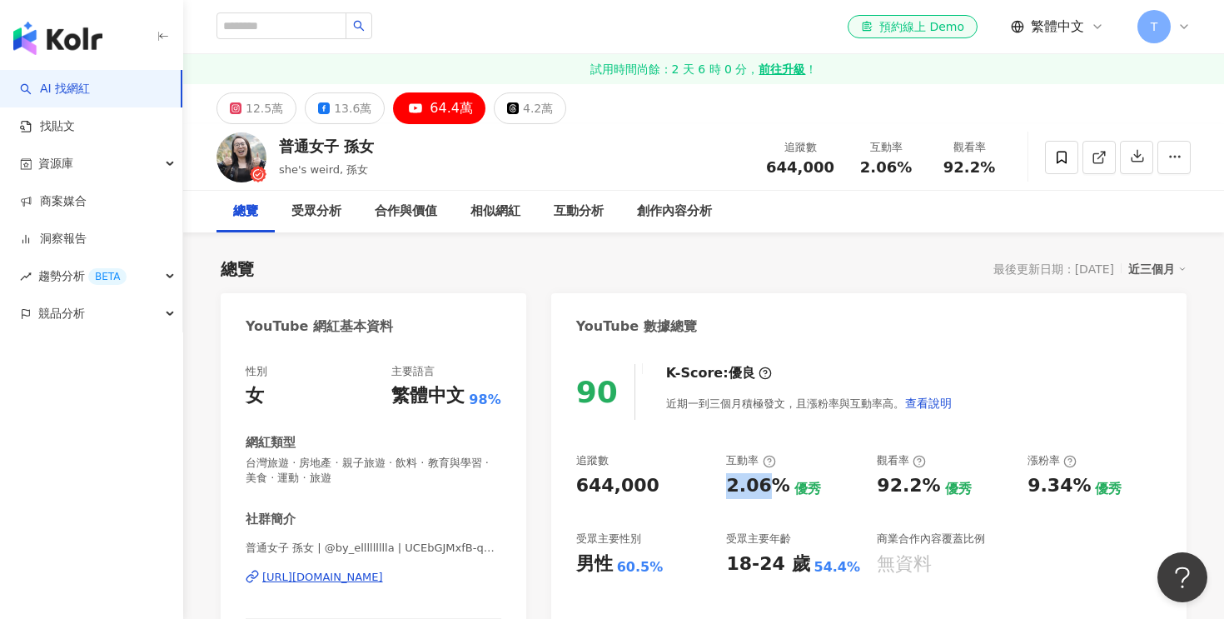
click at [752, 475] on div "2.06%" at bounding box center [757, 486] width 63 height 26
copy div "2.06%"
click at [637, 564] on div "60.5%" at bounding box center [640, 567] width 47 height 18
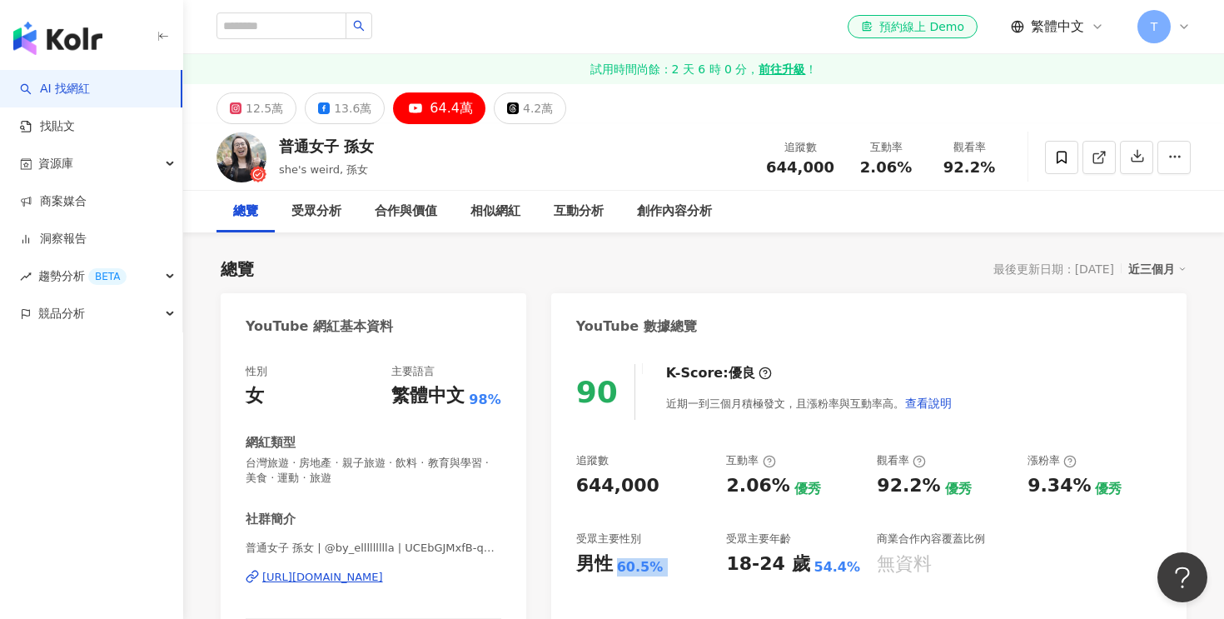
click at [637, 564] on div "60.5%" at bounding box center [640, 567] width 47 height 18
click at [367, 580] on div "https://www.youtube.com/channel/UCEbGJMxfB-qMRTdIjUXhw4w" at bounding box center [322, 577] width 121 height 15
click at [339, 151] on div "普通女子 孫女" at bounding box center [326, 146] width 95 height 21
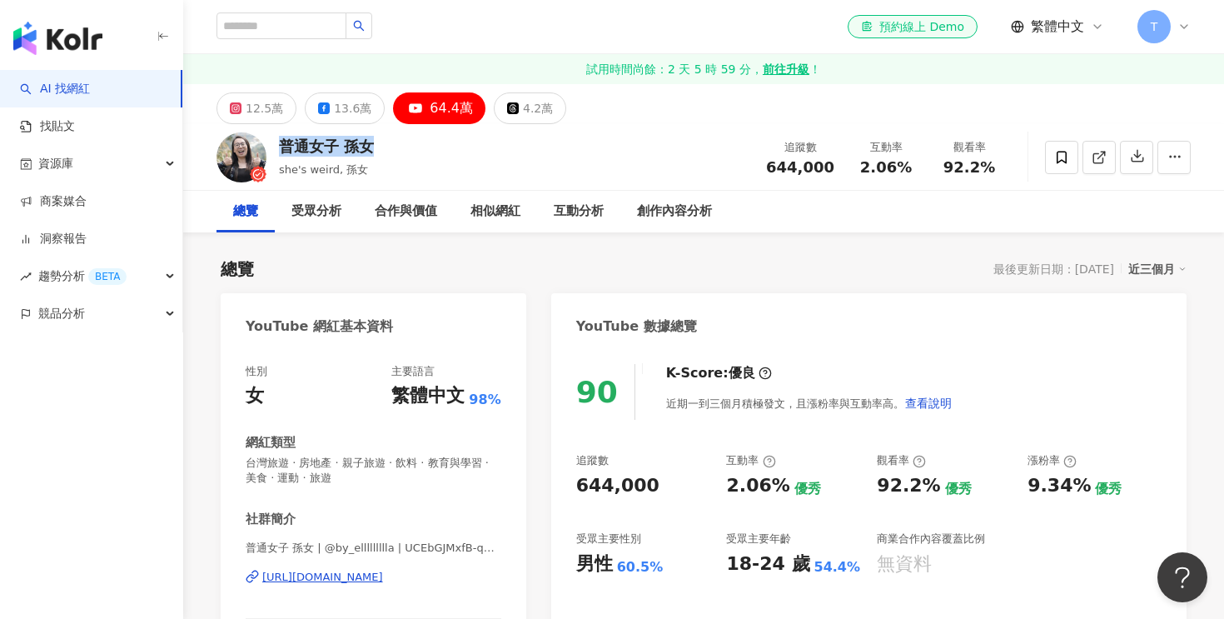
copy div "普通女子 孫女"
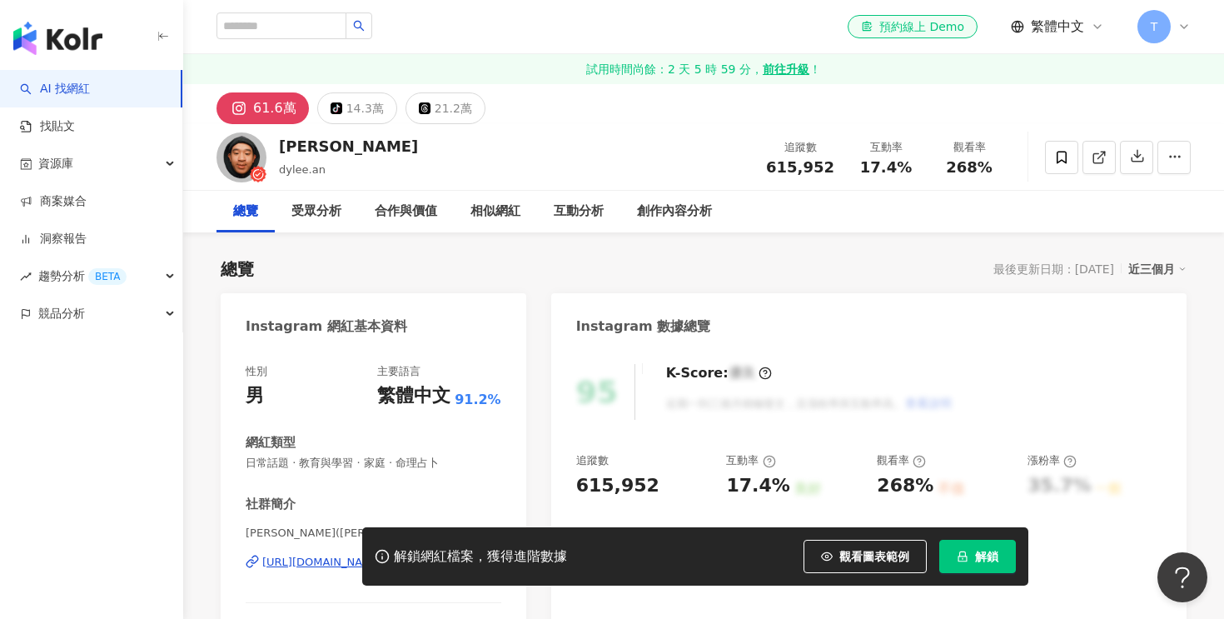
click at [980, 545] on button "解鎖" at bounding box center [977, 556] width 77 height 33
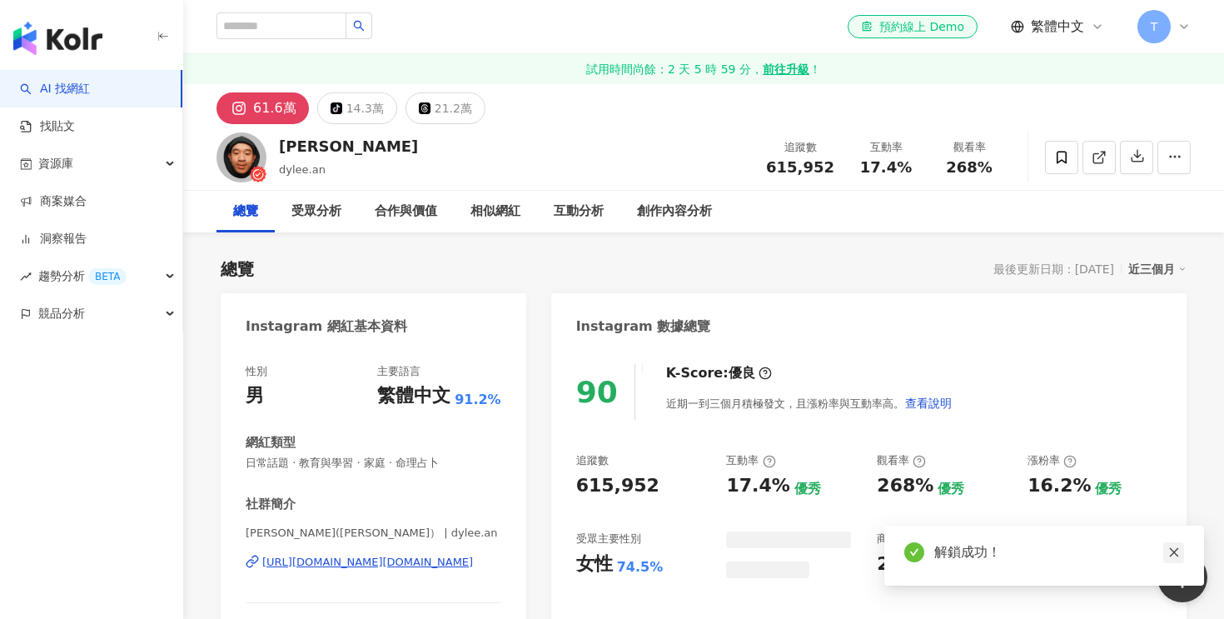
click at [1178, 552] on icon "close" at bounding box center [1174, 552] width 12 height 12
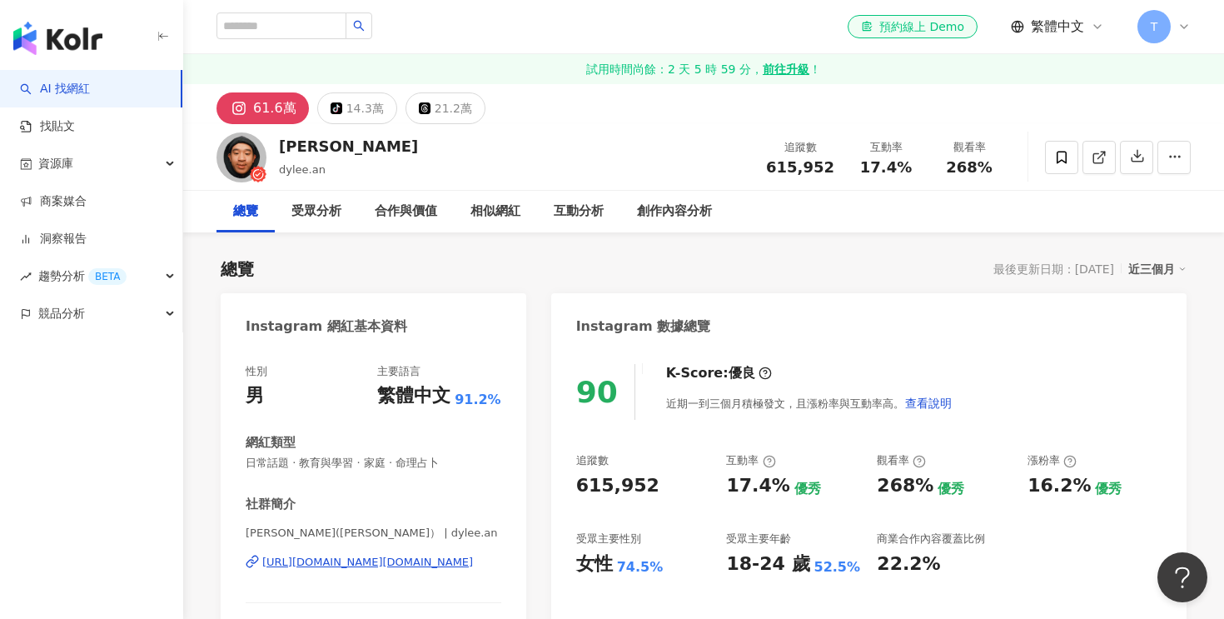
click at [598, 473] on div "615,952" at bounding box center [617, 486] width 83 height 26
click at [605, 474] on div "615,952" at bounding box center [617, 486] width 83 height 26
copy div "615,952"
click at [755, 480] on div "17.4%" at bounding box center [757, 486] width 63 height 26
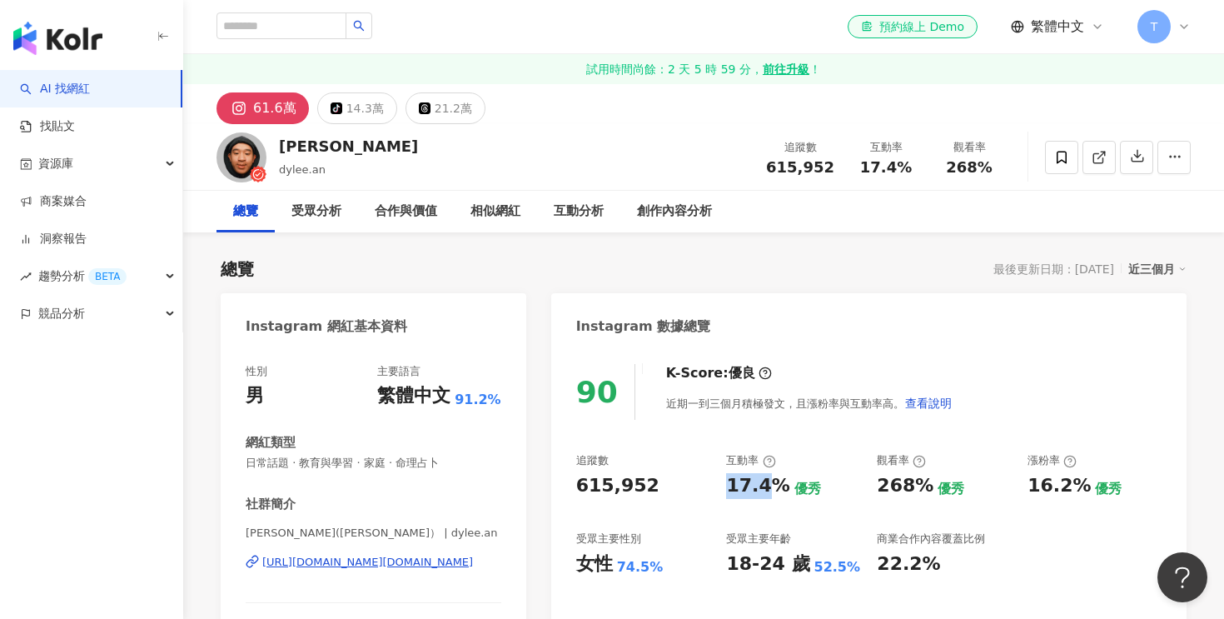
click at [755, 480] on div "17.4%" at bounding box center [757, 486] width 63 height 26
copy div "17.4%"
click at [638, 568] on div "74.5%" at bounding box center [640, 567] width 47 height 18
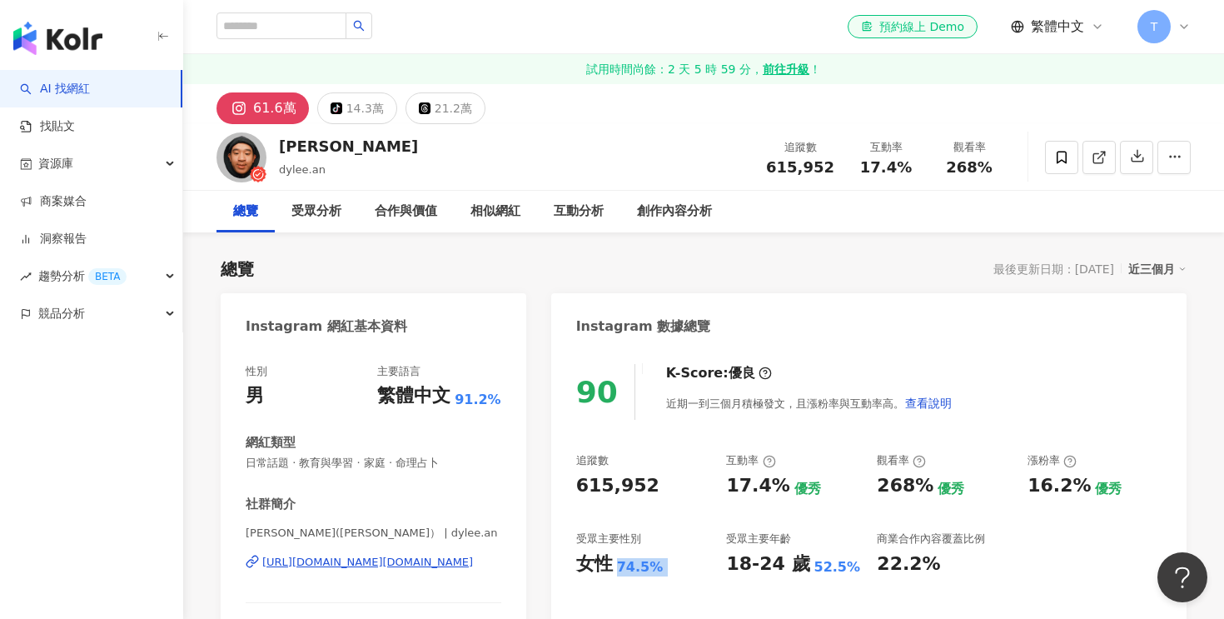
click at [638, 568] on div "74.5%" at bounding box center [640, 567] width 47 height 18
click at [665, 544] on div "受眾主要性別" at bounding box center [643, 538] width 134 height 15
click at [387, 557] on div "https://www.instagram.com/dylee.an/" at bounding box center [367, 562] width 211 height 15
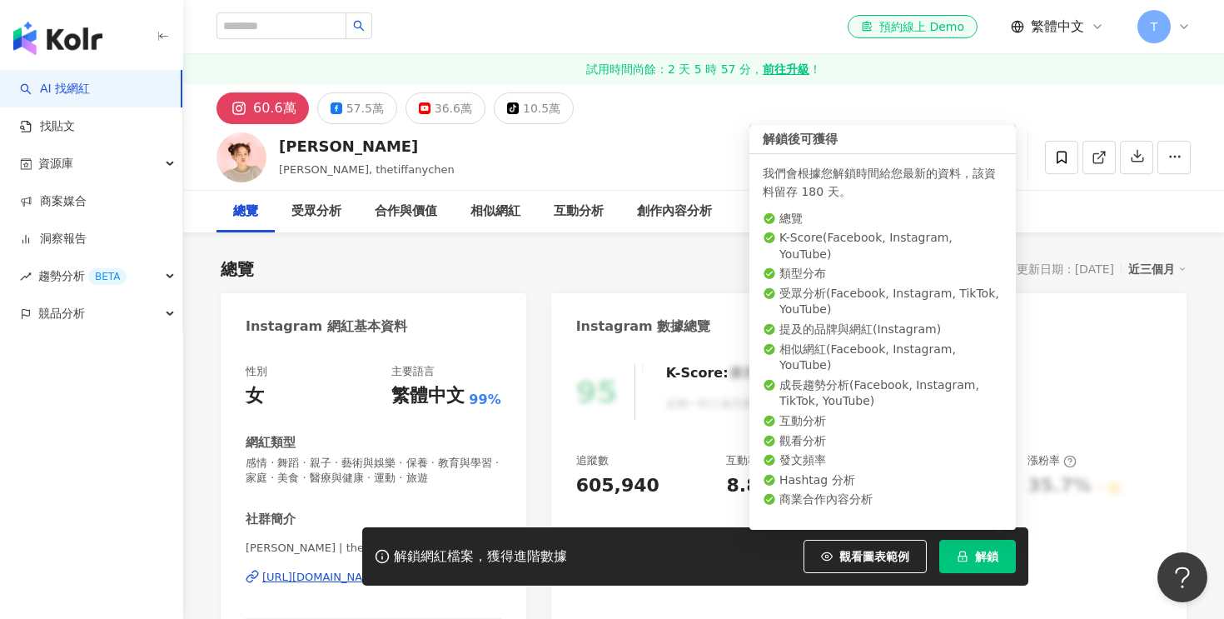
click at [991, 562] on span "解鎖" at bounding box center [986, 556] width 23 height 13
